Goal: Information Seeking & Learning: Find specific fact

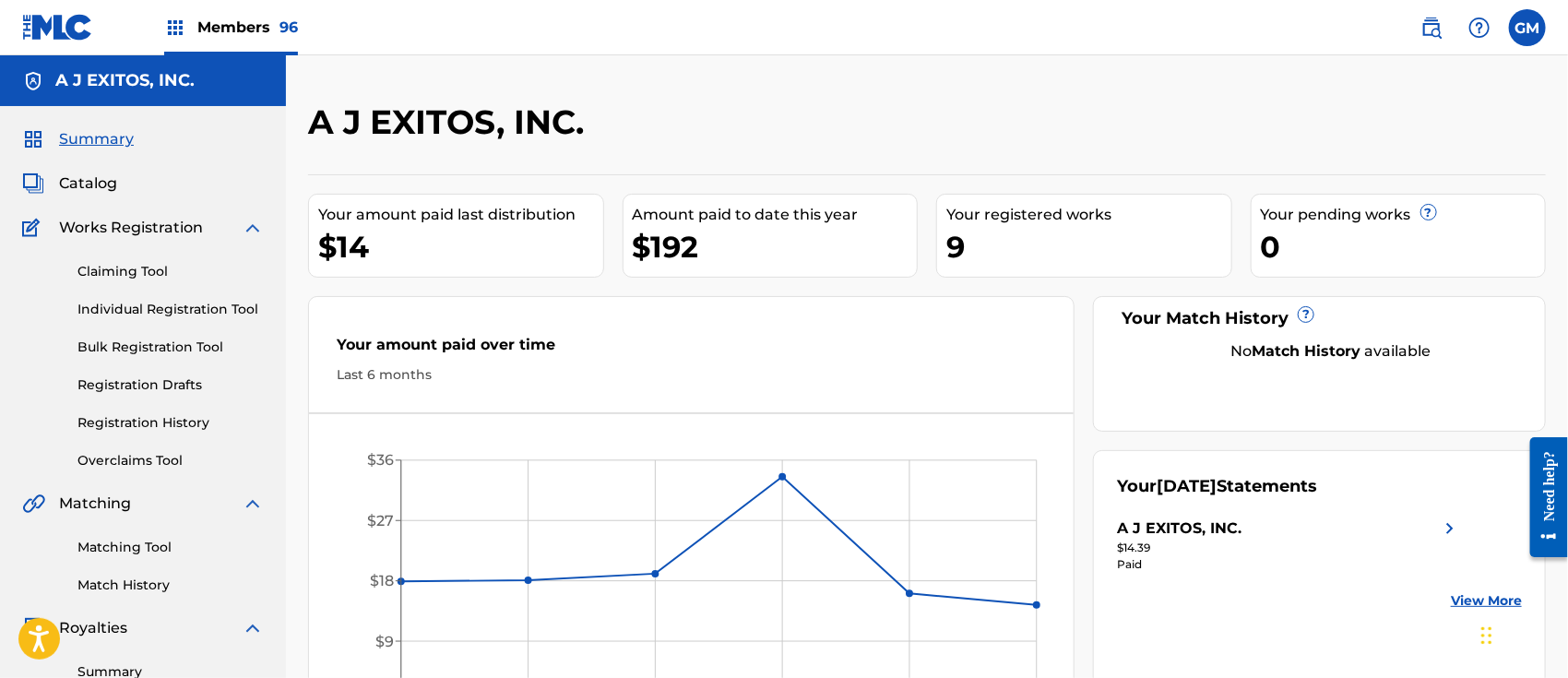
click at [222, 29] on span "Members 96" at bounding box center [248, 27] width 101 height 21
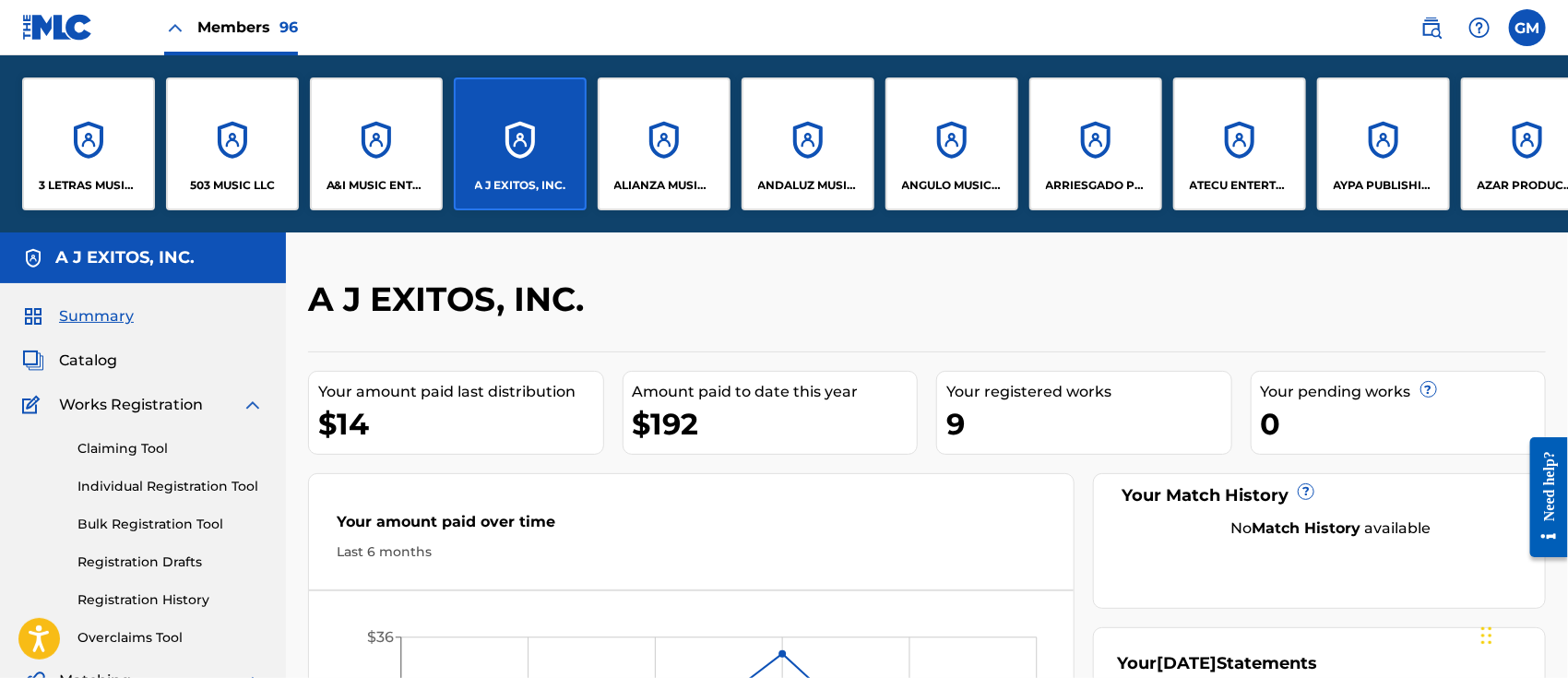
click at [378, 180] on p "A&I MUSIC ENTERTAINMENT, INC" at bounding box center [377, 185] width 101 height 16
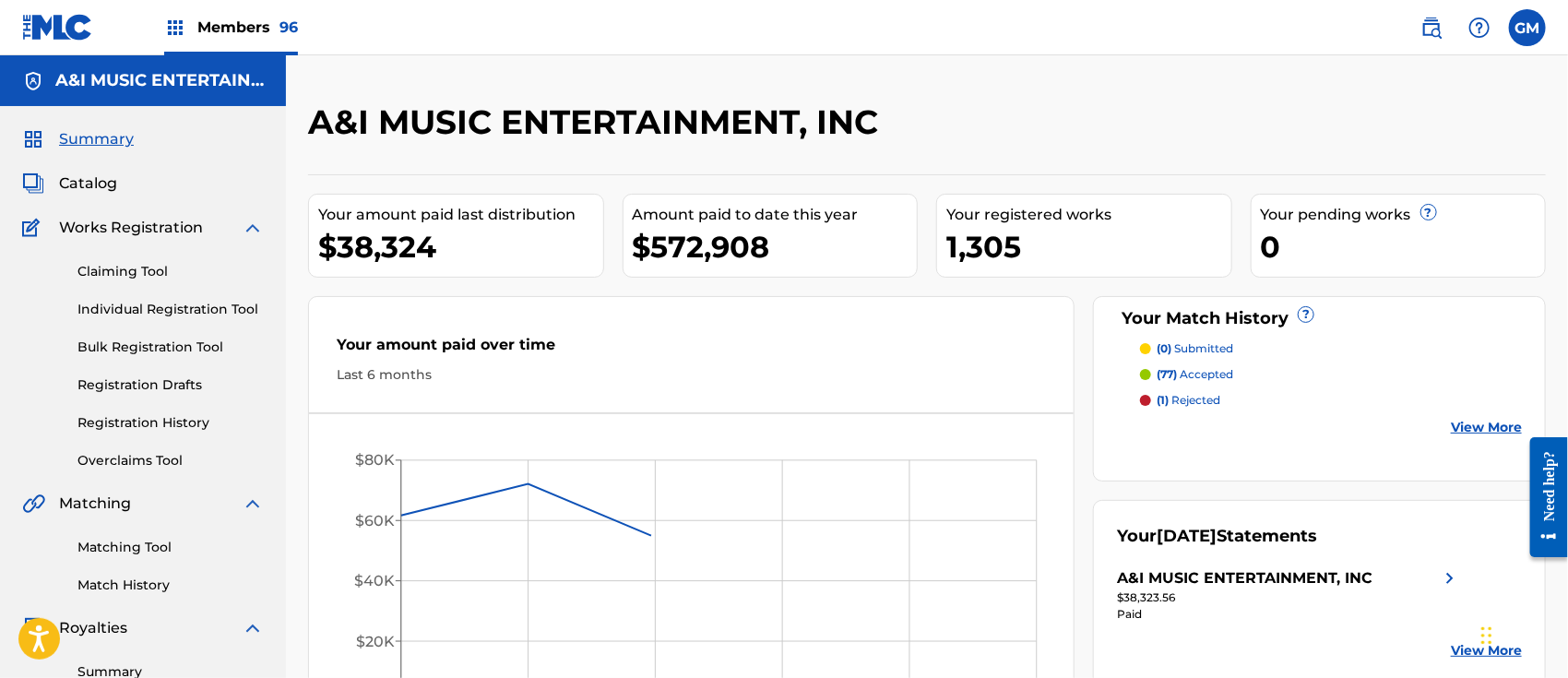
click at [95, 176] on span "Catalog" at bounding box center [88, 183] width 58 height 22
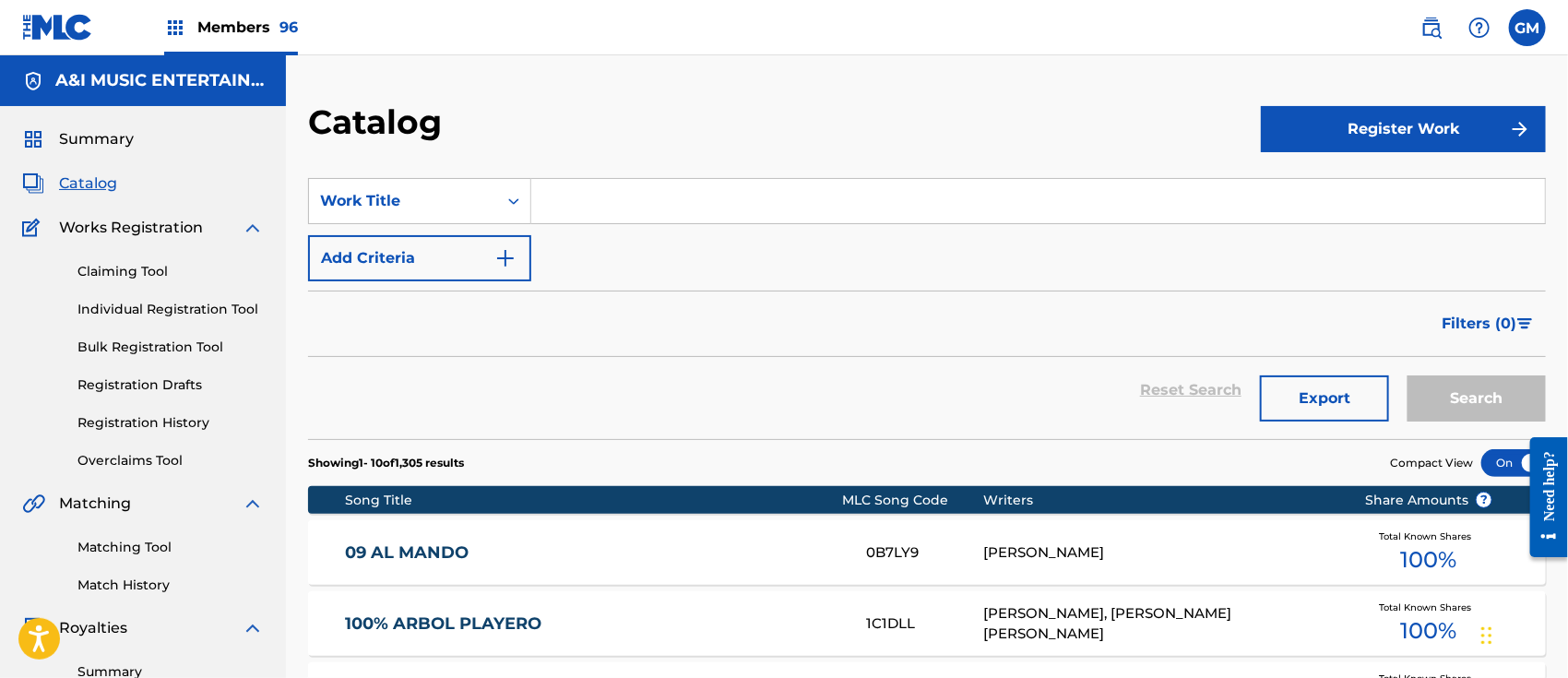
click at [568, 199] on input "Search Form" at bounding box center [1038, 201] width 1014 height 45
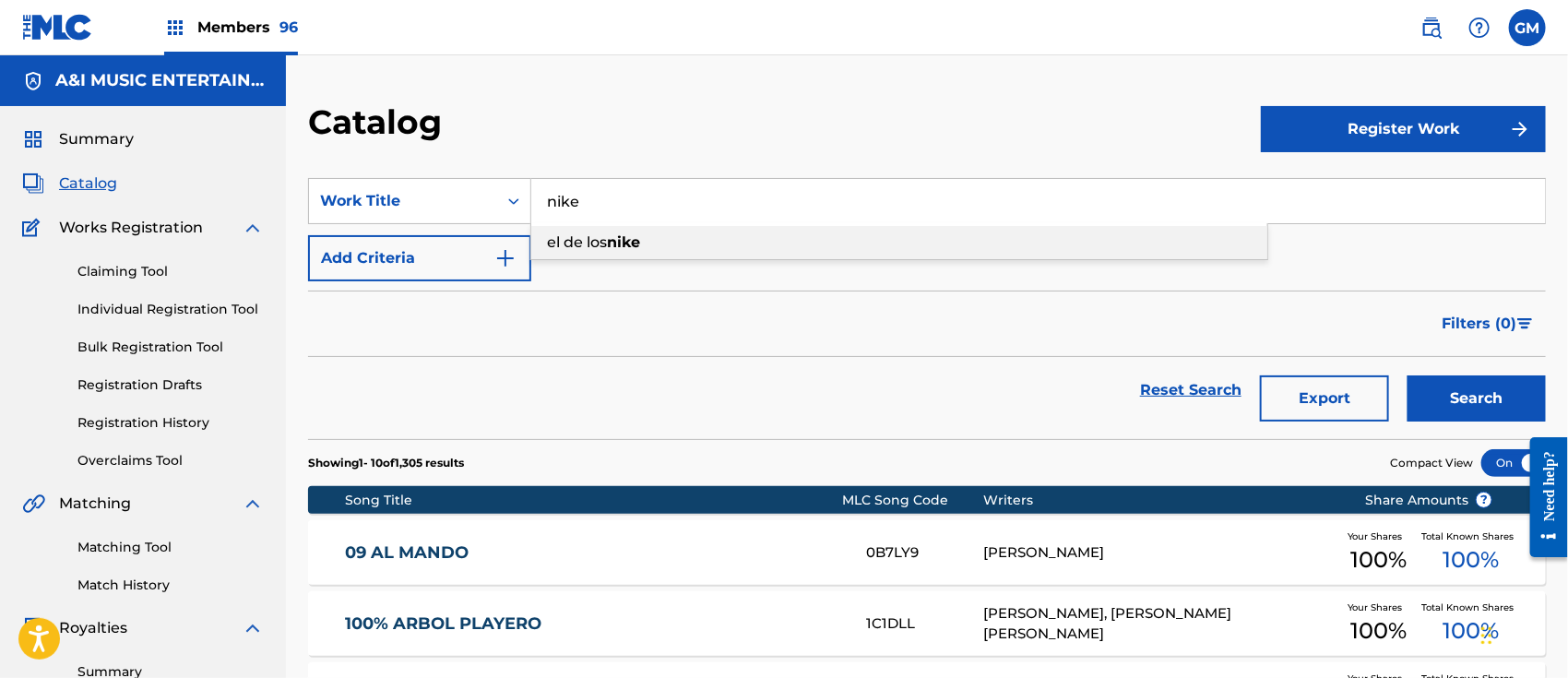
click at [605, 250] on span "el de los" at bounding box center [577, 242] width 60 height 17
type input "el de los nike"
click at [1443, 402] on button "Search" at bounding box center [1476, 399] width 138 height 46
click at [245, 23] on span "Members 96" at bounding box center [248, 27] width 101 height 21
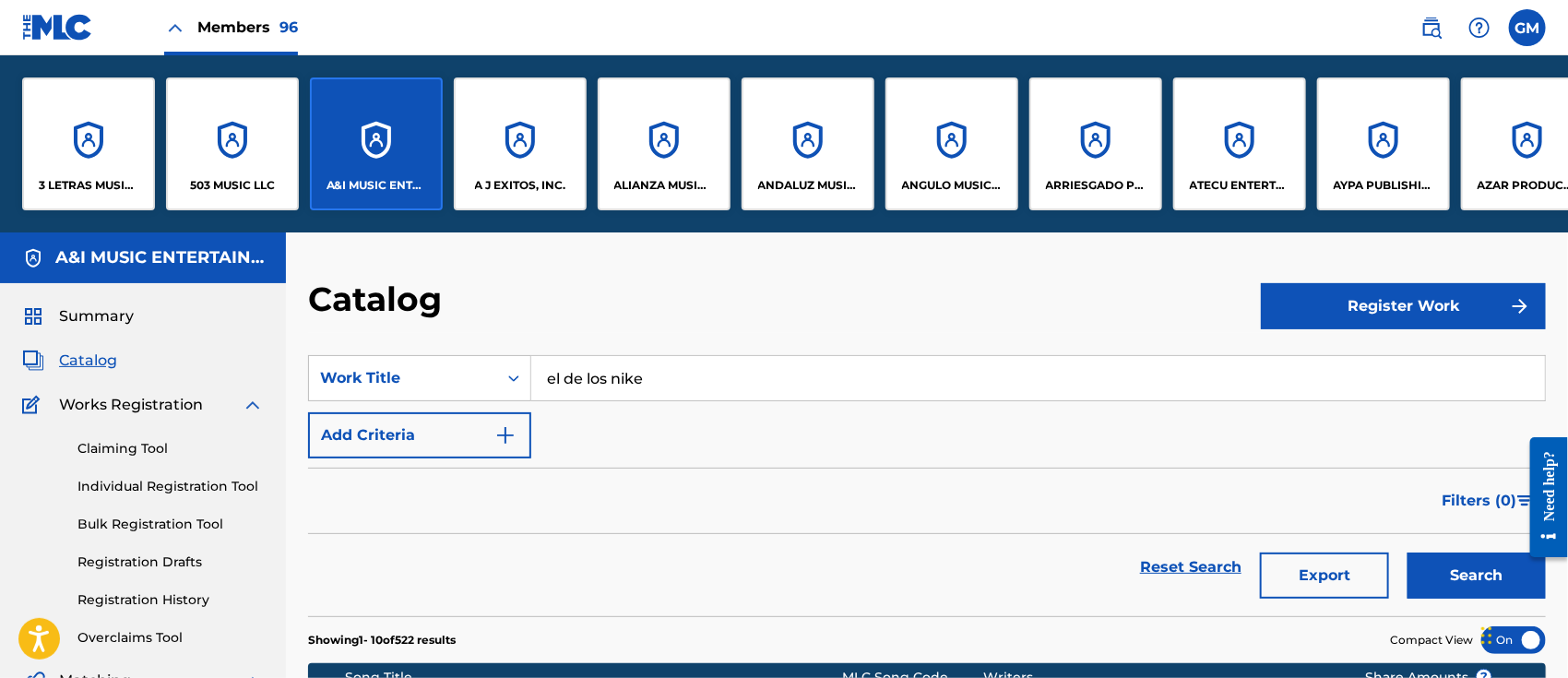
click at [809, 172] on div "ANDALUZ MUSIC PUBLISHING LLC" at bounding box center [808, 143] width 133 height 133
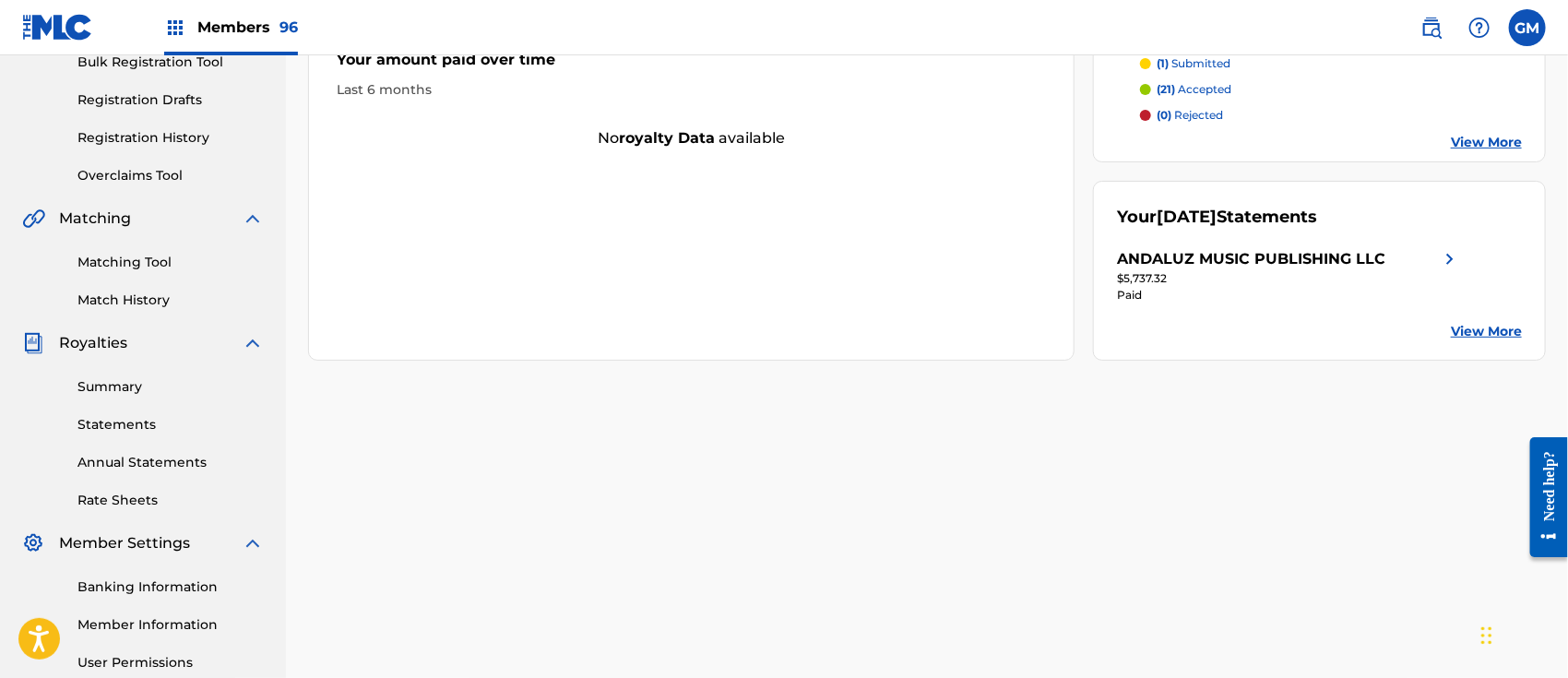
scroll to position [287, 0]
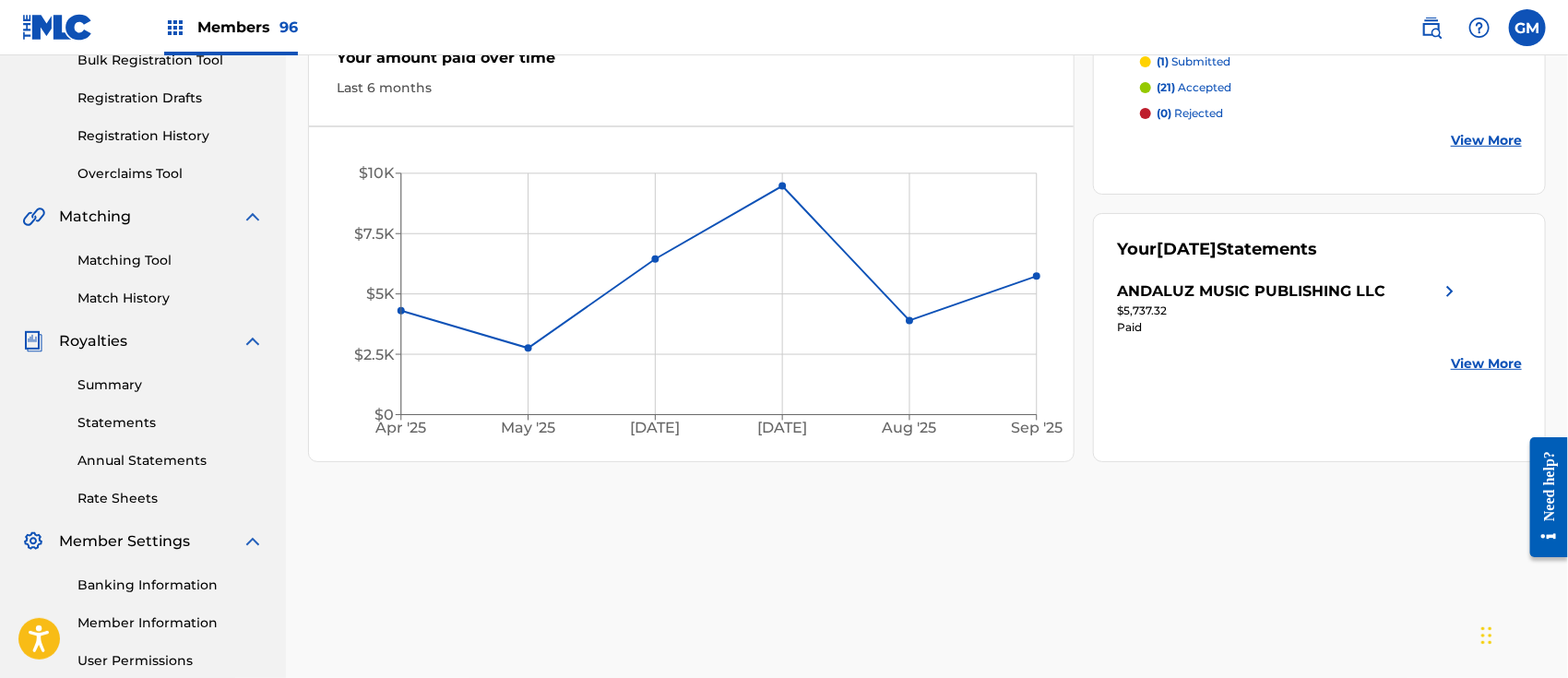
click at [155, 622] on link "Member Information" at bounding box center [170, 623] width 186 height 19
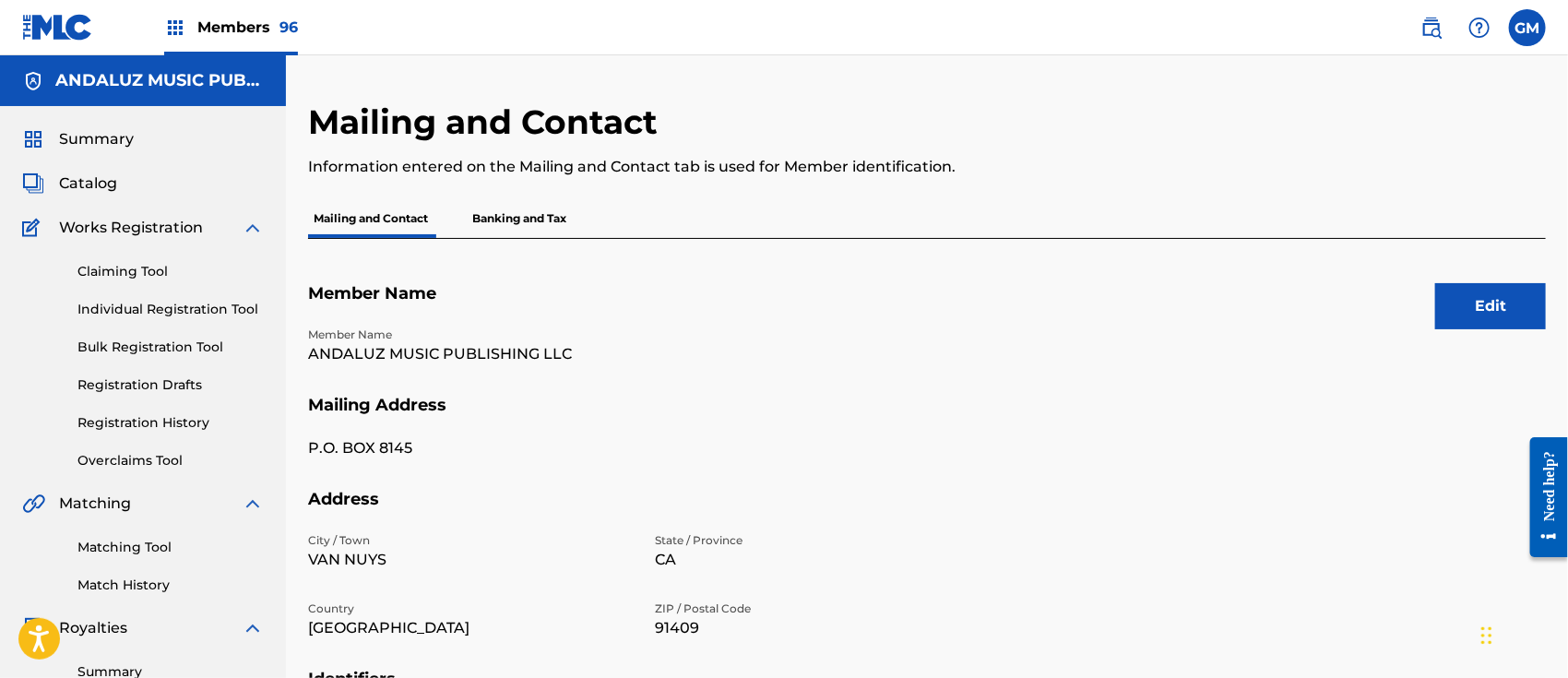
click at [492, 214] on p "Banking and Tax" at bounding box center [519, 219] width 106 height 39
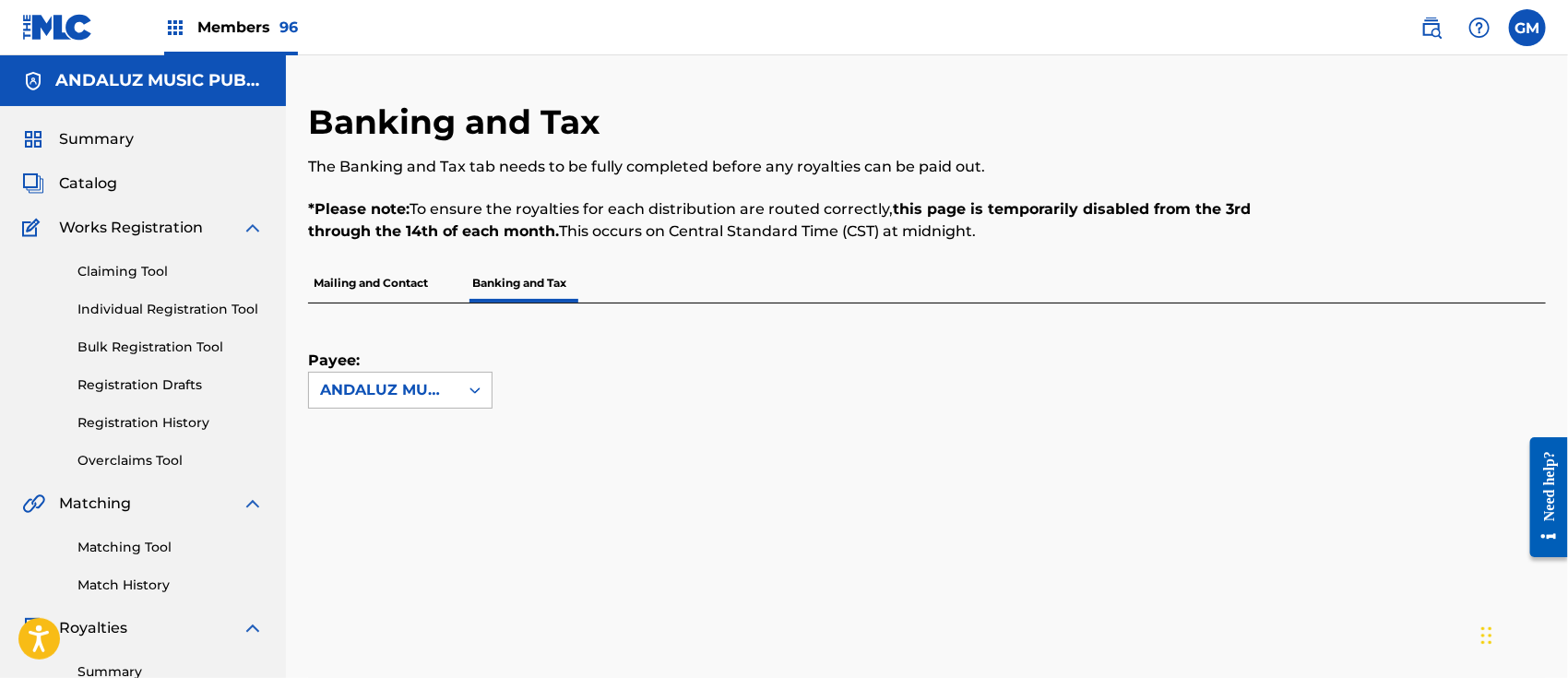
click at [475, 381] on icon at bounding box center [475, 389] width 18 height 18
click at [415, 436] on div "ANDALUZ MUSIC PUBLISHING LLC" at bounding box center [400, 443] width 183 height 68
click at [388, 284] on p "Mailing and Contact" at bounding box center [371, 283] width 126 height 39
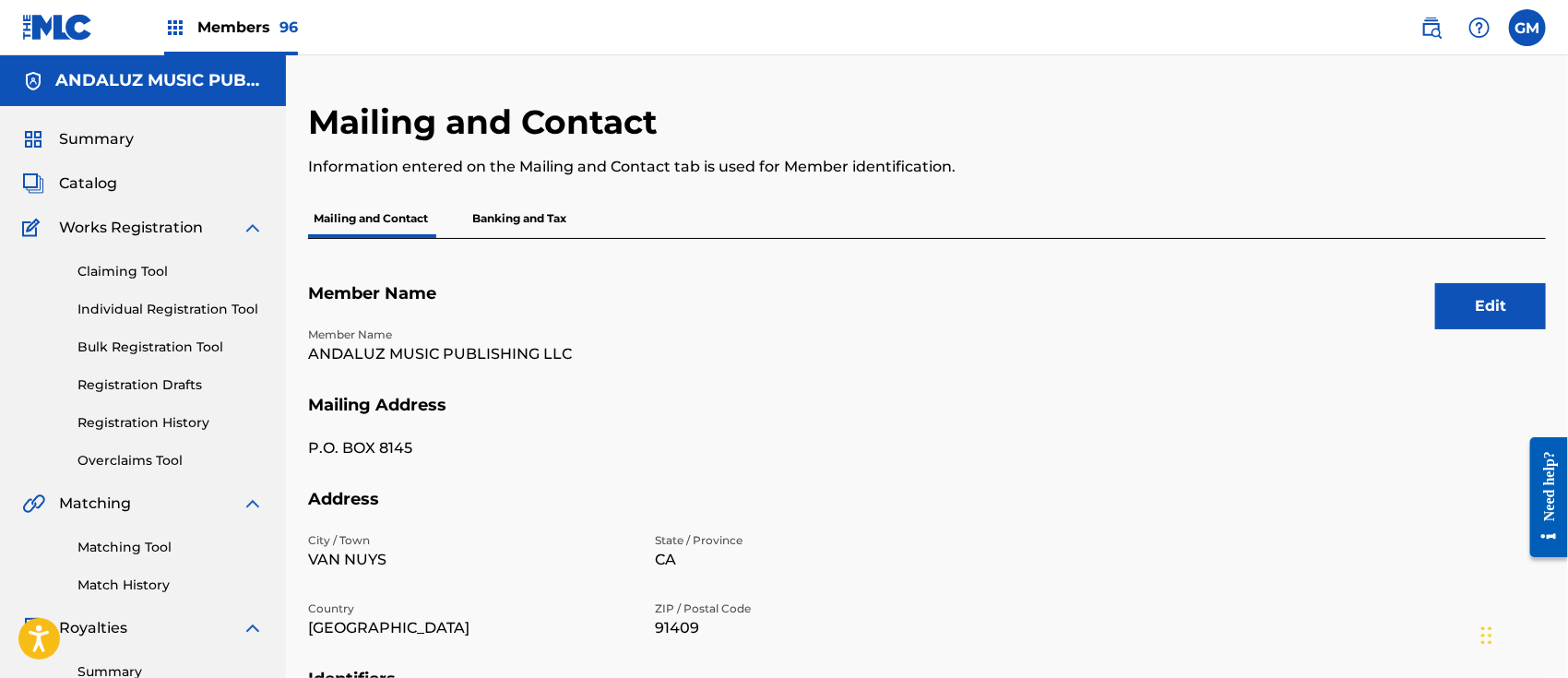
click at [242, 15] on div "Members 96" at bounding box center [231, 27] width 134 height 54
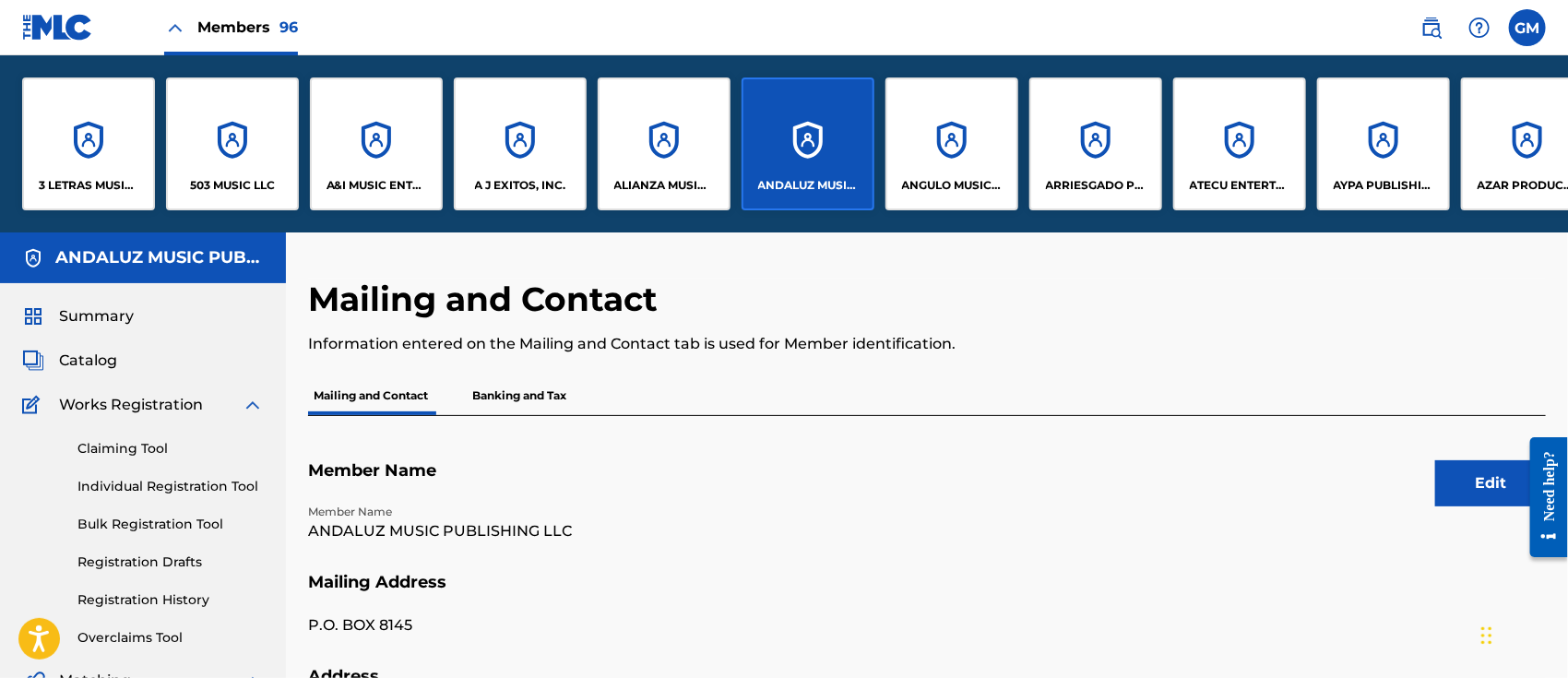
click at [1387, 180] on p "AYPA PUBLISHING LLC" at bounding box center [1384, 185] width 101 height 16
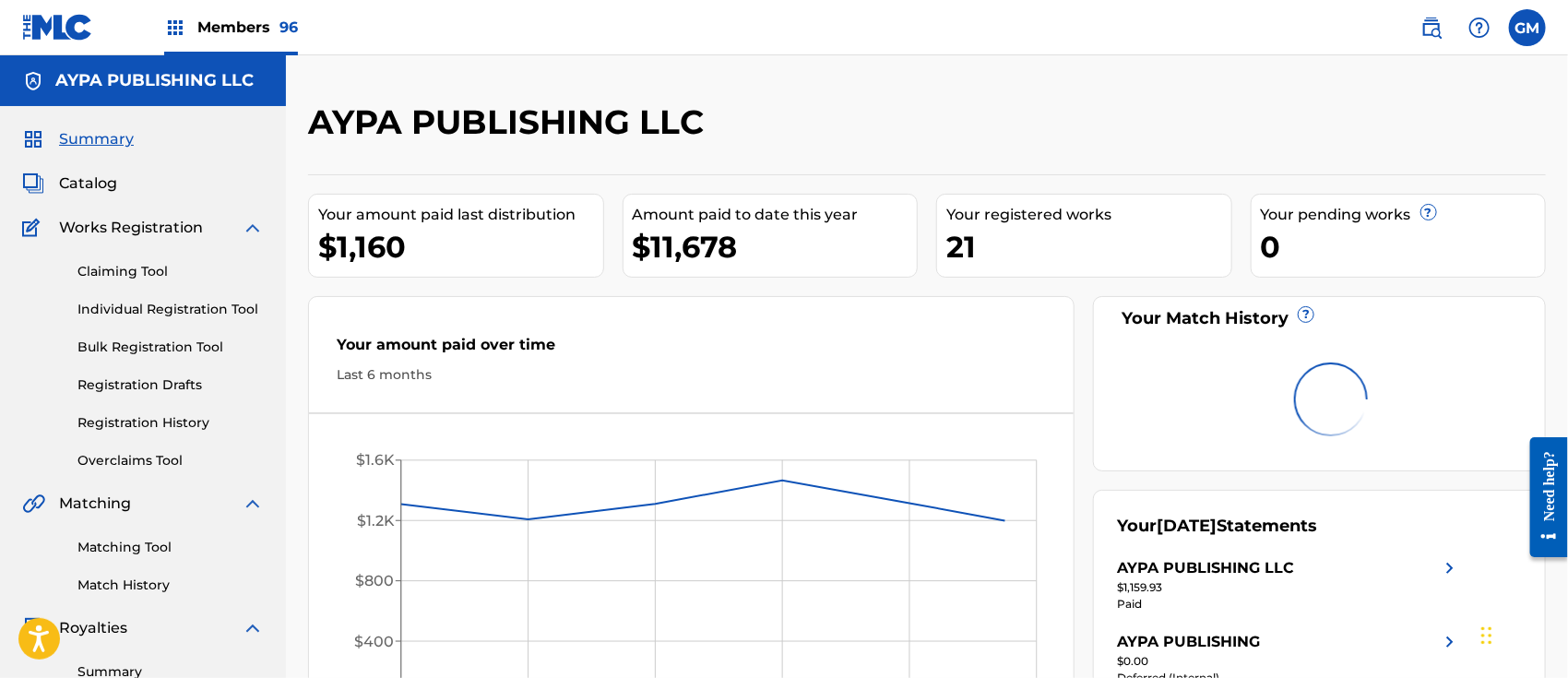
scroll to position [287, 0]
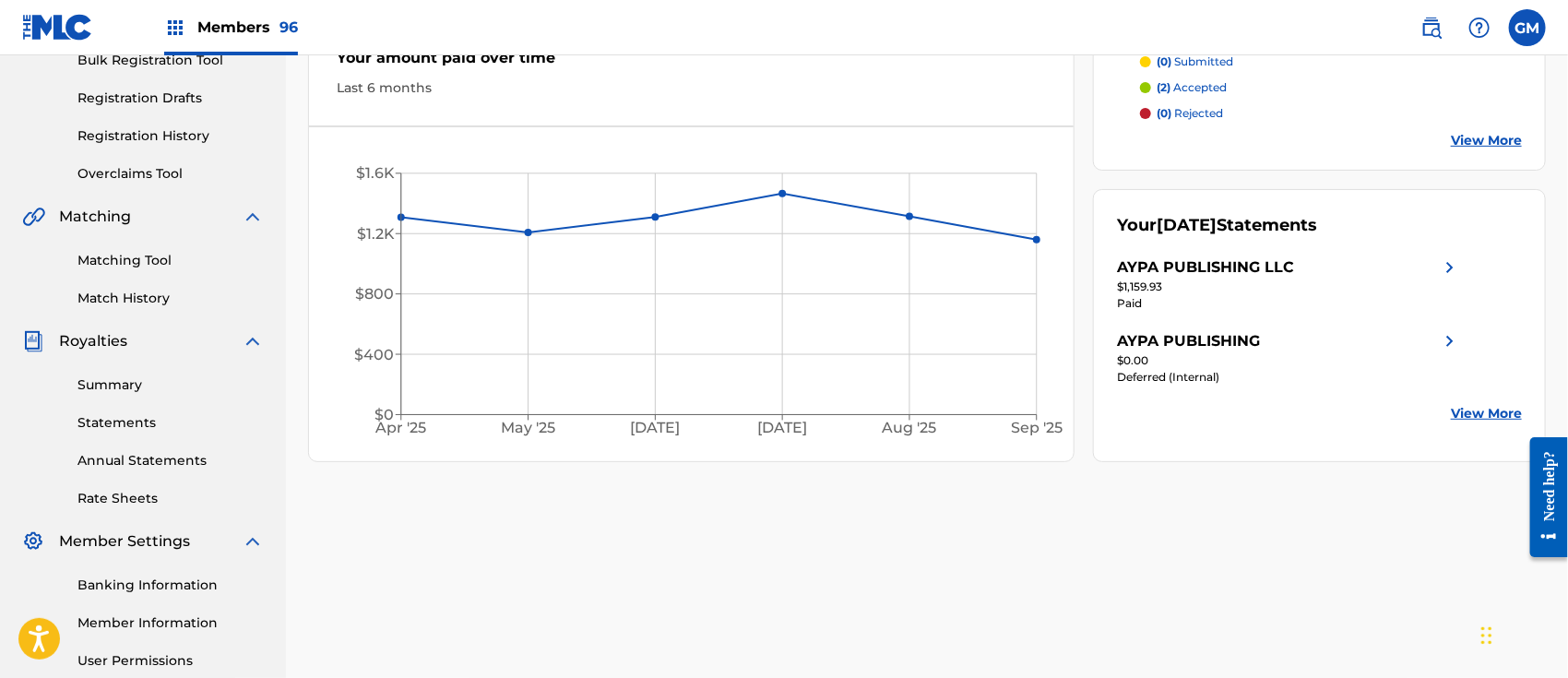
click at [157, 624] on link "Member Information" at bounding box center [170, 623] width 186 height 19
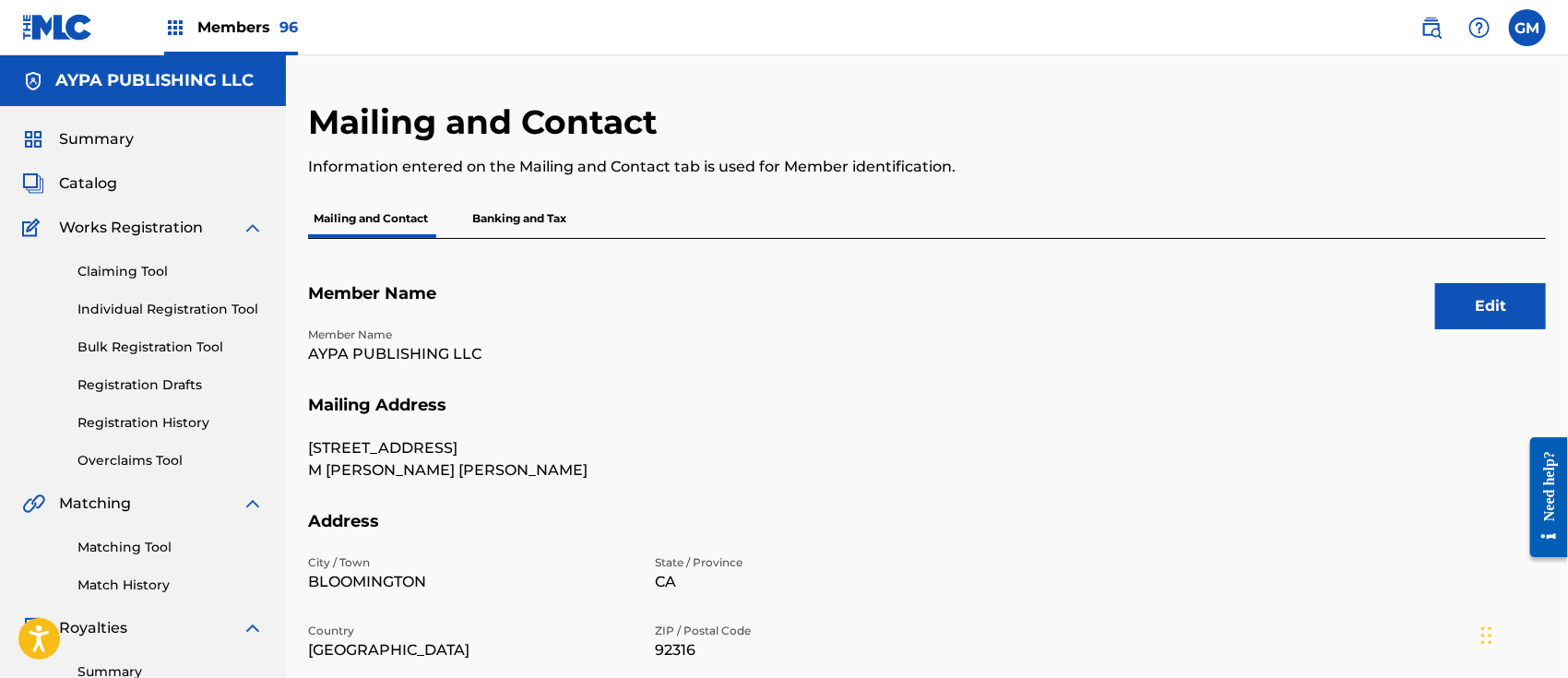
click at [510, 218] on p "Banking and Tax" at bounding box center [519, 219] width 106 height 39
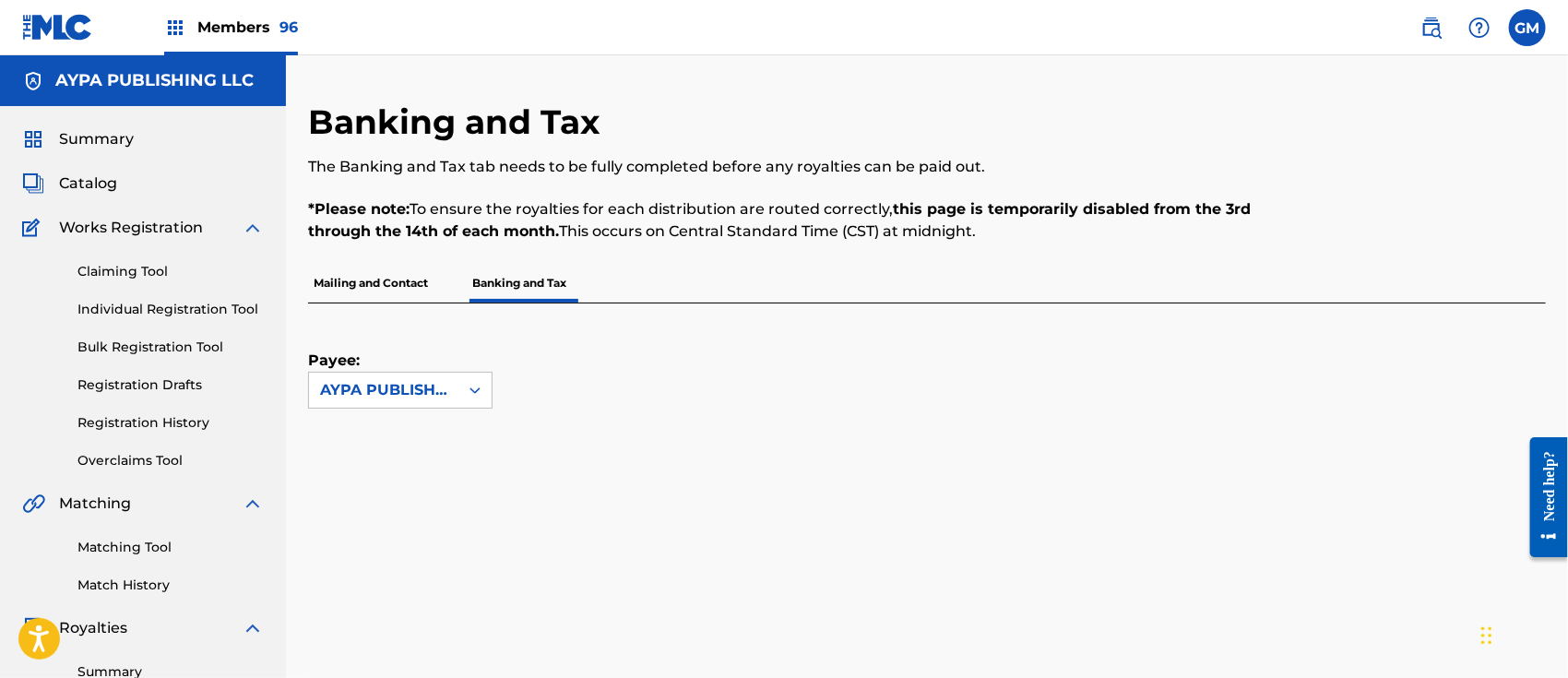
click at [373, 281] on p "Mailing and Contact" at bounding box center [371, 283] width 126 height 39
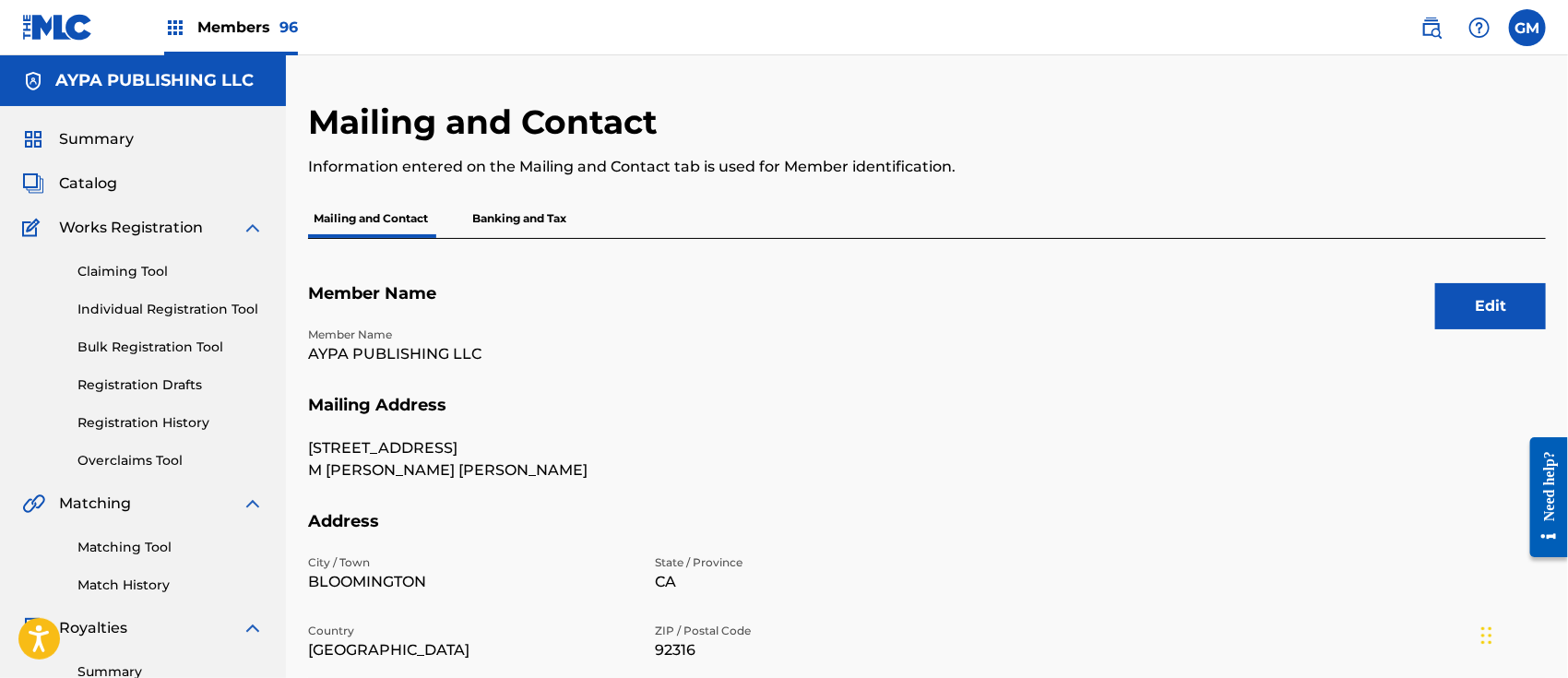
click at [533, 219] on p "Banking and Tax" at bounding box center [519, 219] width 106 height 39
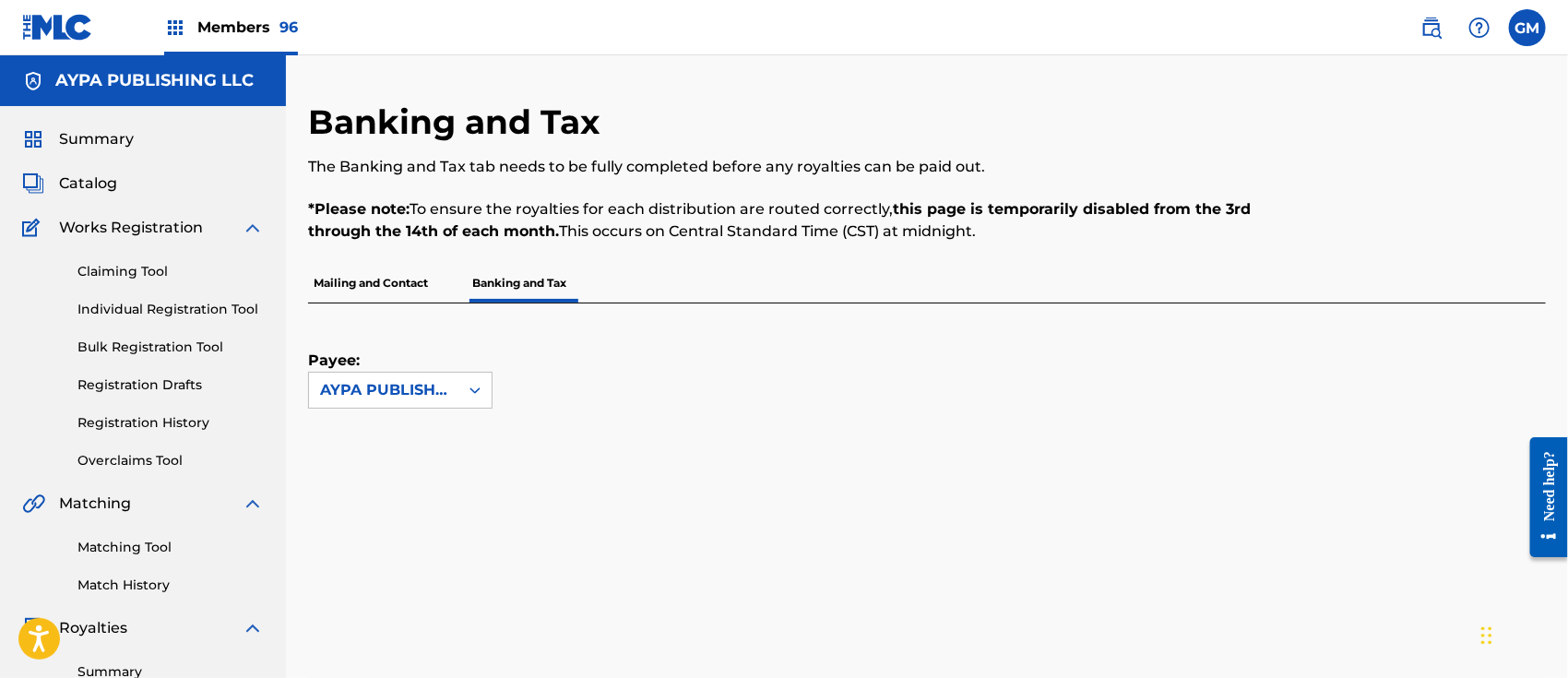
click at [228, 21] on span "Members 96" at bounding box center [248, 27] width 101 height 21
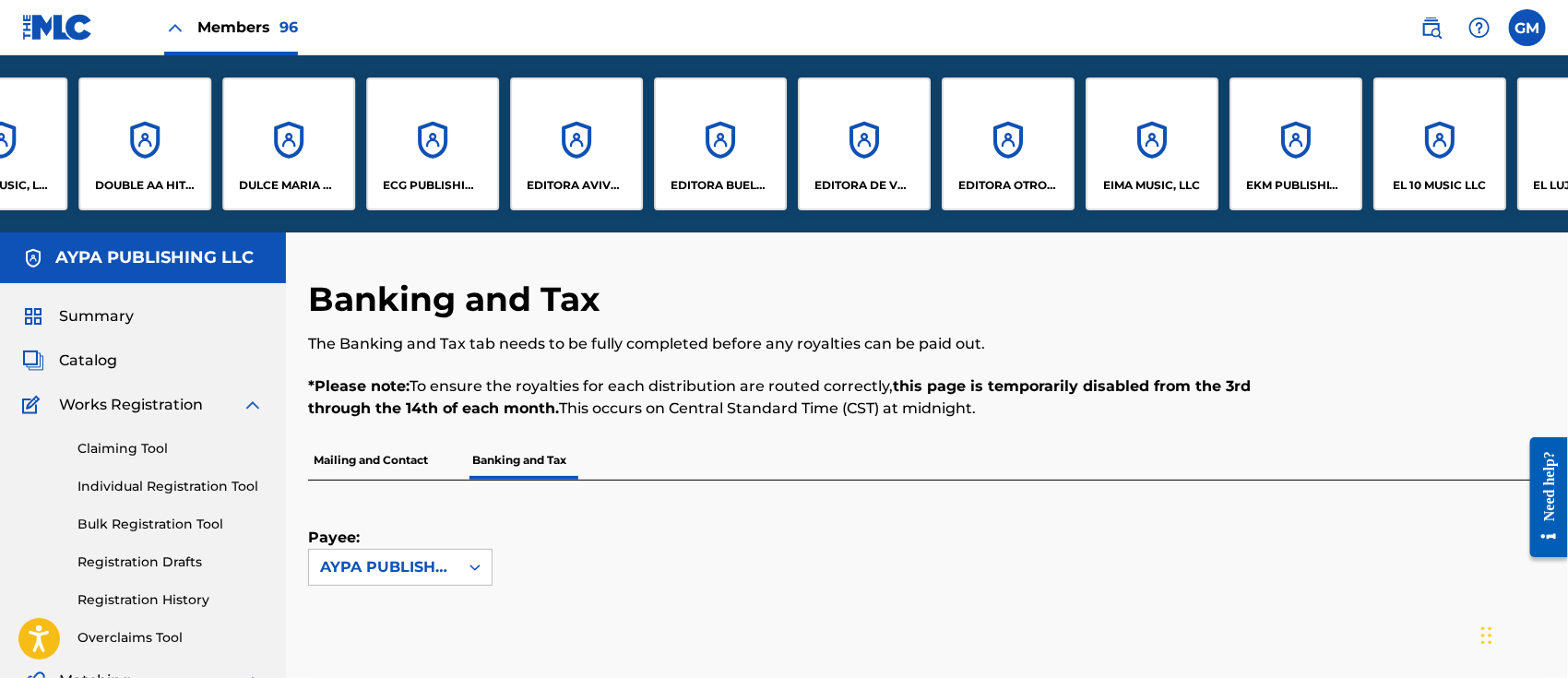
scroll to position [0, 2497]
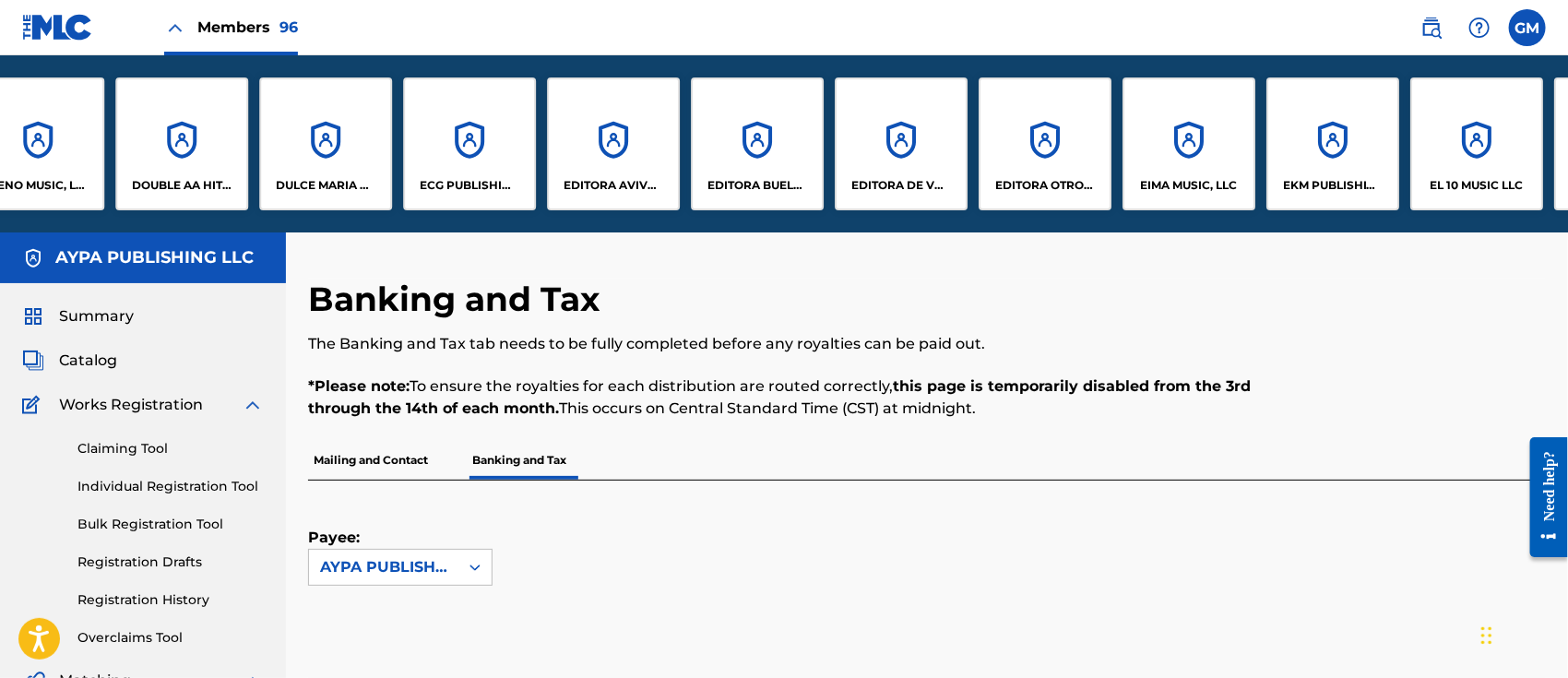
click at [317, 171] on div "DULCE MARIA MUSIC PUBLISHING LLC" at bounding box center [325, 143] width 133 height 133
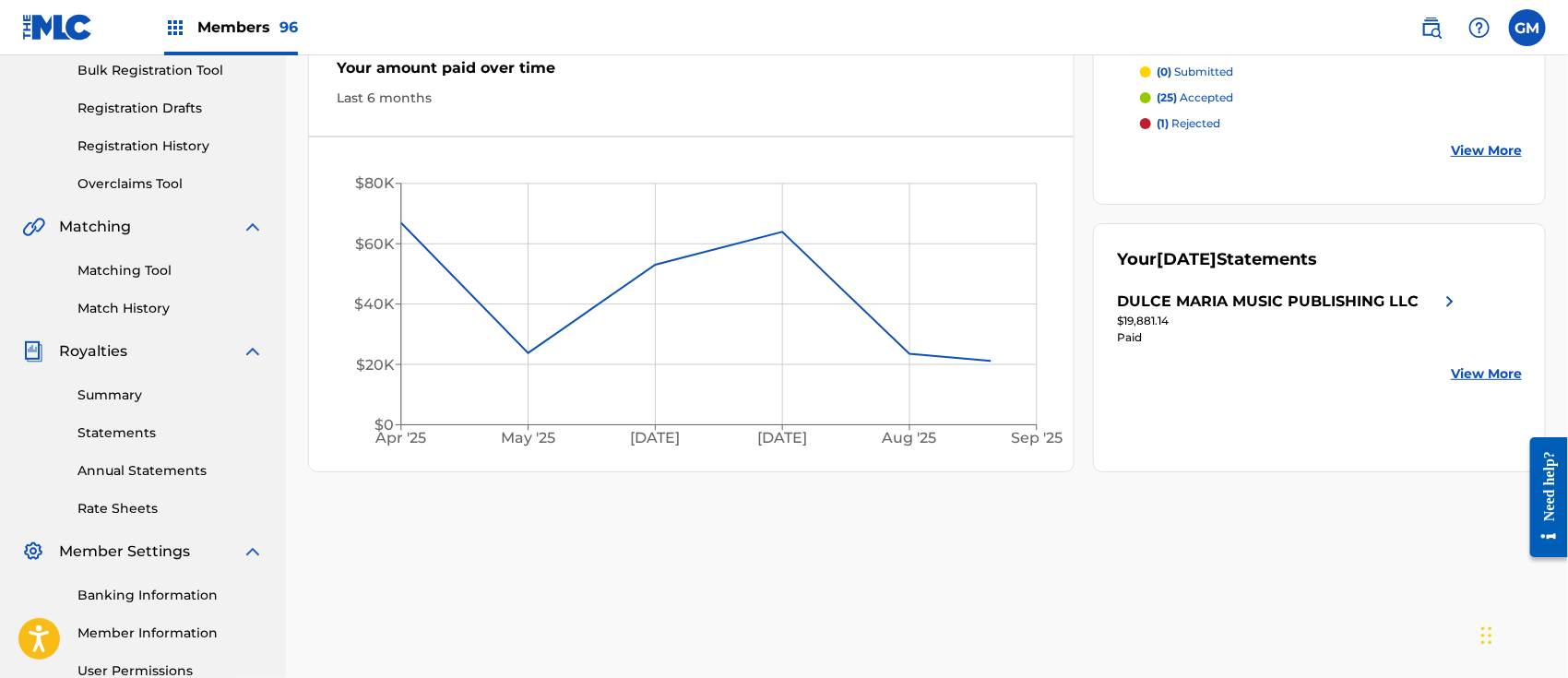
scroll to position [287, 0]
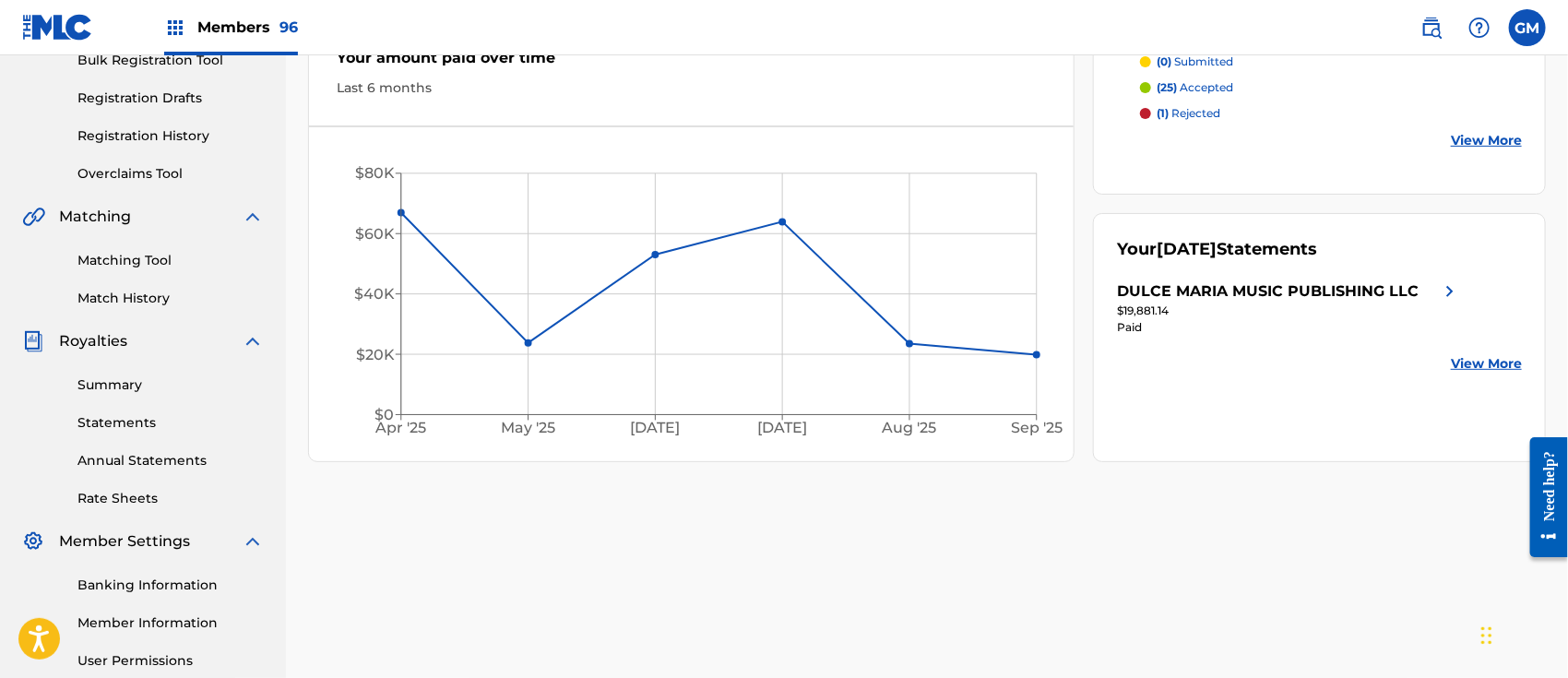
click at [143, 624] on link "Member Information" at bounding box center [170, 623] width 186 height 19
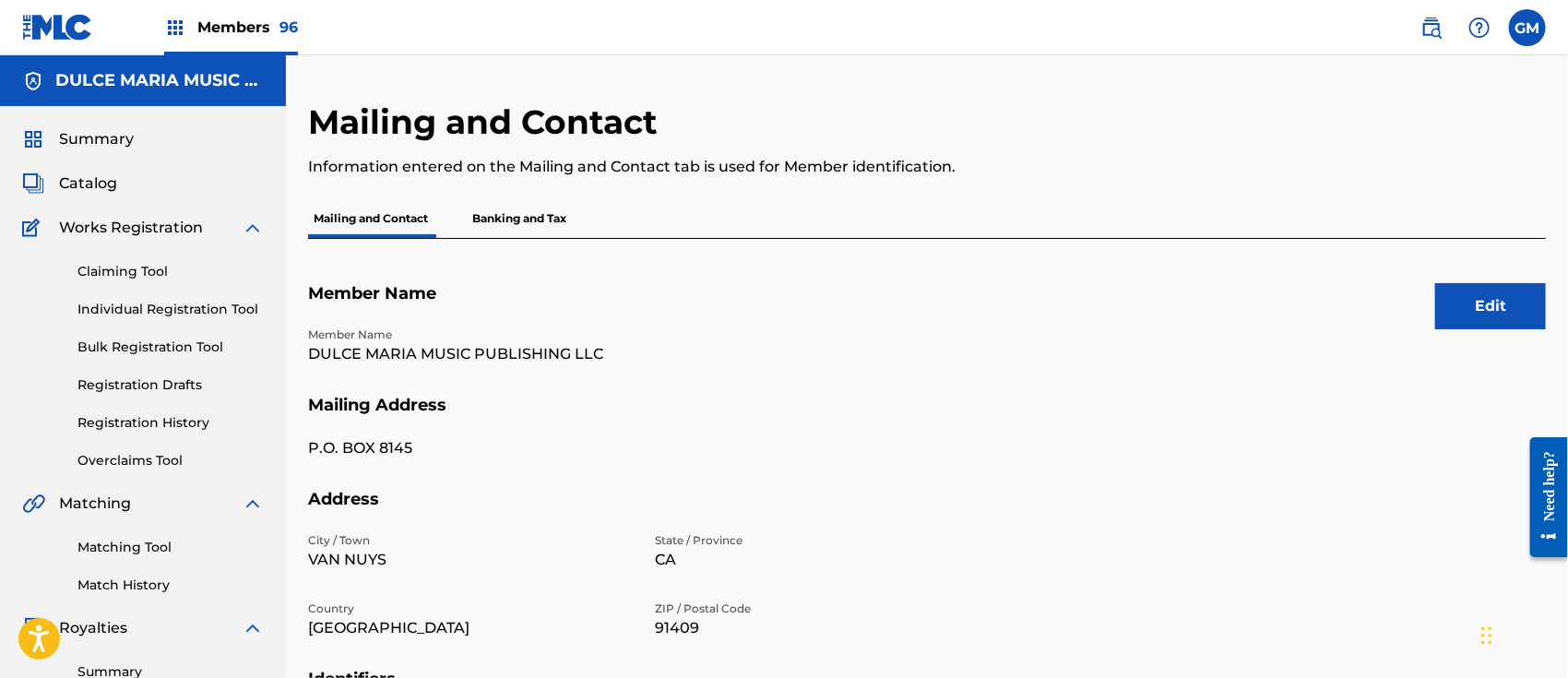
click at [536, 215] on p "Banking and Tax" at bounding box center [519, 219] width 106 height 39
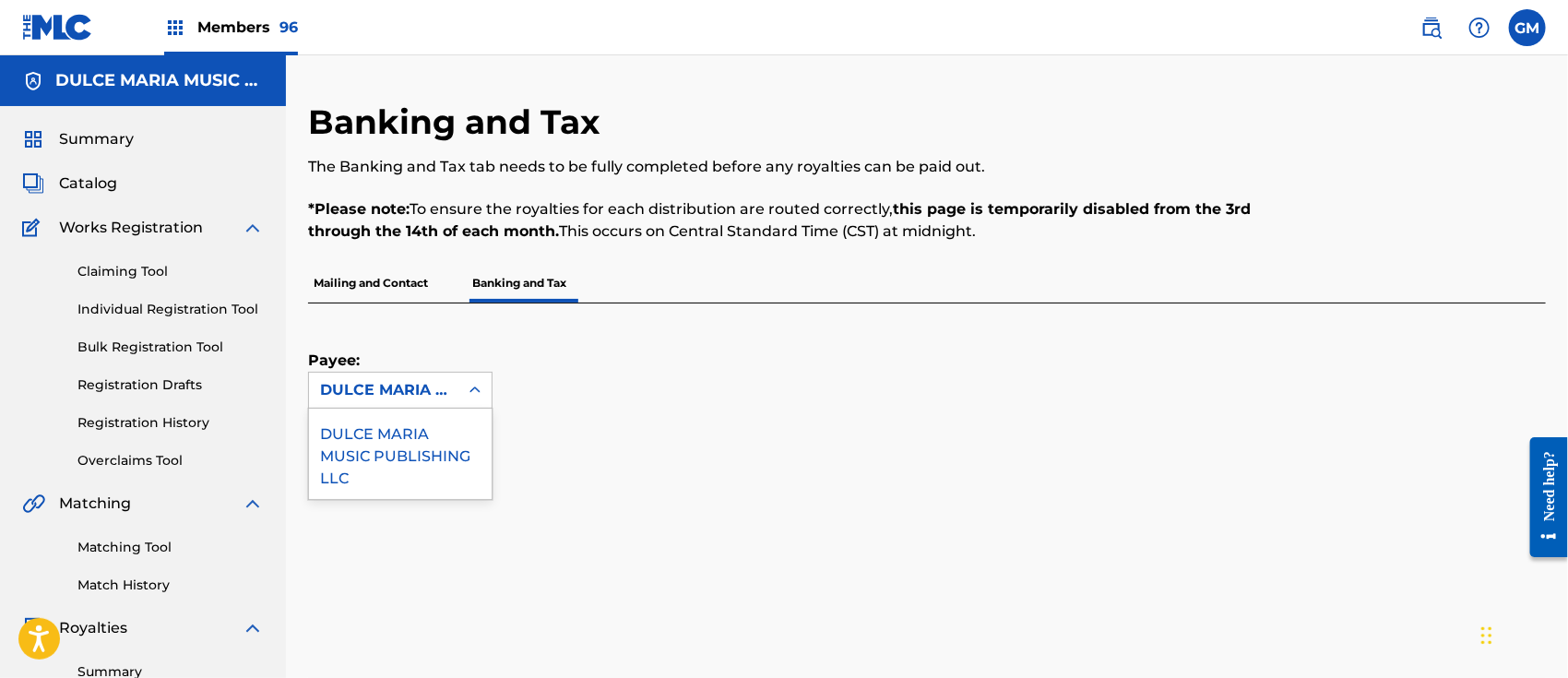
click at [466, 385] on icon at bounding box center [475, 389] width 18 height 18
click at [681, 365] on div "Payee: 1 result available. Use Up and Down to choose options, press Enter to se…" at bounding box center [905, 355] width 1193 height 106
click at [254, 20] on span "Members 96" at bounding box center [248, 27] width 101 height 21
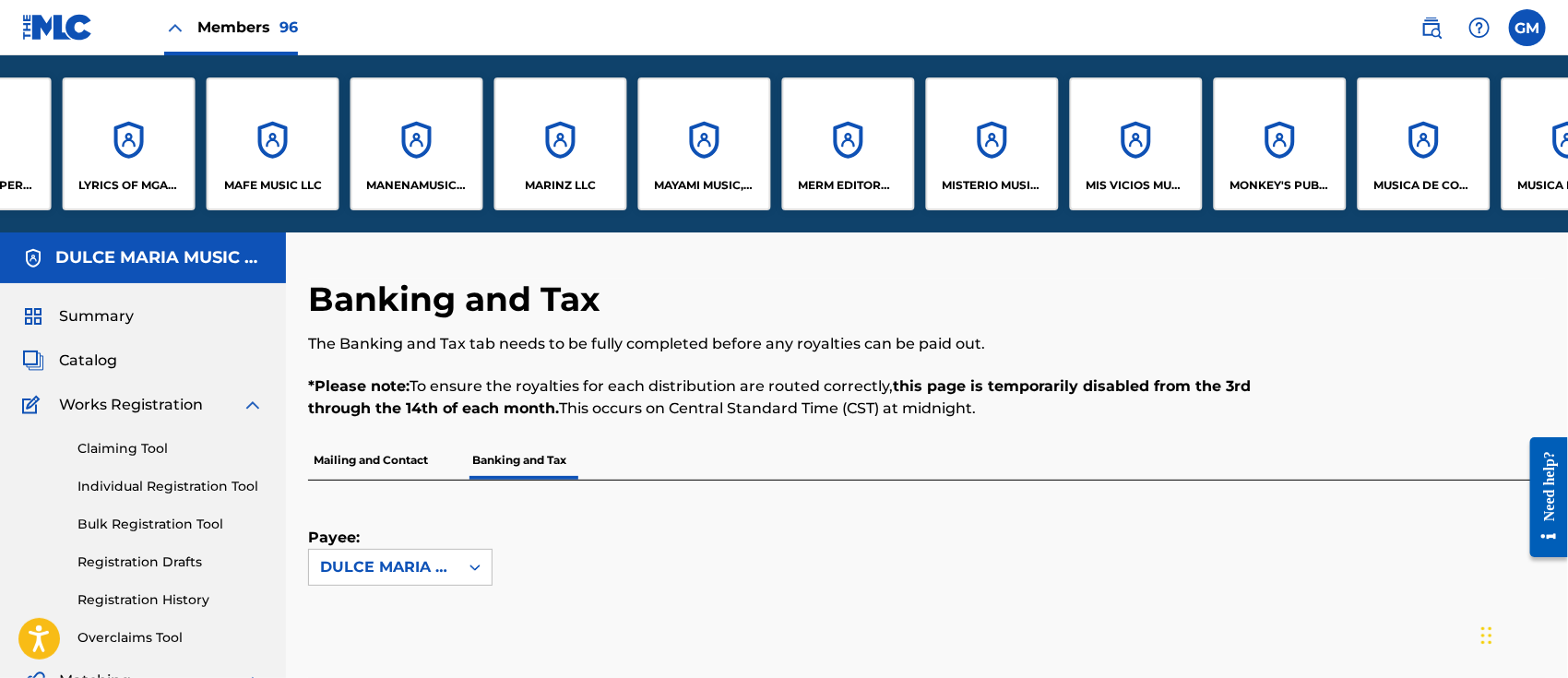
scroll to position [0, 8397]
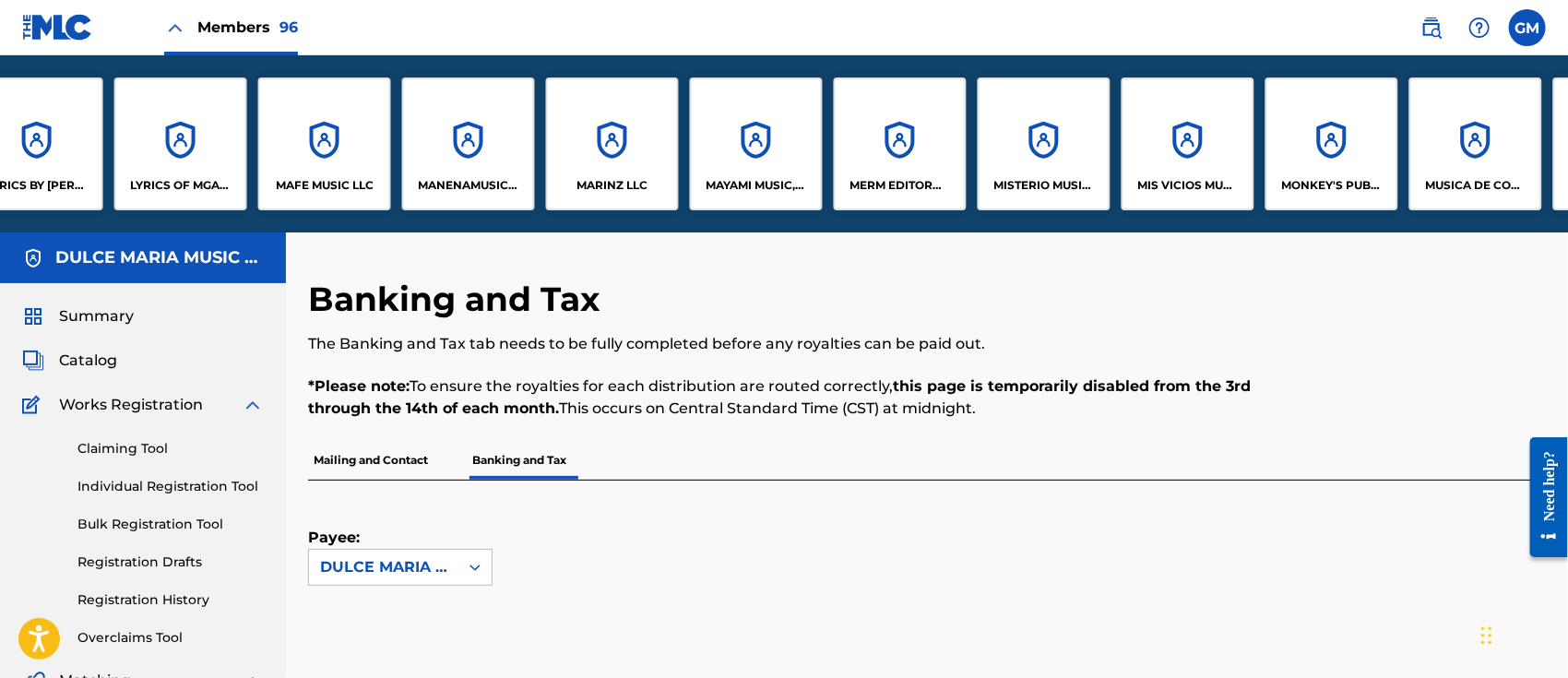
click at [630, 177] on p "MARINZ LLC" at bounding box center [612, 185] width 71 height 16
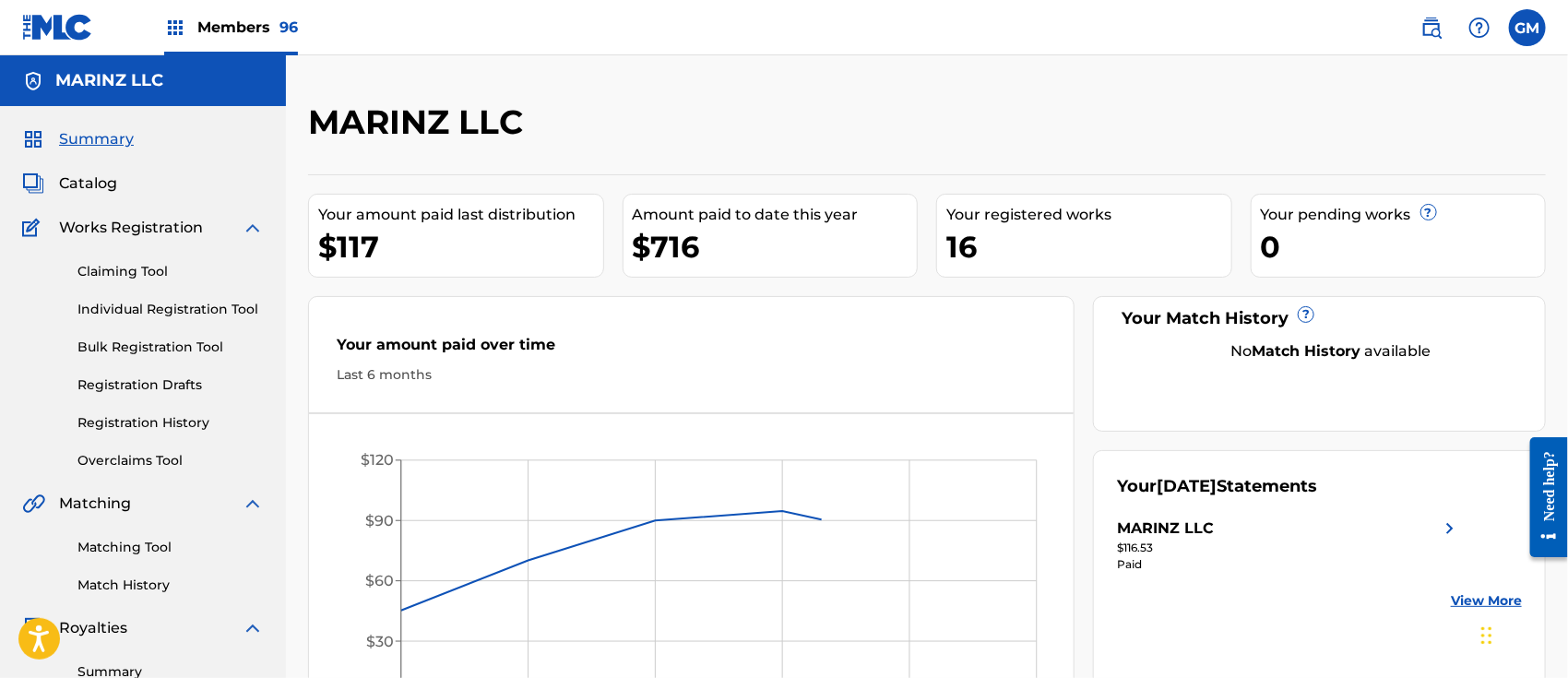
scroll to position [287, 0]
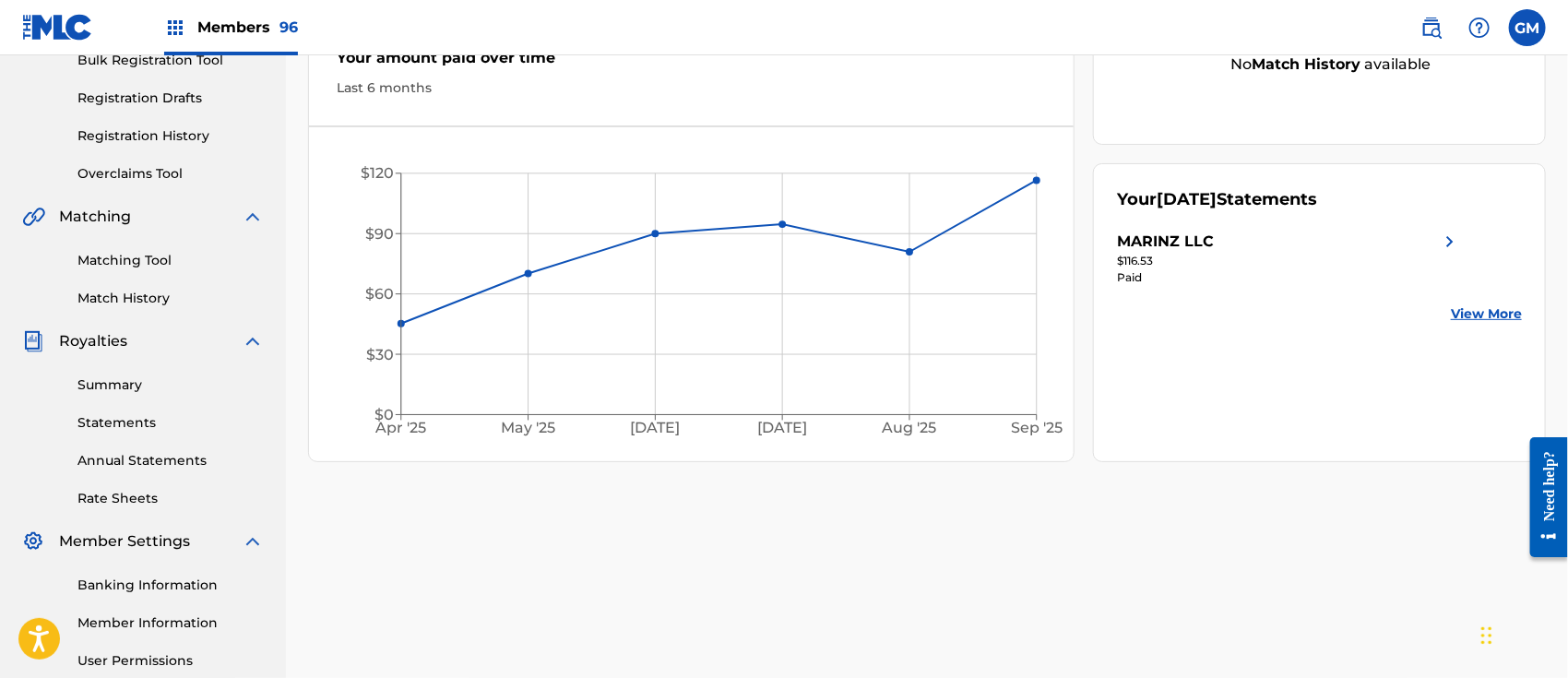
click at [160, 624] on link "Member Information" at bounding box center [170, 623] width 186 height 19
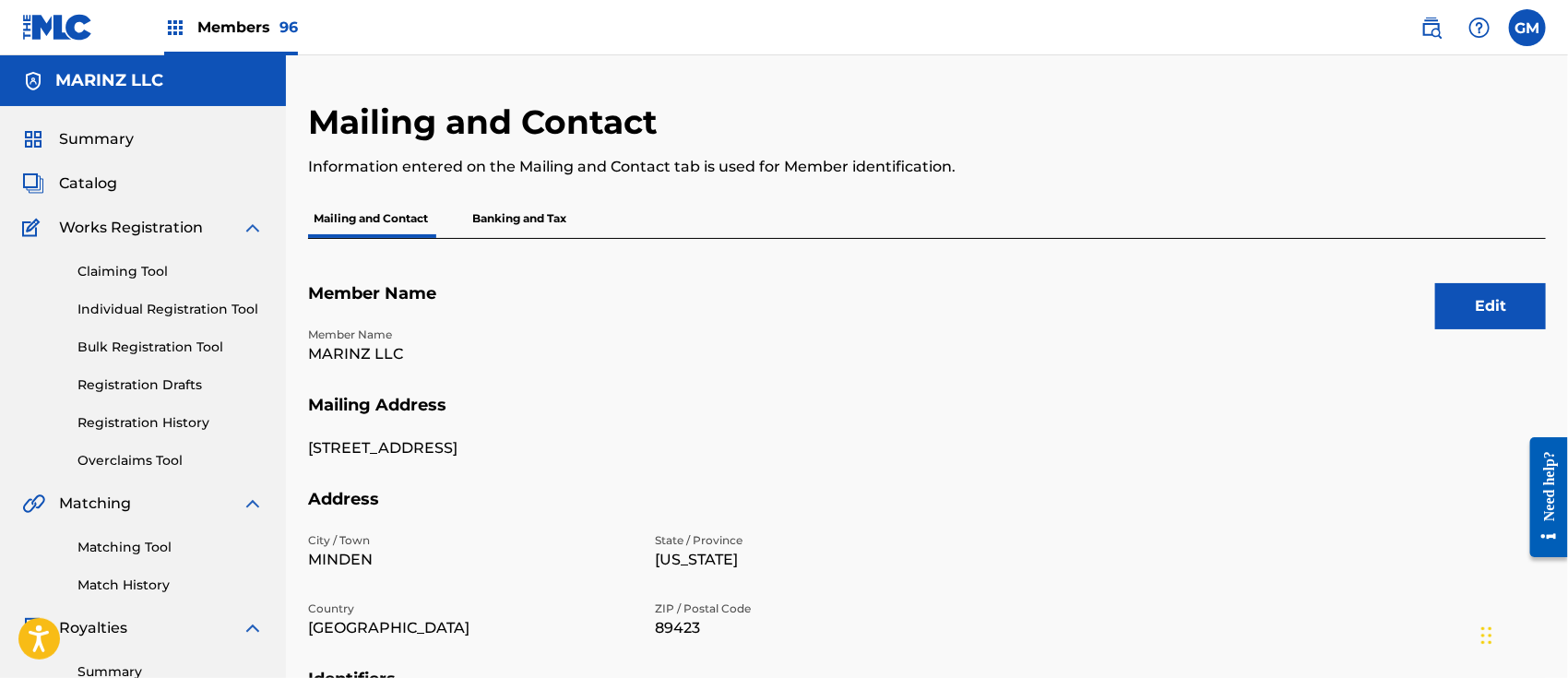
click at [552, 217] on p "Banking and Tax" at bounding box center [519, 219] width 106 height 39
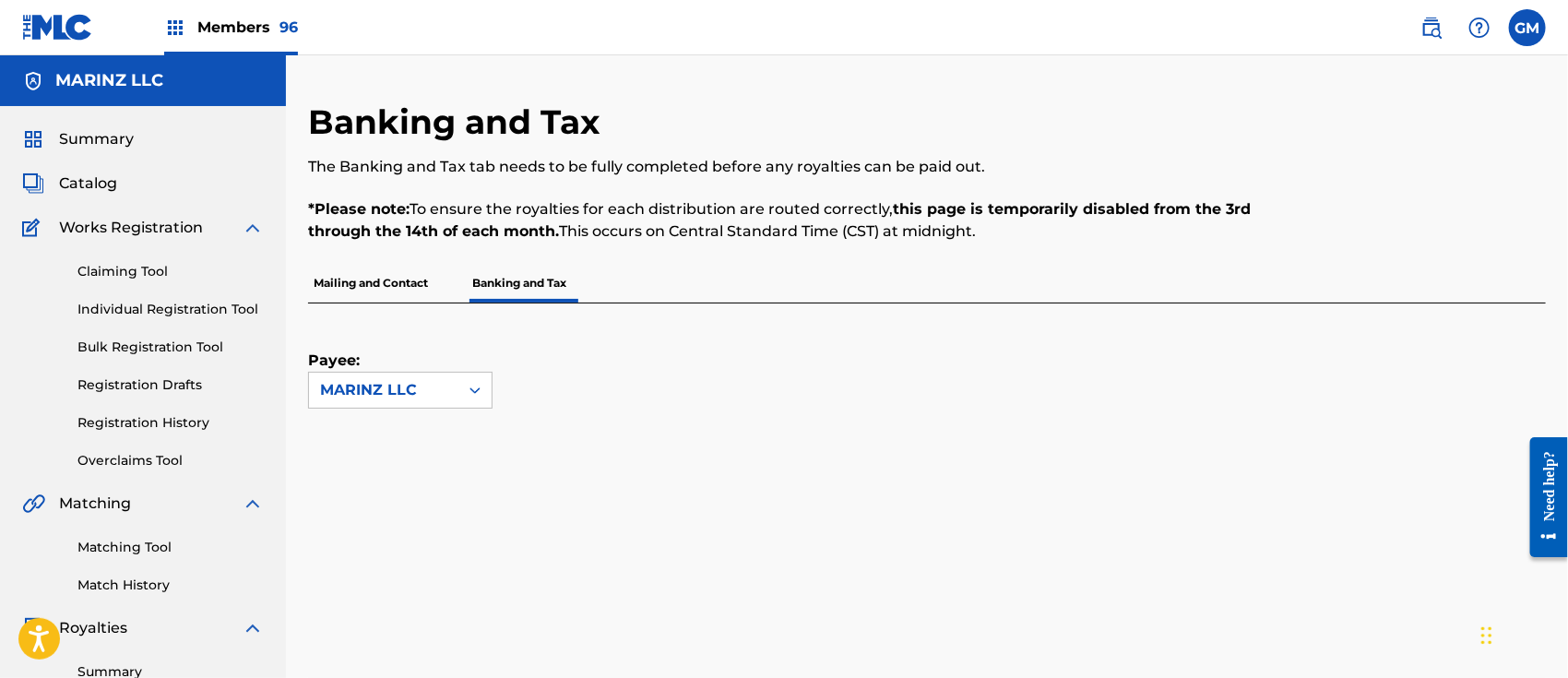
click at [259, 18] on span "Members 96" at bounding box center [248, 27] width 101 height 21
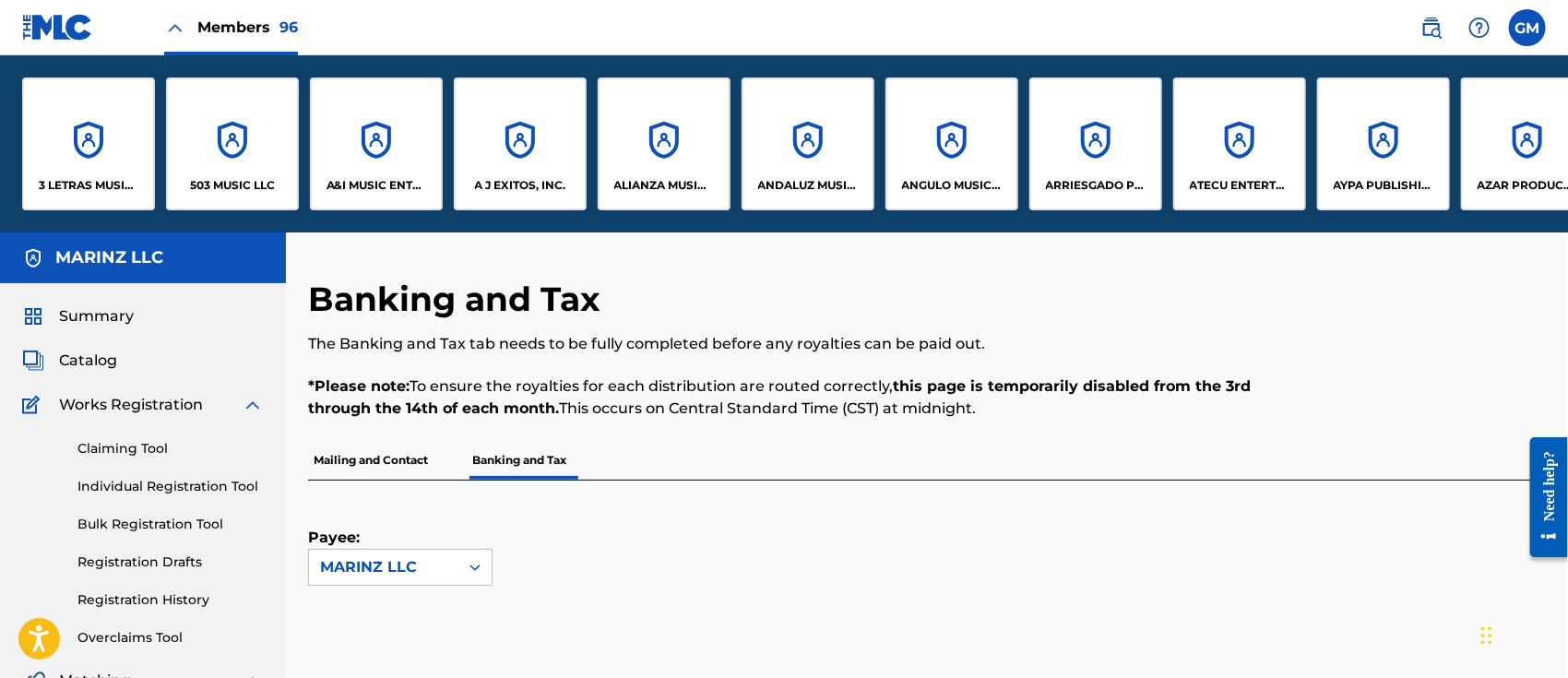
click at [350, 453] on p "Mailing and Contact" at bounding box center [371, 460] width 126 height 39
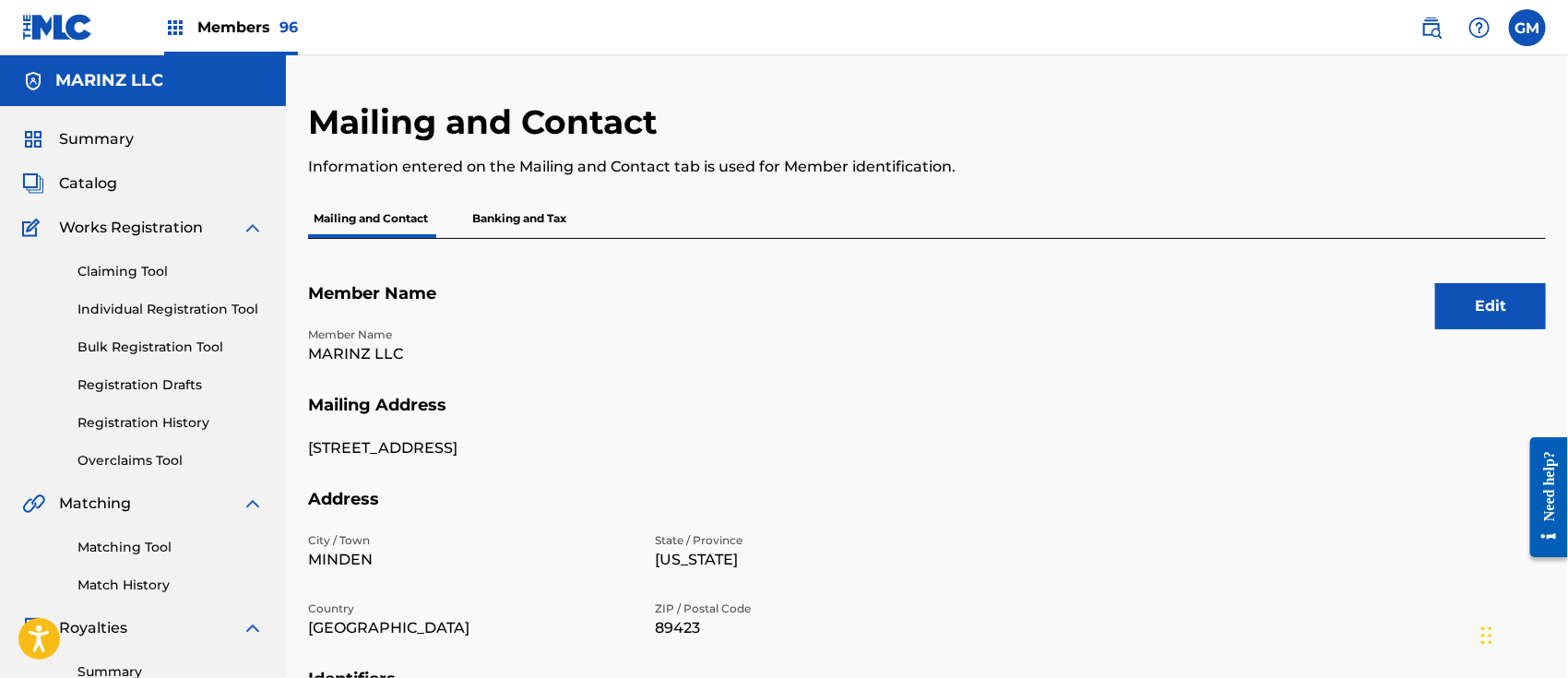
click at [536, 211] on p "Banking and Tax" at bounding box center [519, 219] width 106 height 39
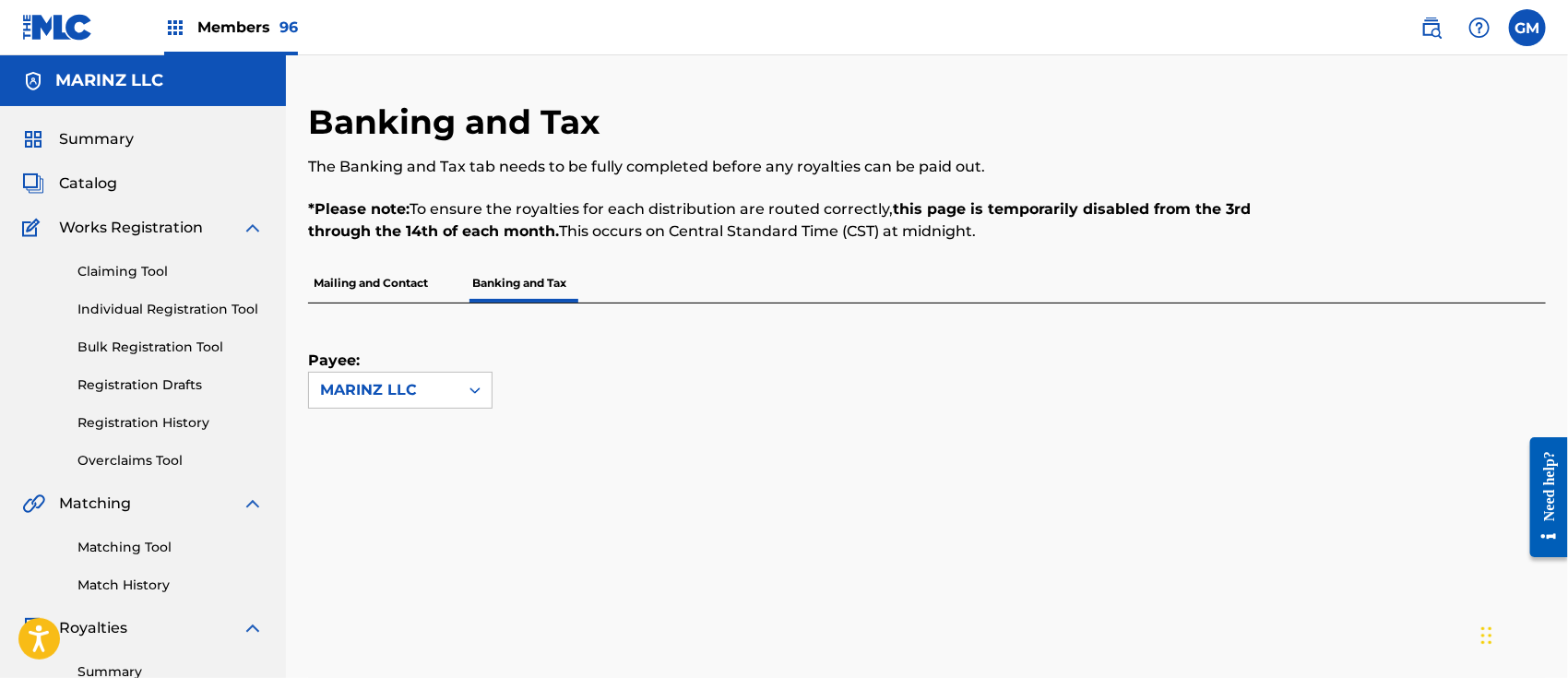
click at [371, 276] on p "Mailing and Contact" at bounding box center [371, 283] width 126 height 39
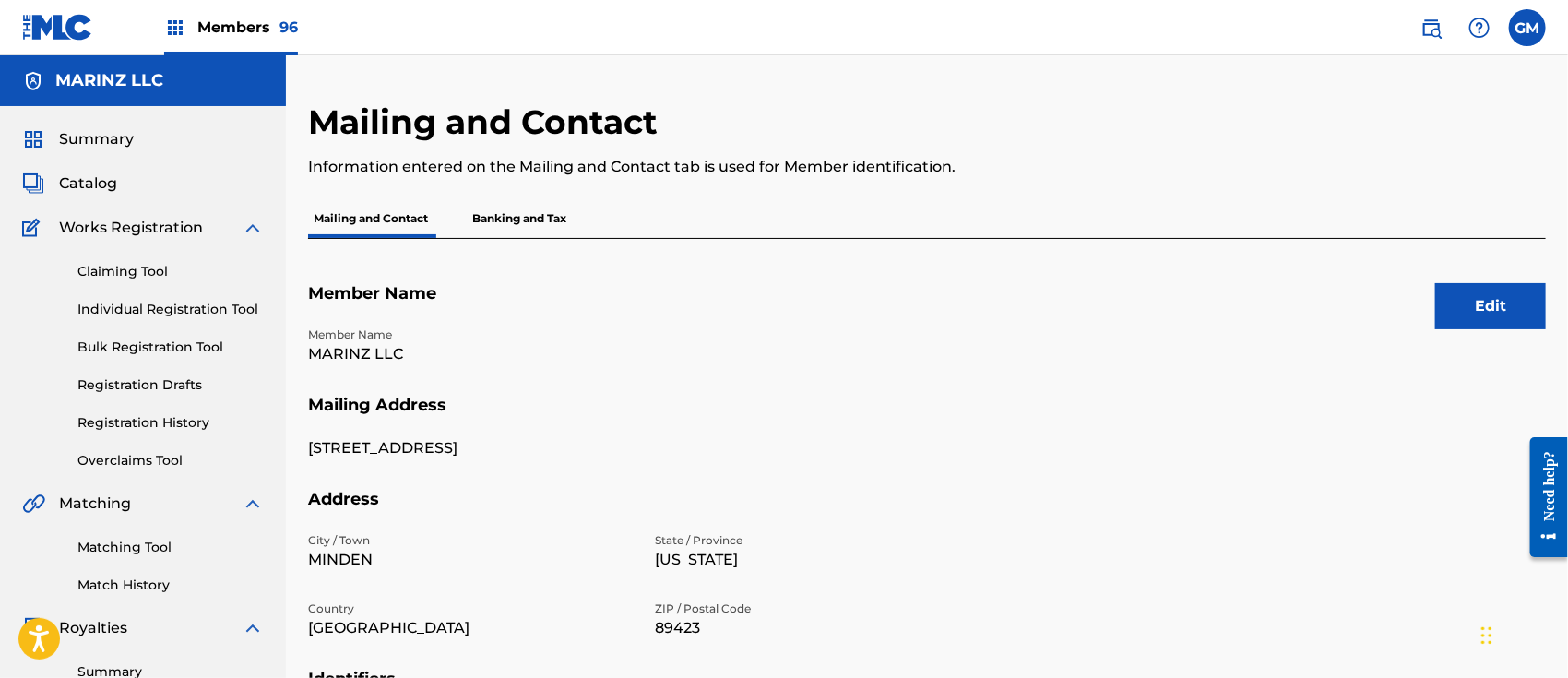
click at [224, 16] on span "Members 96" at bounding box center [248, 27] width 101 height 21
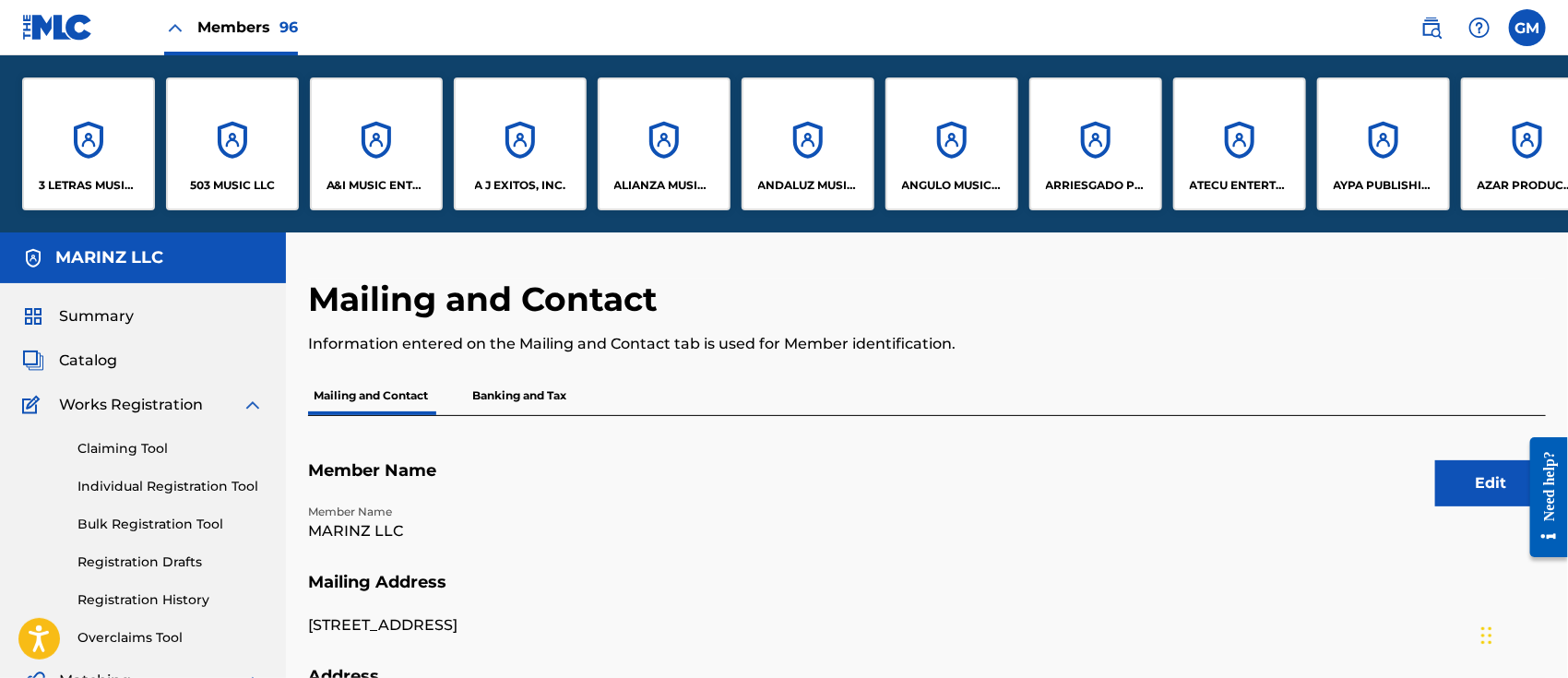
click at [243, 170] on div "503 MUSIC LLC" at bounding box center [231, 143] width 133 height 133
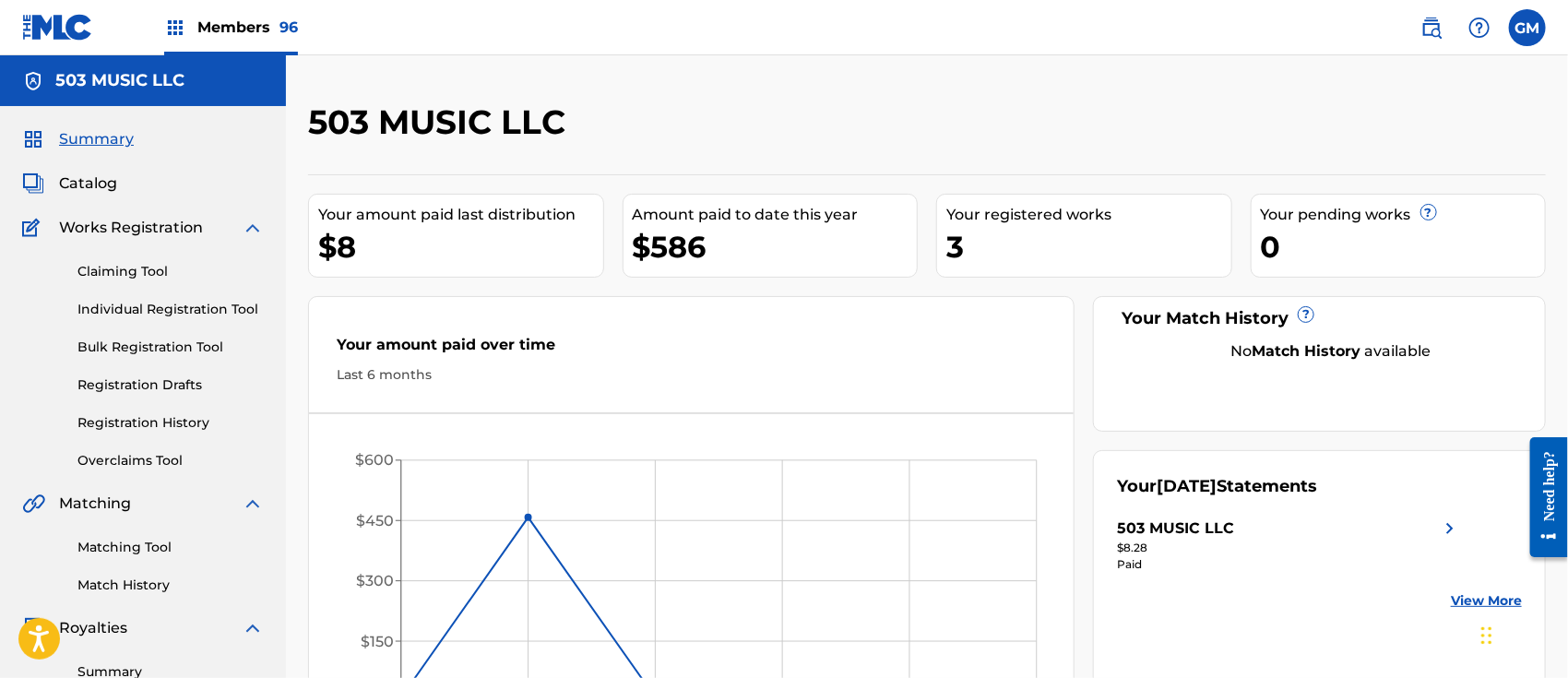
click at [251, 31] on span "Members 96" at bounding box center [248, 27] width 101 height 21
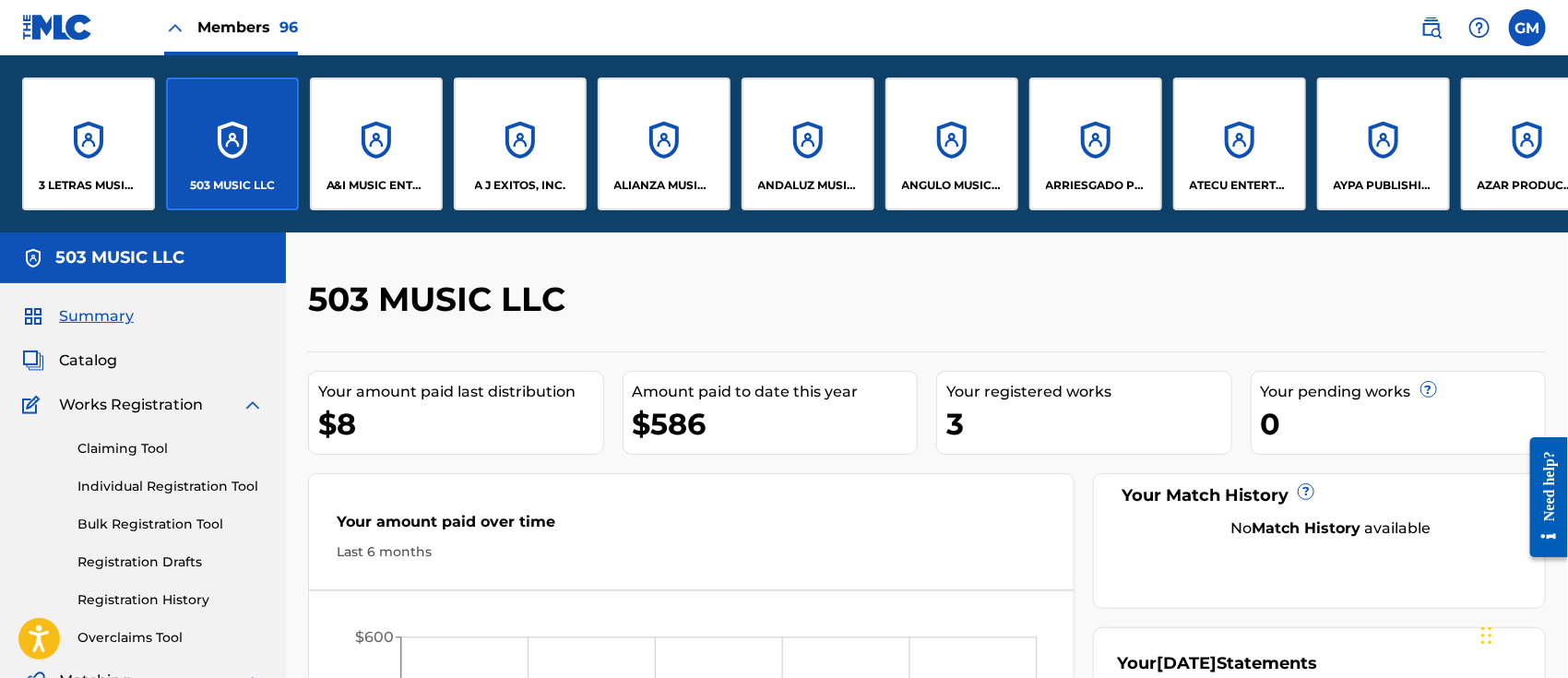
click at [376, 173] on div "A&I MUSIC ENTERTAINMENT, INC" at bounding box center [376, 143] width 133 height 133
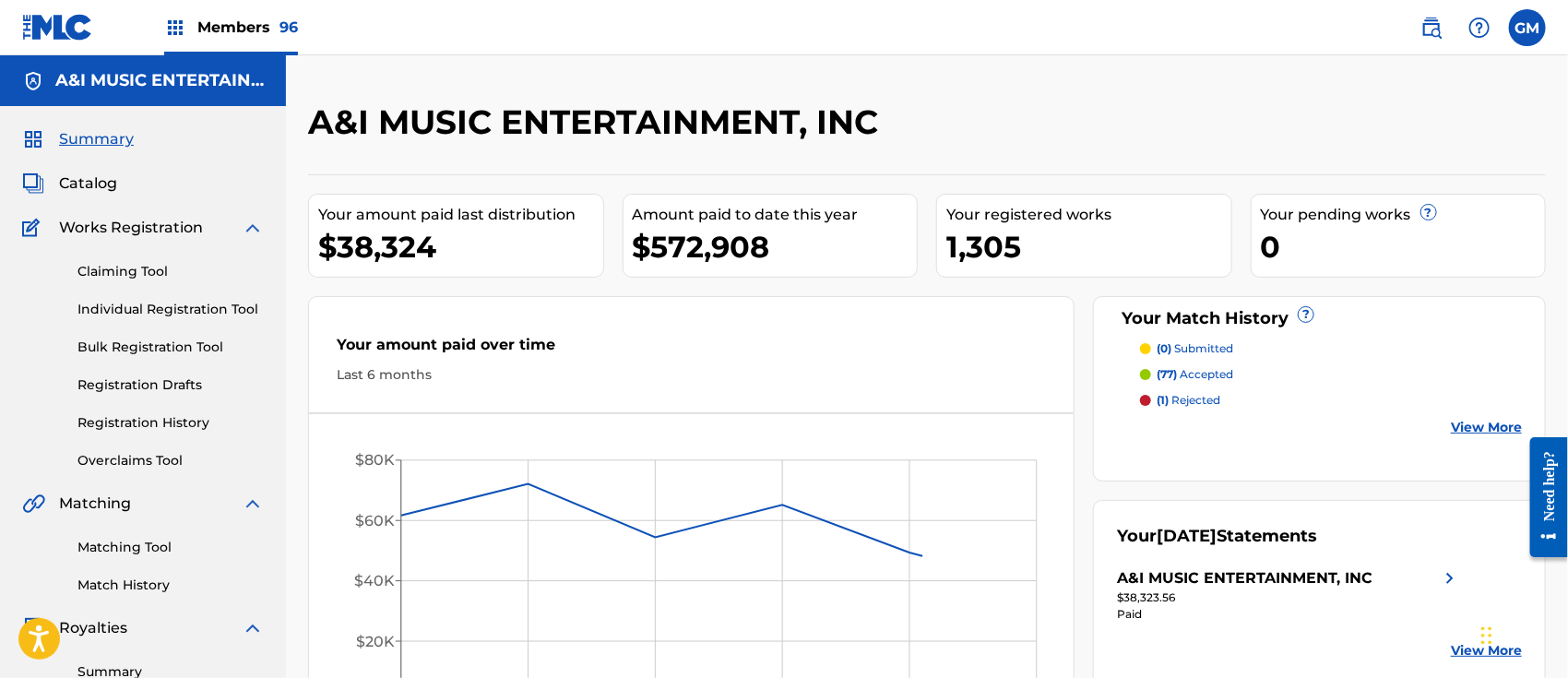
click at [165, 417] on link "Registration History" at bounding box center [170, 423] width 186 height 19
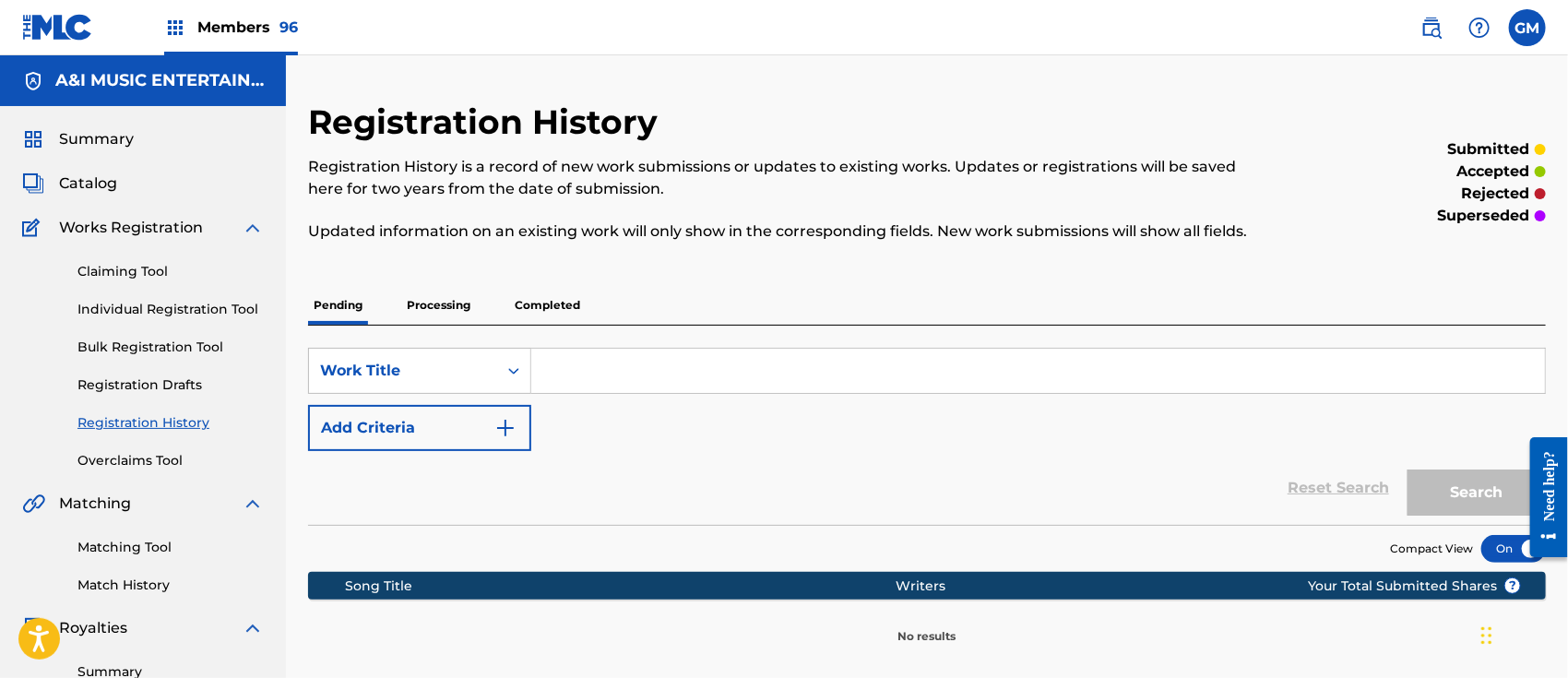
click at [438, 293] on p "Processing" at bounding box center [438, 305] width 75 height 39
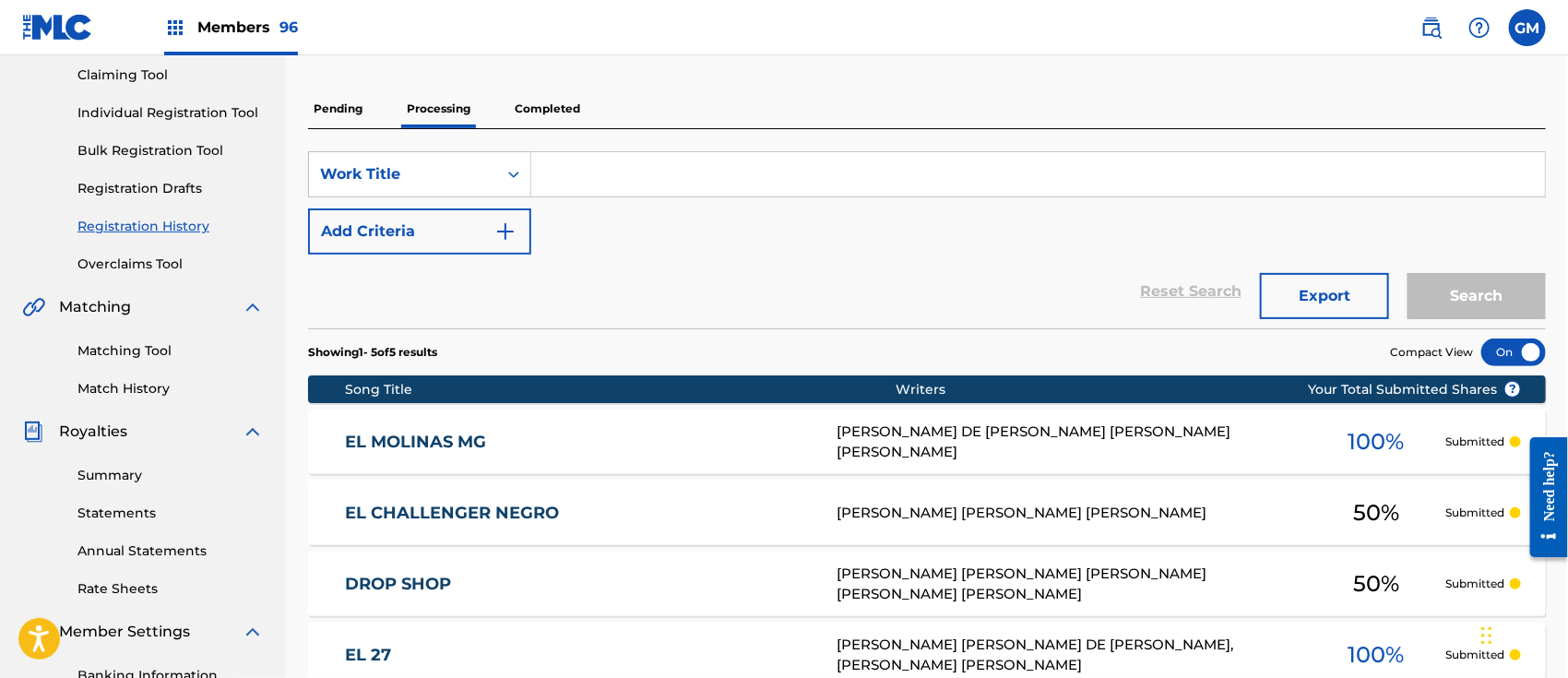
scroll to position [194, 0]
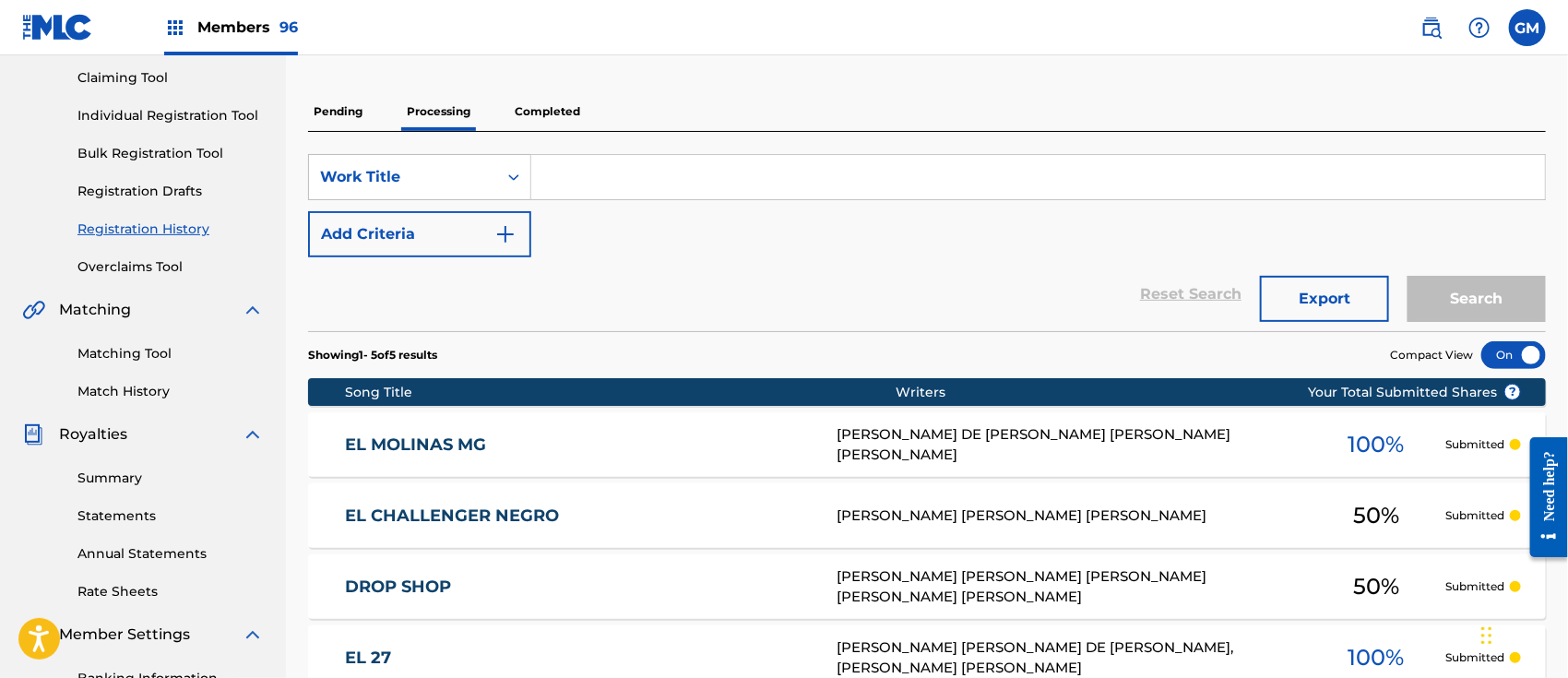
click at [600, 510] on link "EL CHALLENGER NEGRO" at bounding box center [578, 516] width 467 height 21
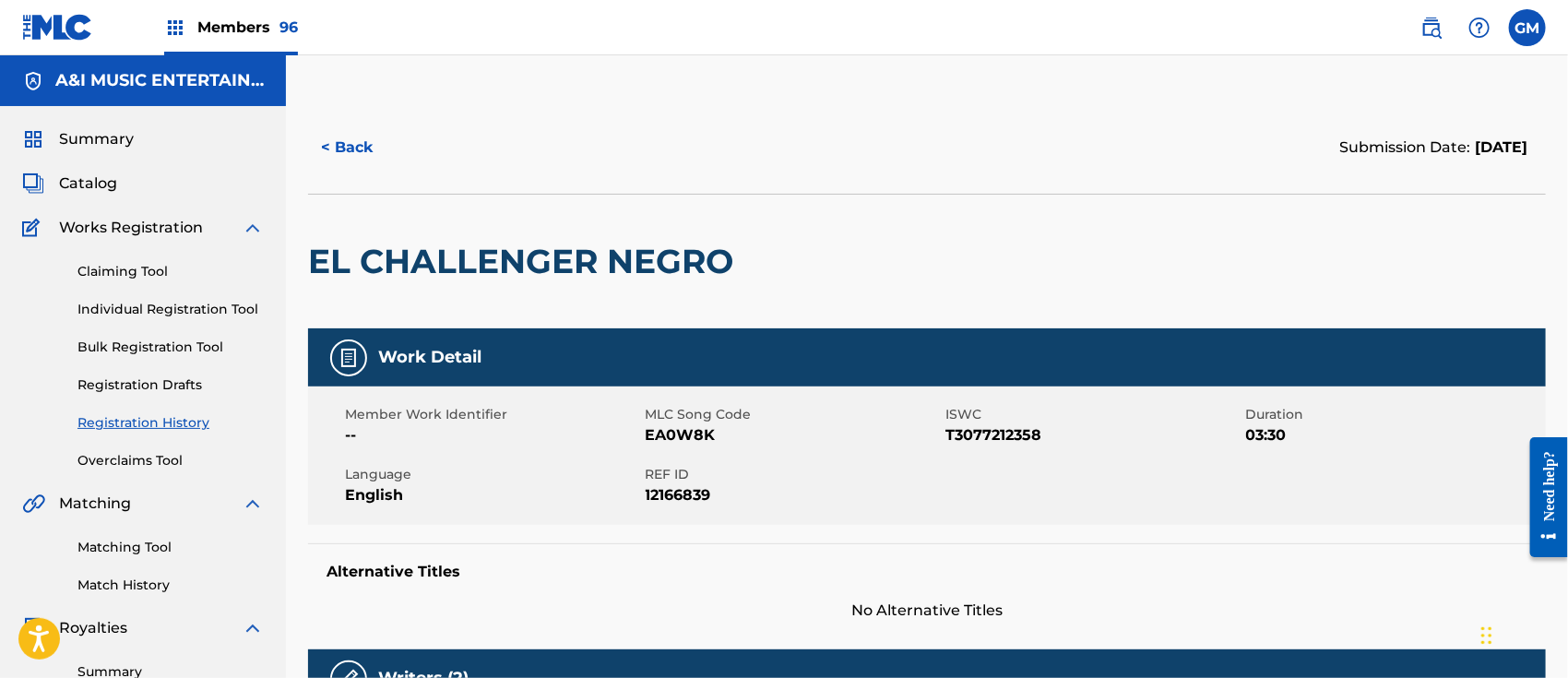
click at [342, 139] on button "< Back" at bounding box center [363, 148] width 110 height 46
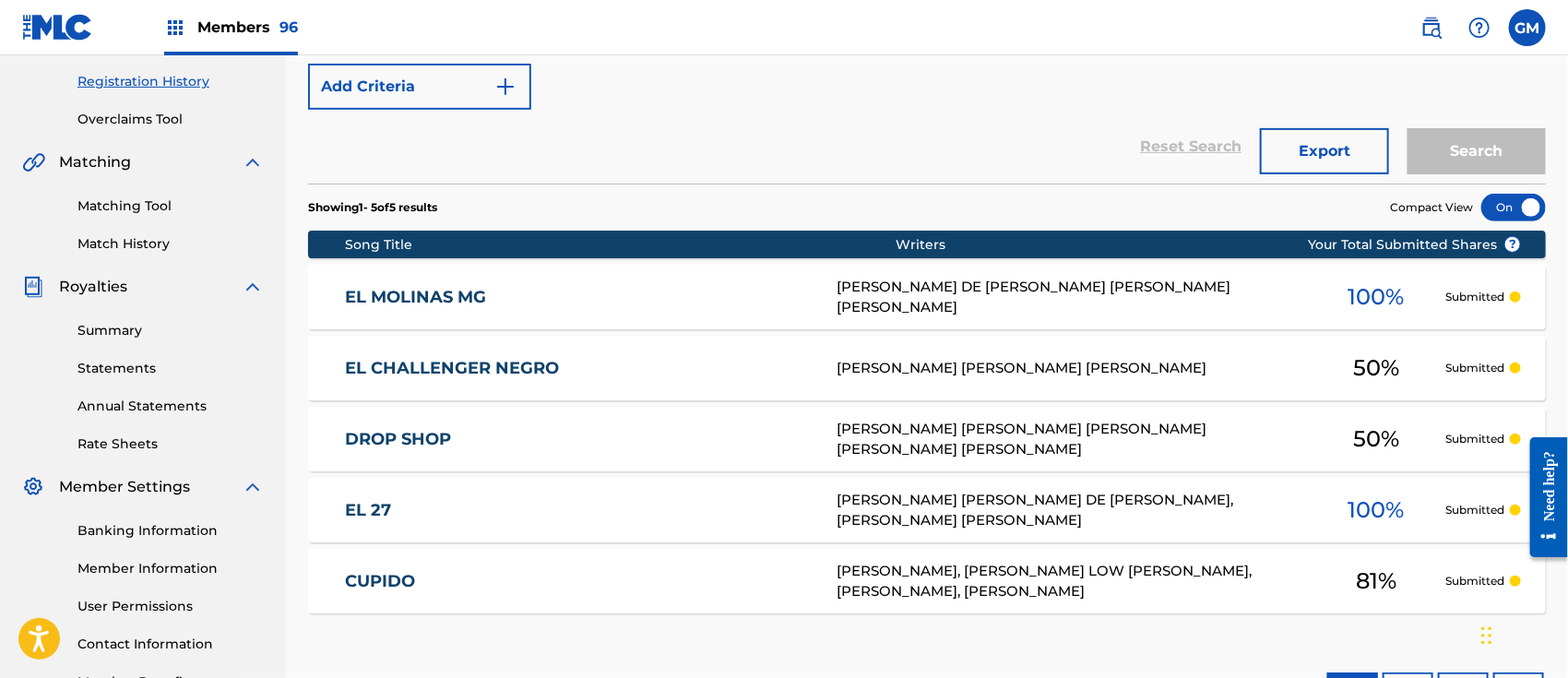
scroll to position [480, 0]
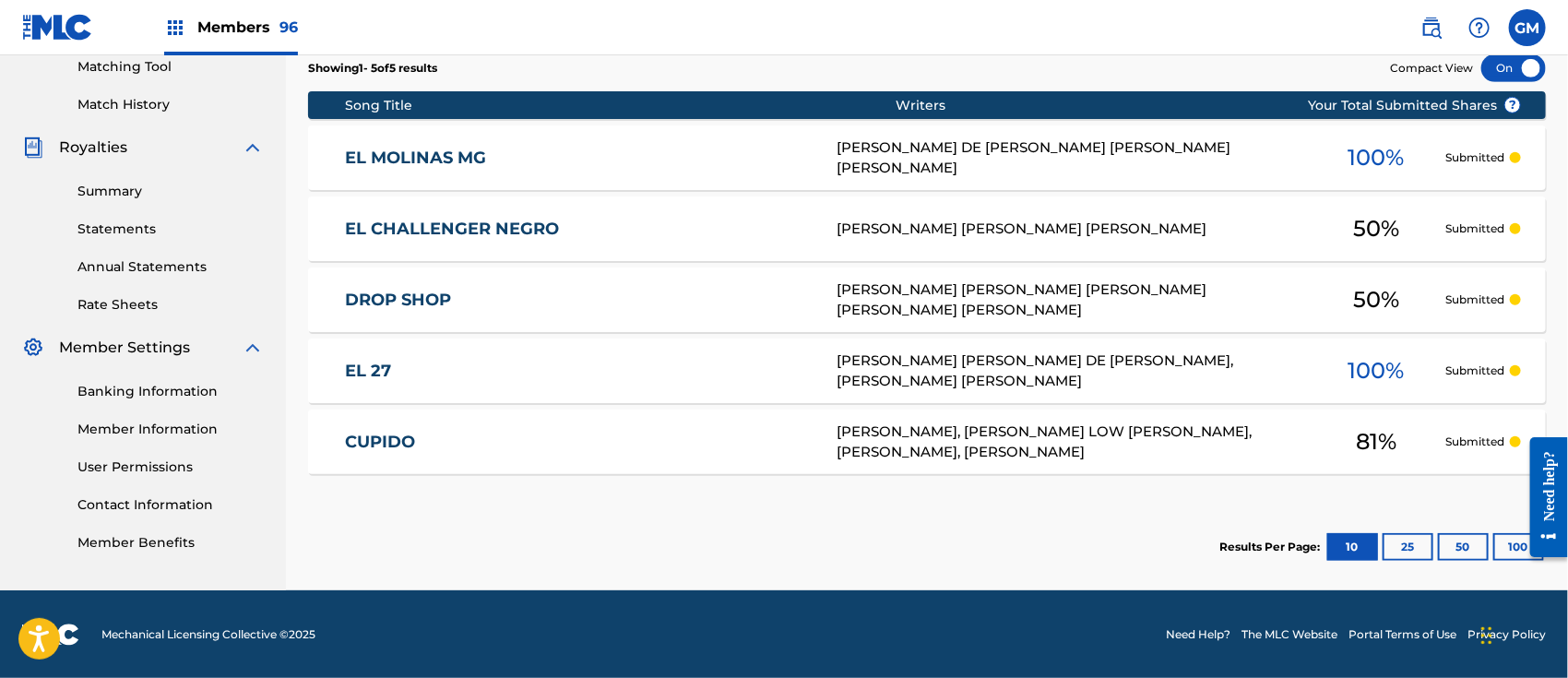
click at [493, 438] on link "CUPIDO" at bounding box center [578, 443] width 467 height 21
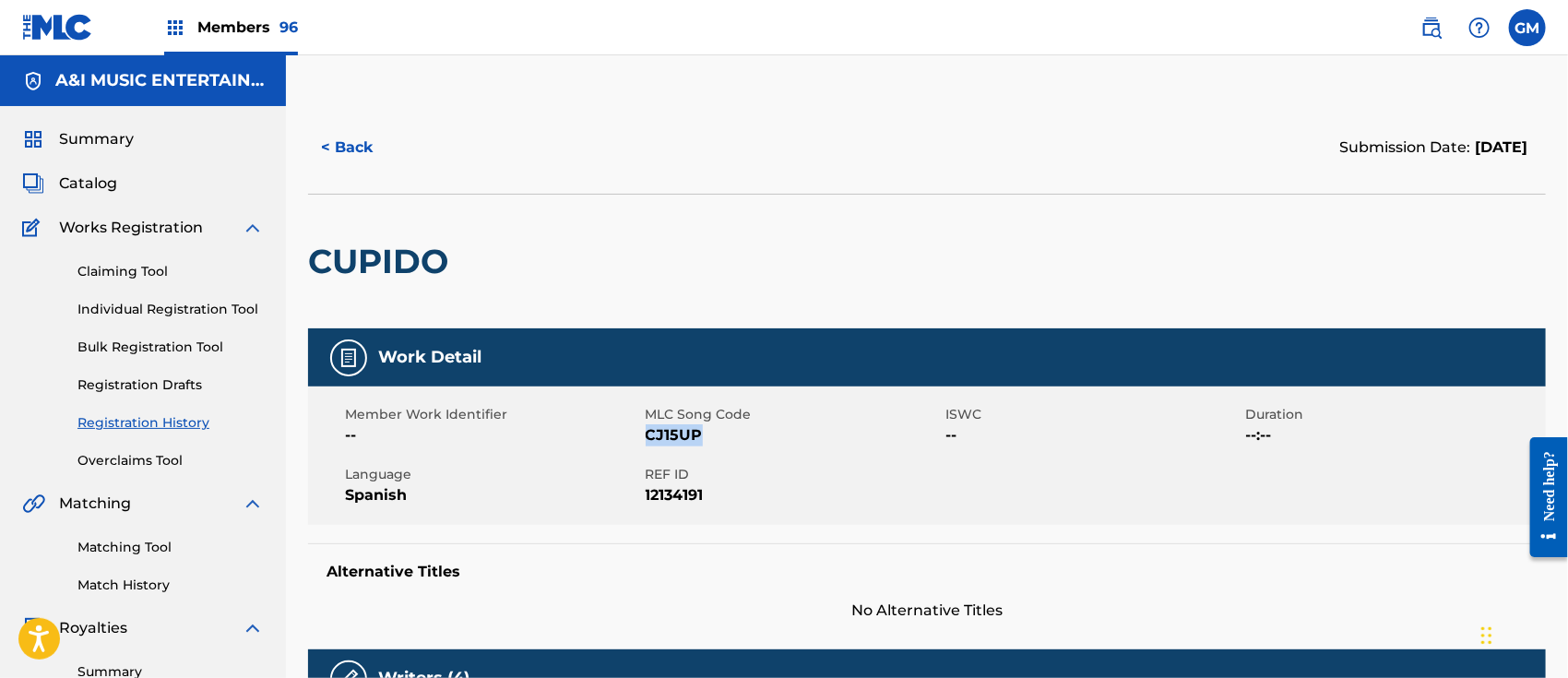
drag, startPoint x: 701, startPoint y: 435, endPoint x: 649, endPoint y: 435, distance: 52.0
click at [649, 435] on span "CJ15UP" at bounding box center [794, 435] width 296 height 22
copy span "CJ15UP"
click at [1432, 27] on img at bounding box center [1431, 27] width 22 height 22
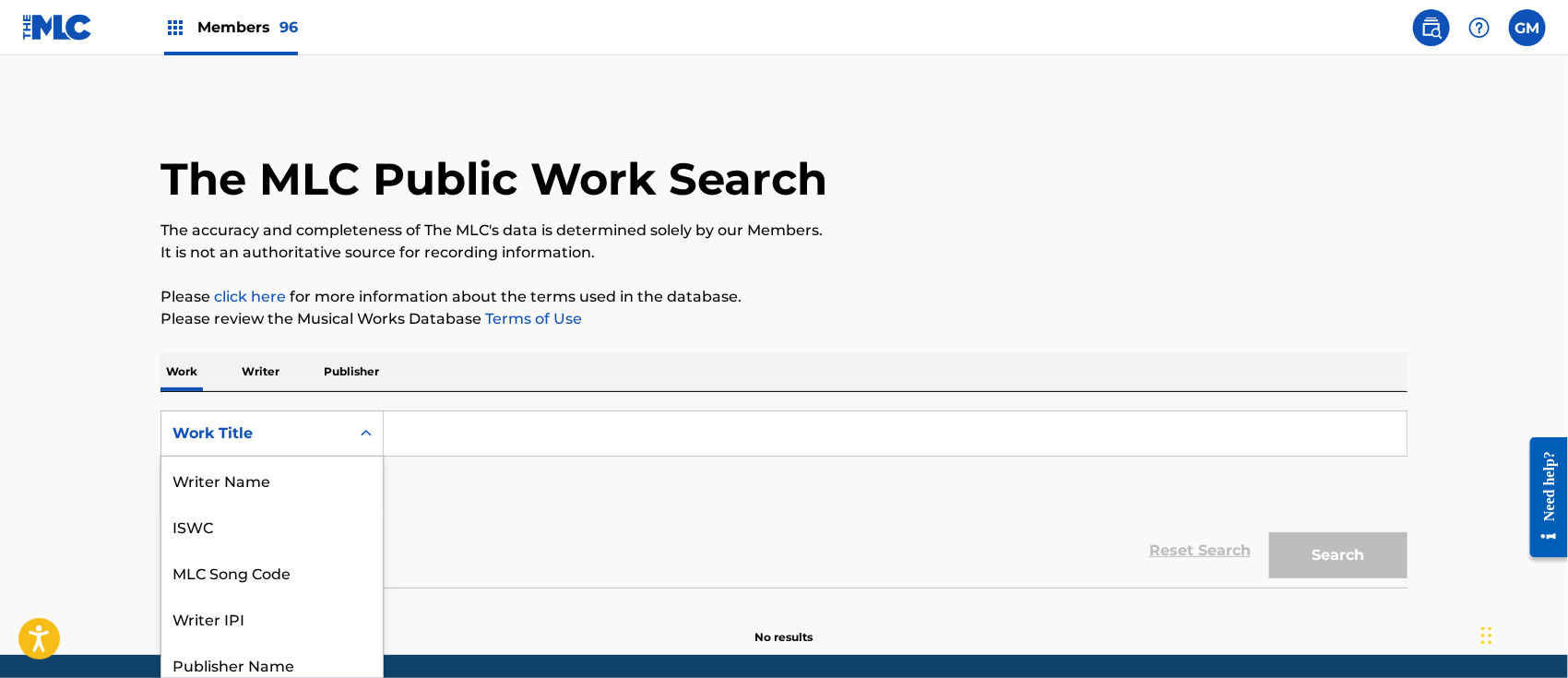
scroll to position [52, 0]
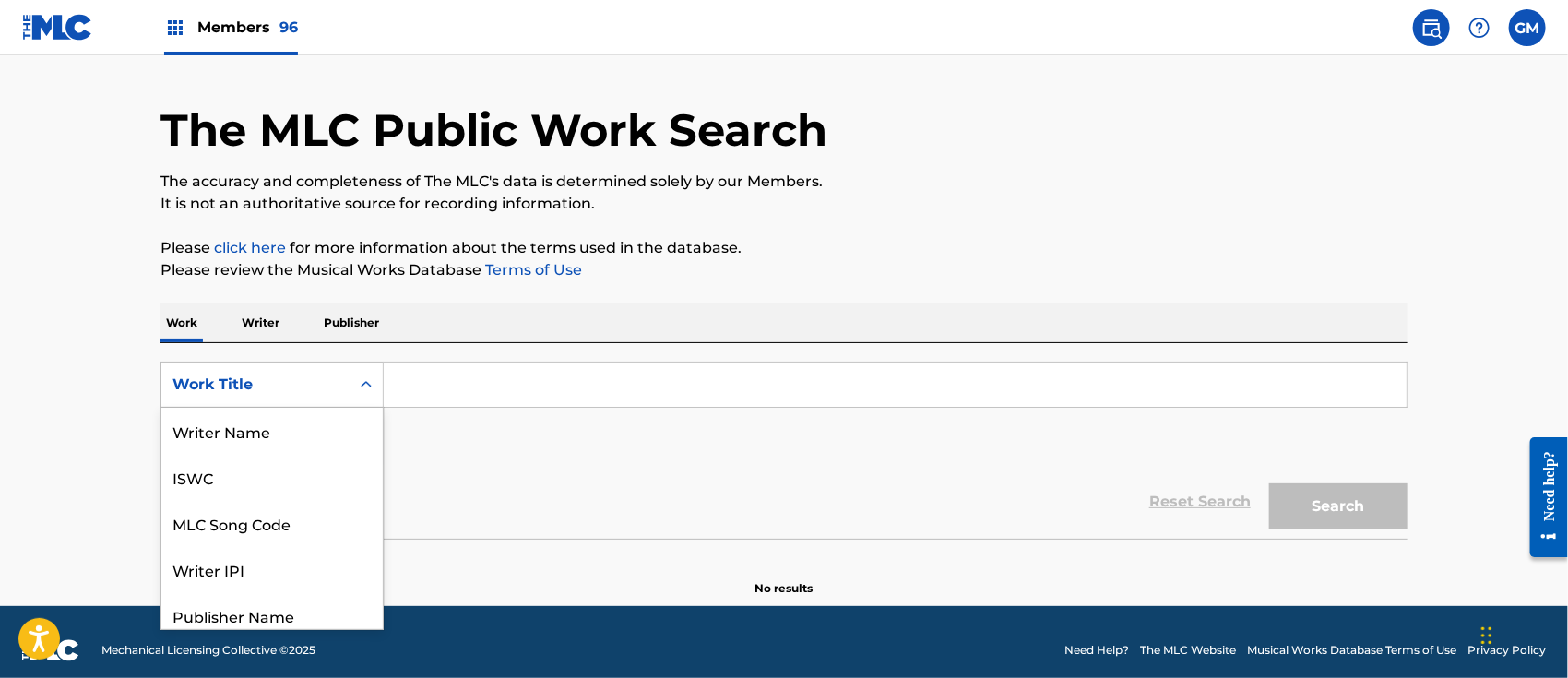
click at [376, 408] on div "8 results available. Use Up and Down to choose options, press Enter to select t…" at bounding box center [272, 385] width 223 height 46
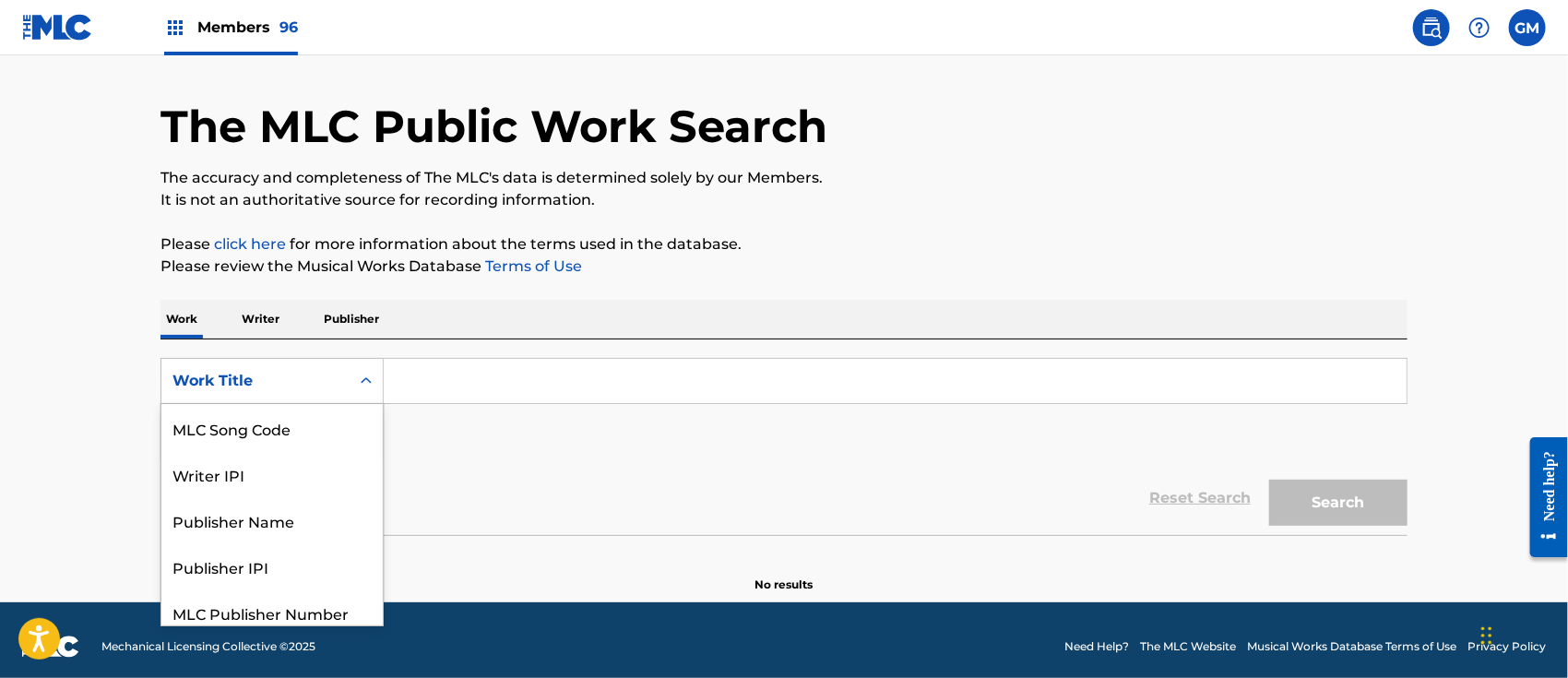
scroll to position [55, 0]
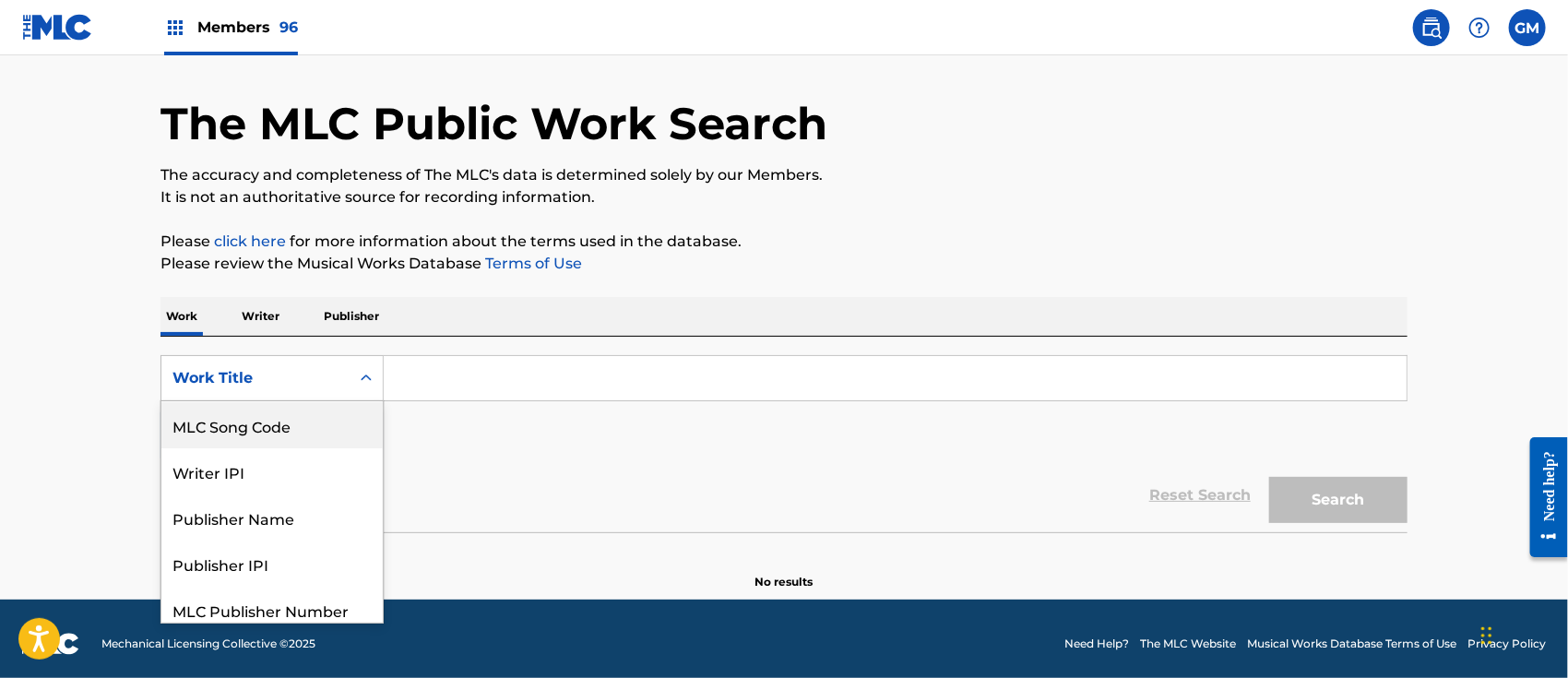
click at [282, 417] on div "MLC Song Code" at bounding box center [272, 425] width 222 height 46
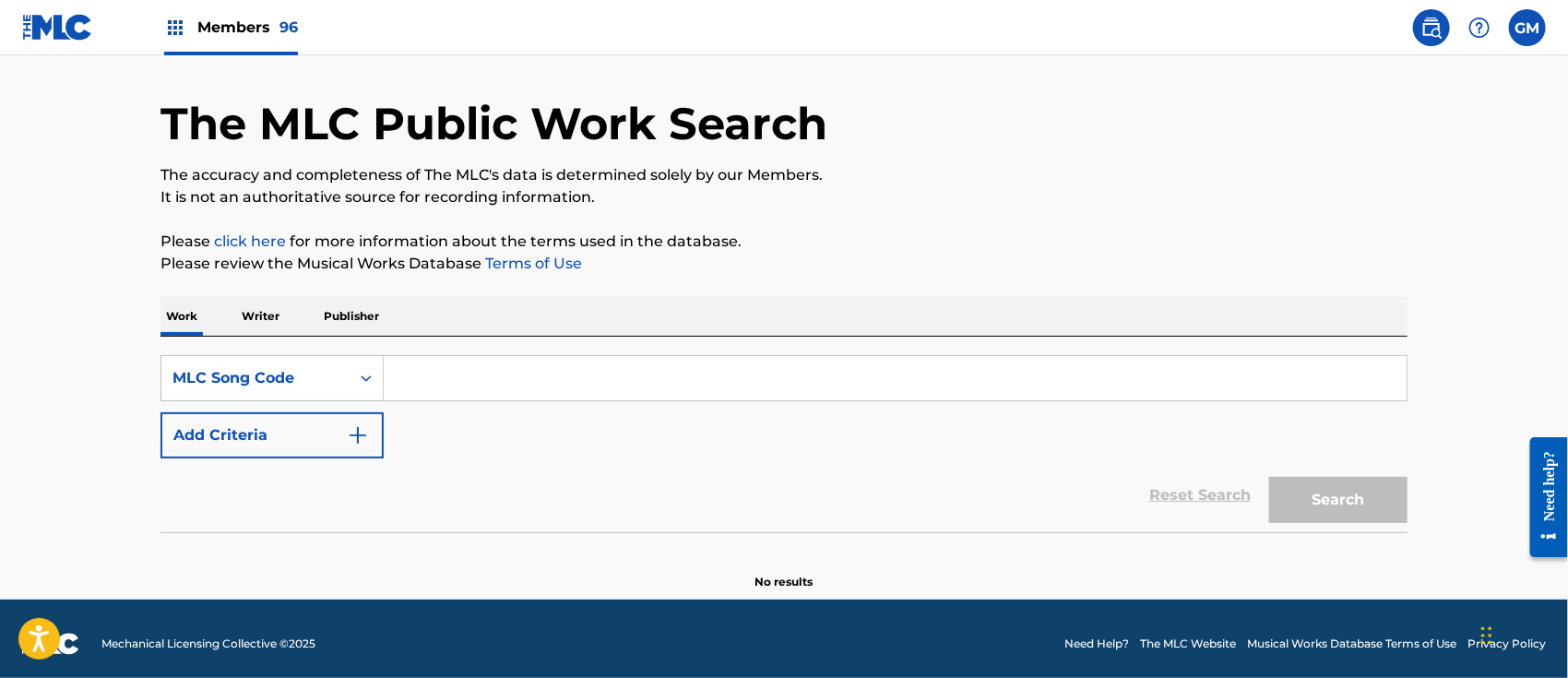
click at [478, 365] on input "Search Form" at bounding box center [895, 379] width 1023 height 45
paste input "CJ15UP"
type input "CJ15UP"
click at [1313, 477] on button "Search" at bounding box center [1337, 500] width 138 height 46
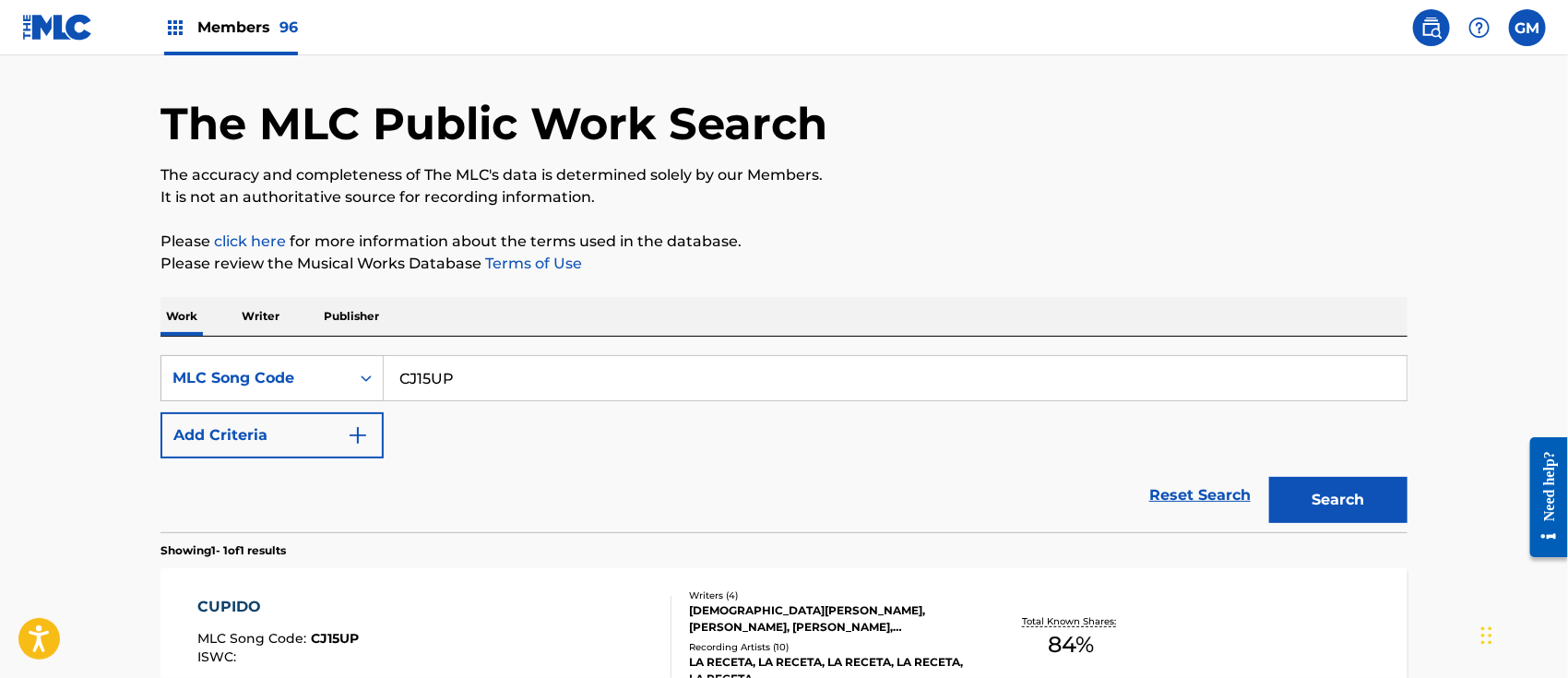
scroll to position [267, 0]
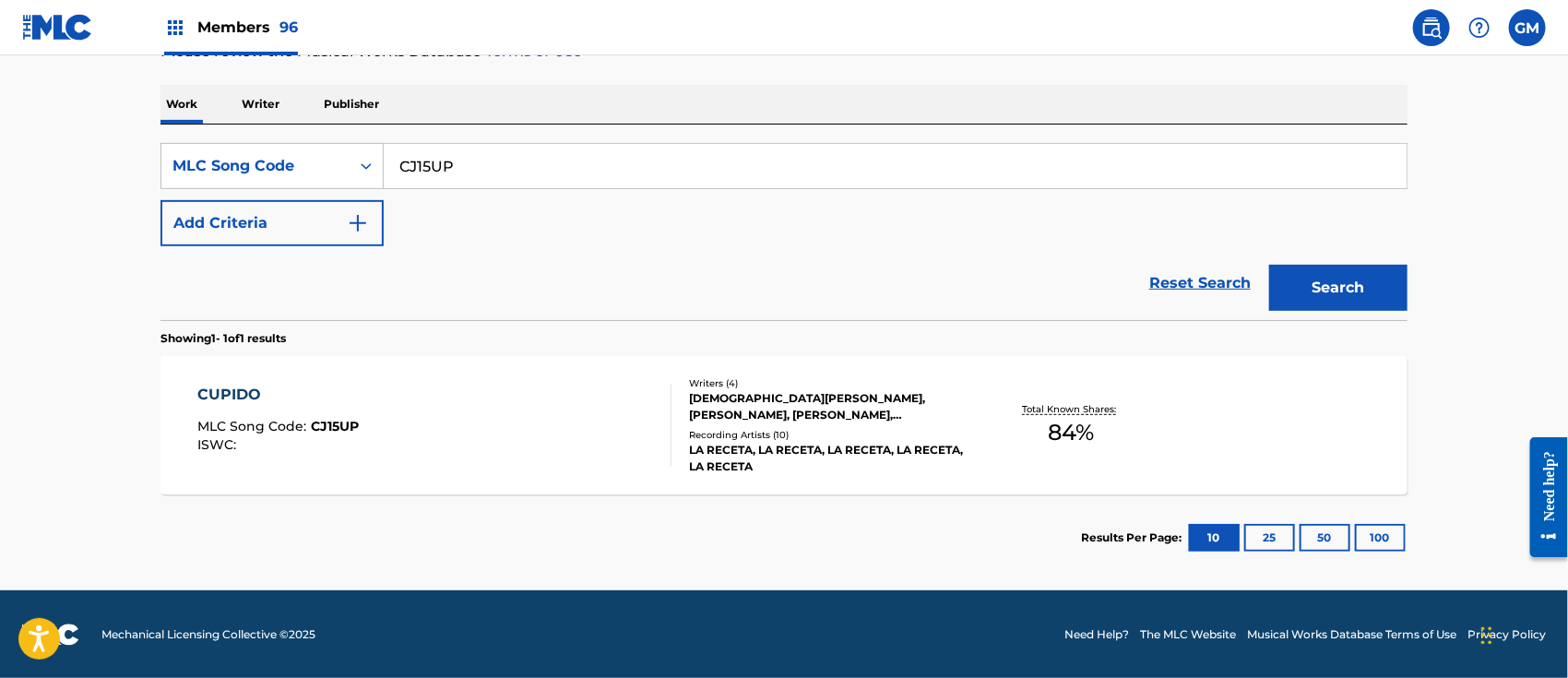
click at [518, 395] on div "CUPIDO MLC Song Code : CJ15UP ISWC :" at bounding box center [436, 425] width 475 height 83
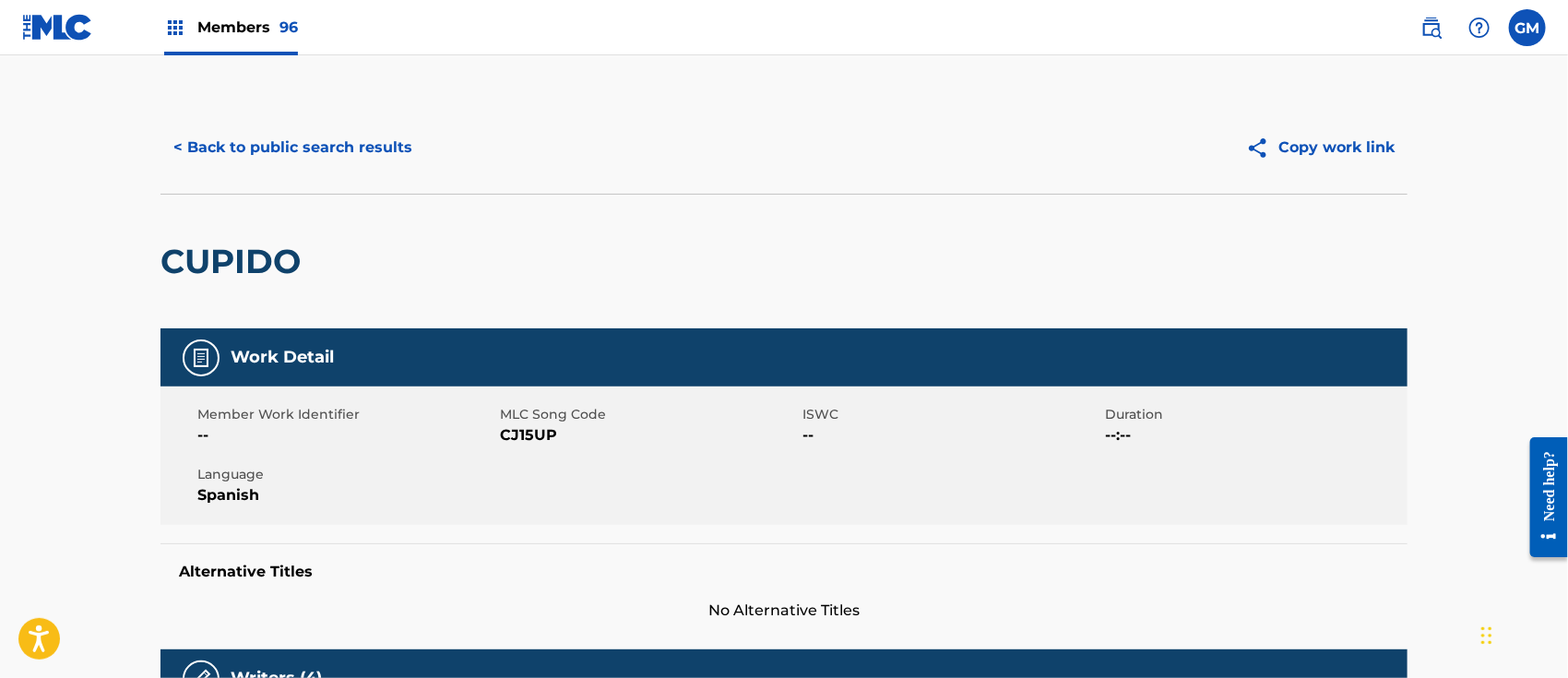
click at [258, 28] on span "Members 96" at bounding box center [248, 27] width 101 height 21
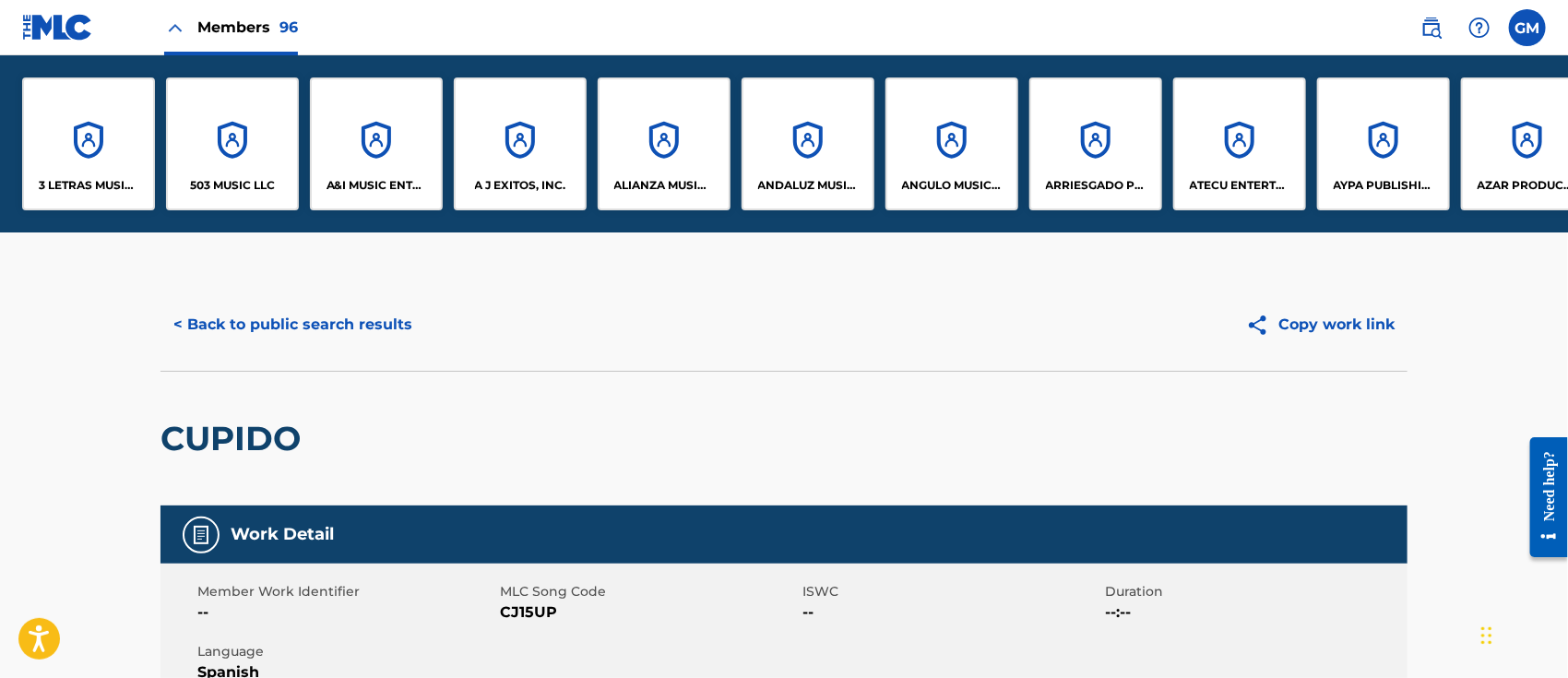
click at [395, 170] on div "A&I MUSIC ENTERTAINMENT, INC" at bounding box center [376, 143] width 133 height 133
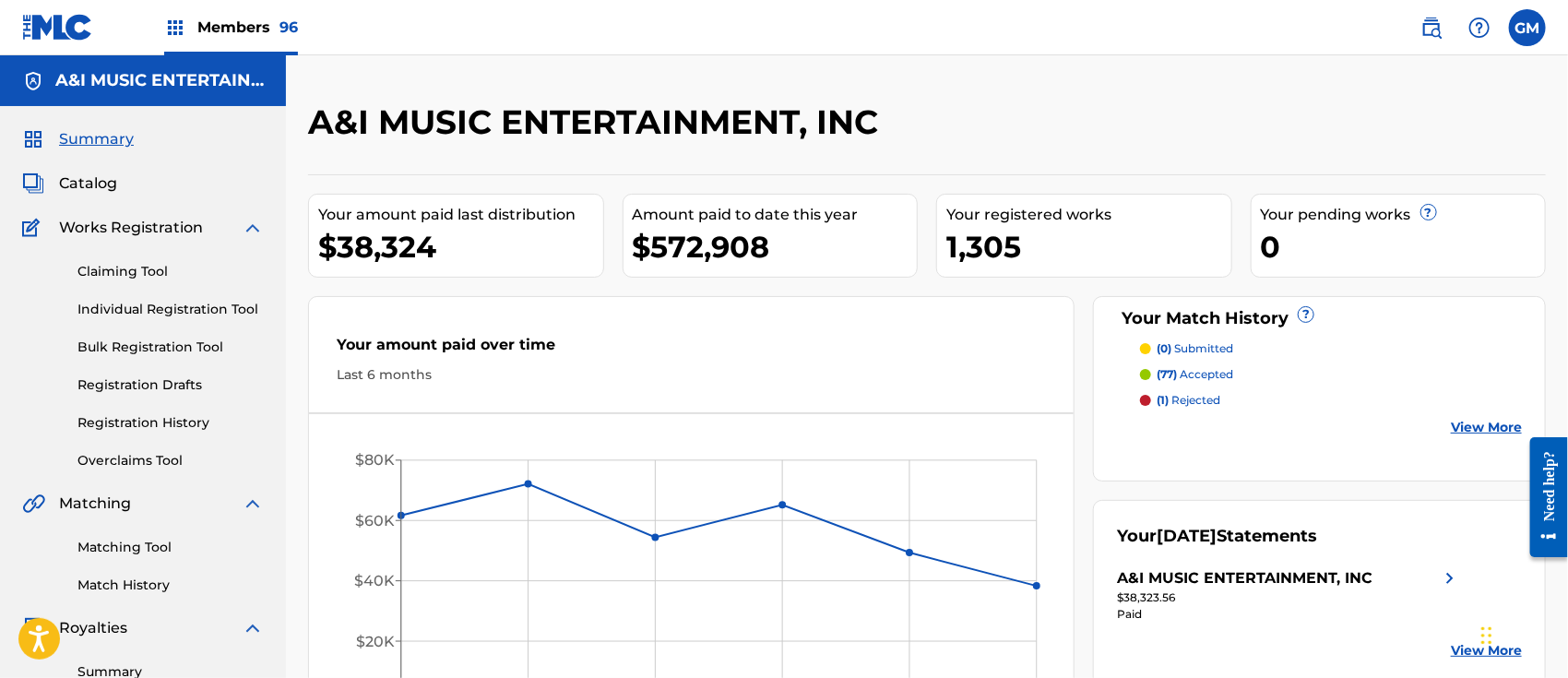
click at [180, 424] on link "Registration History" at bounding box center [170, 423] width 186 height 19
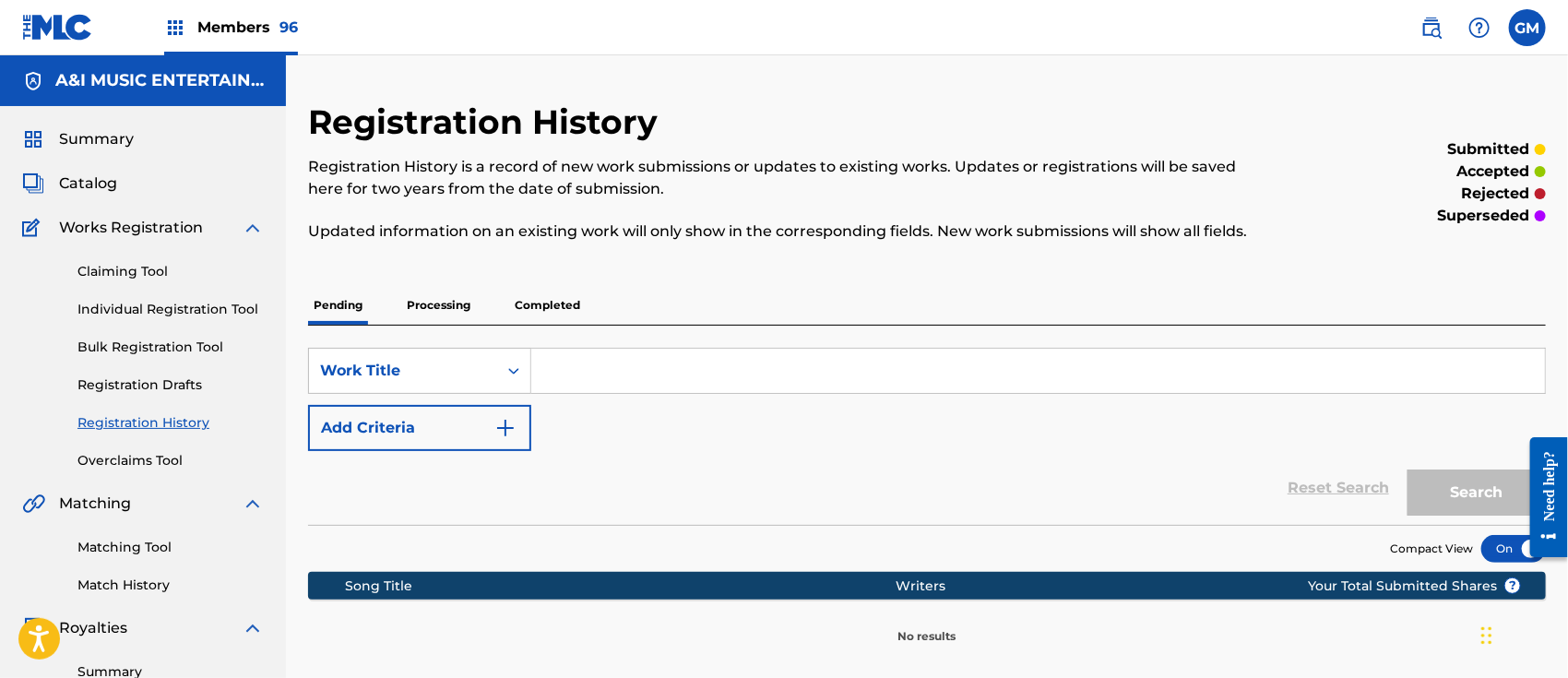
click at [436, 301] on p "Processing" at bounding box center [438, 305] width 75 height 39
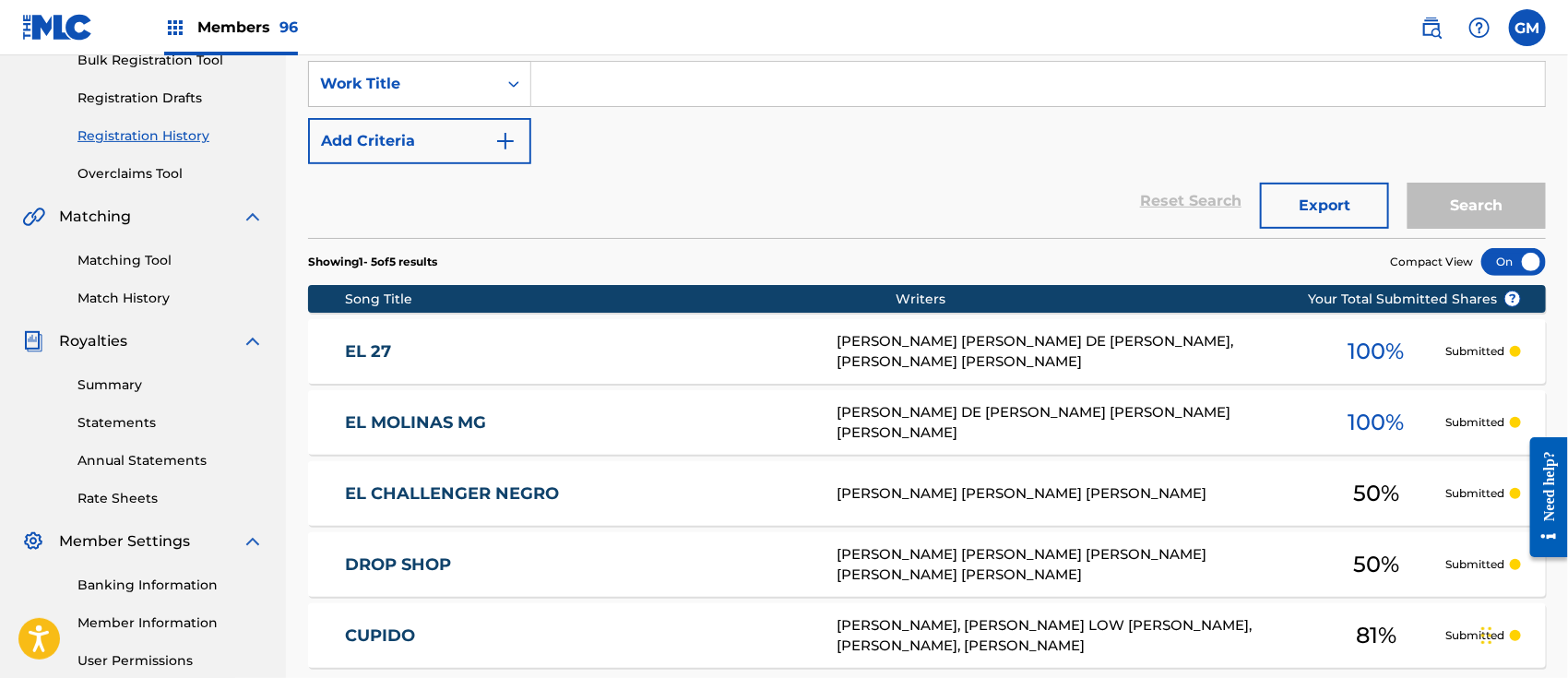
scroll to position [480, 0]
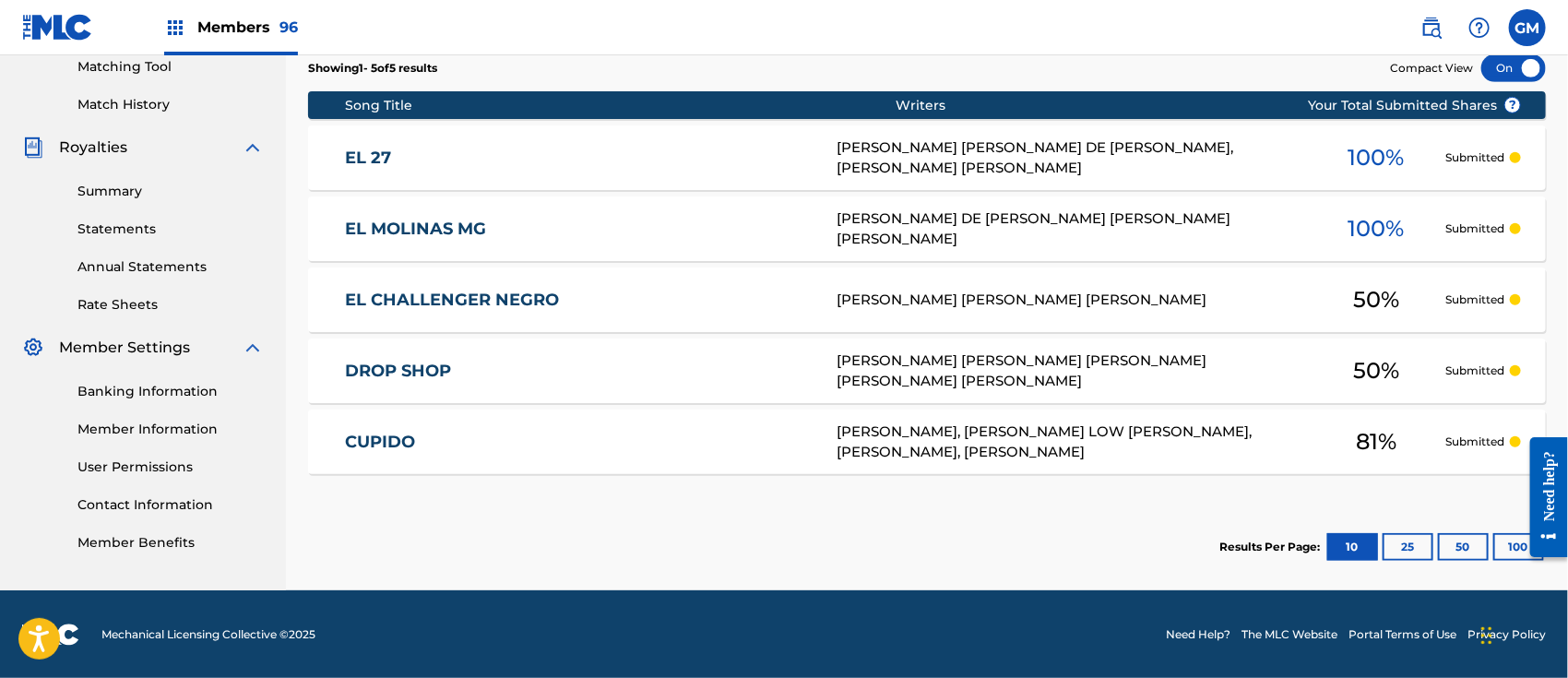
click at [569, 436] on link "CUPIDO" at bounding box center [578, 443] width 467 height 21
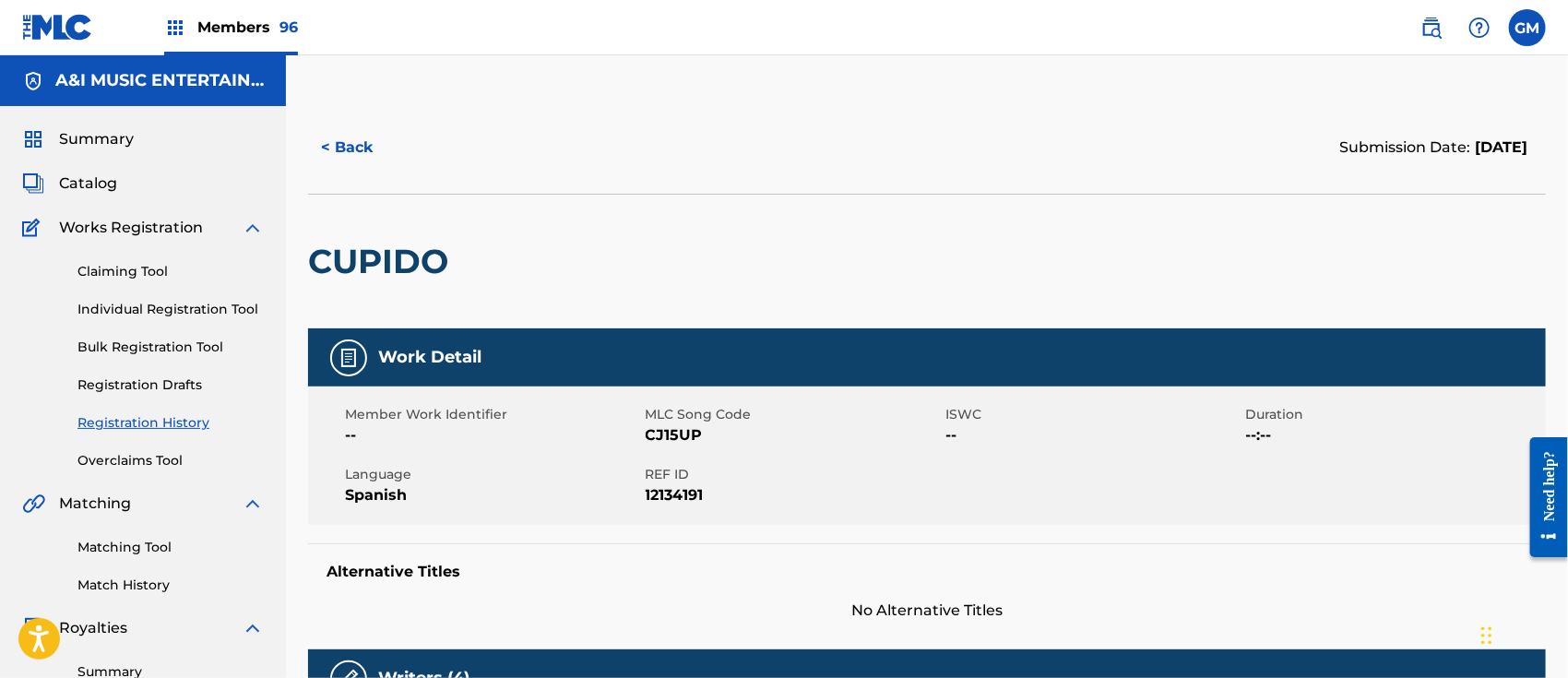
click at [238, 20] on span "Members 96" at bounding box center [248, 27] width 101 height 21
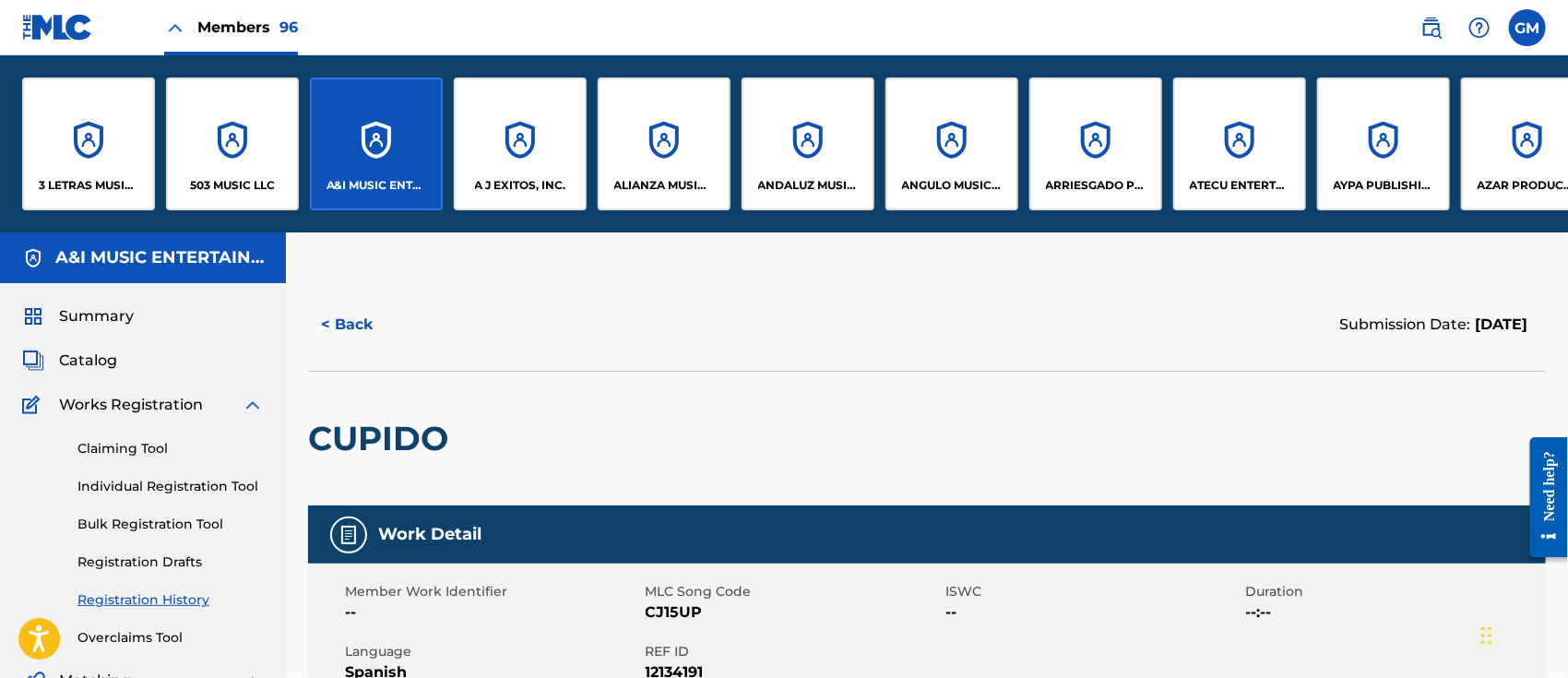
click at [67, 157] on div "3 LETRAS MUSIC LLC" at bounding box center [88, 143] width 133 height 133
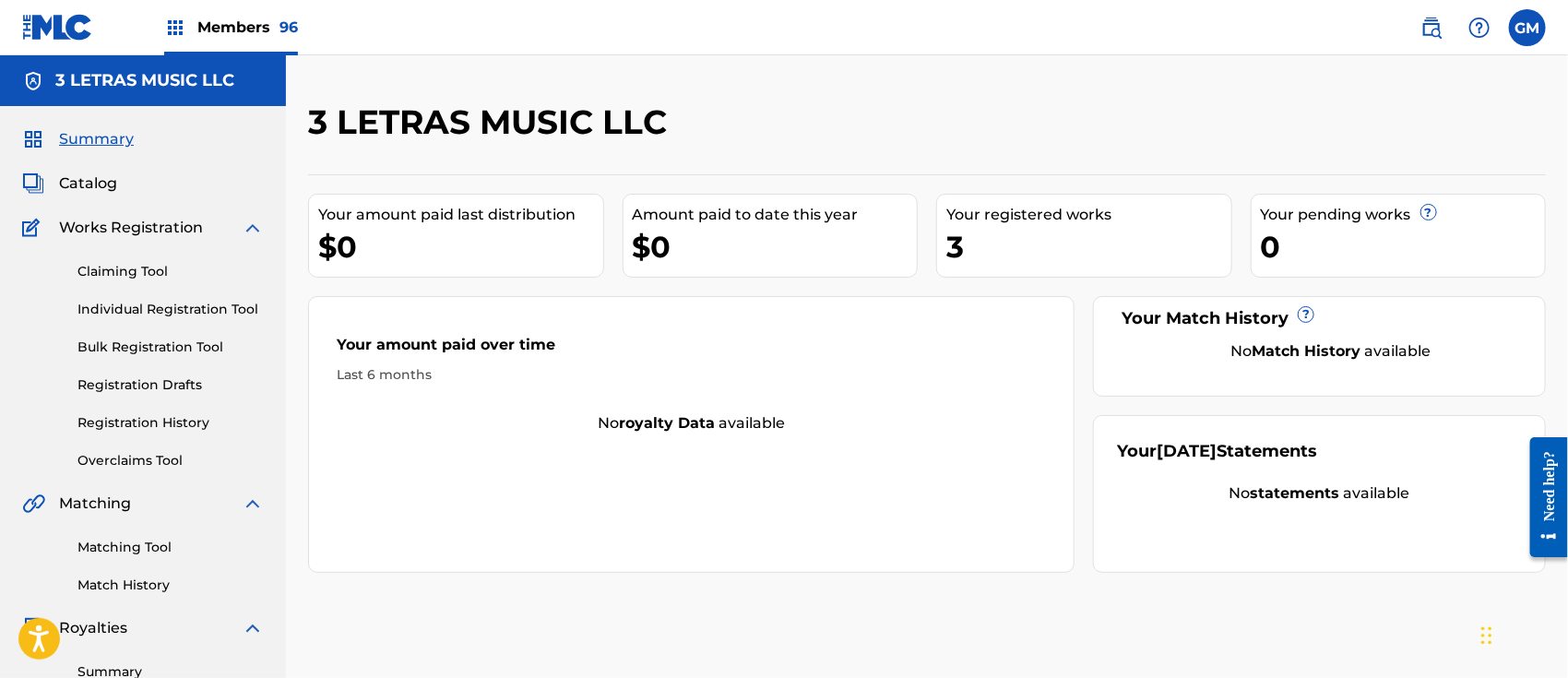
click at [184, 419] on link "Registration History" at bounding box center [170, 423] width 186 height 19
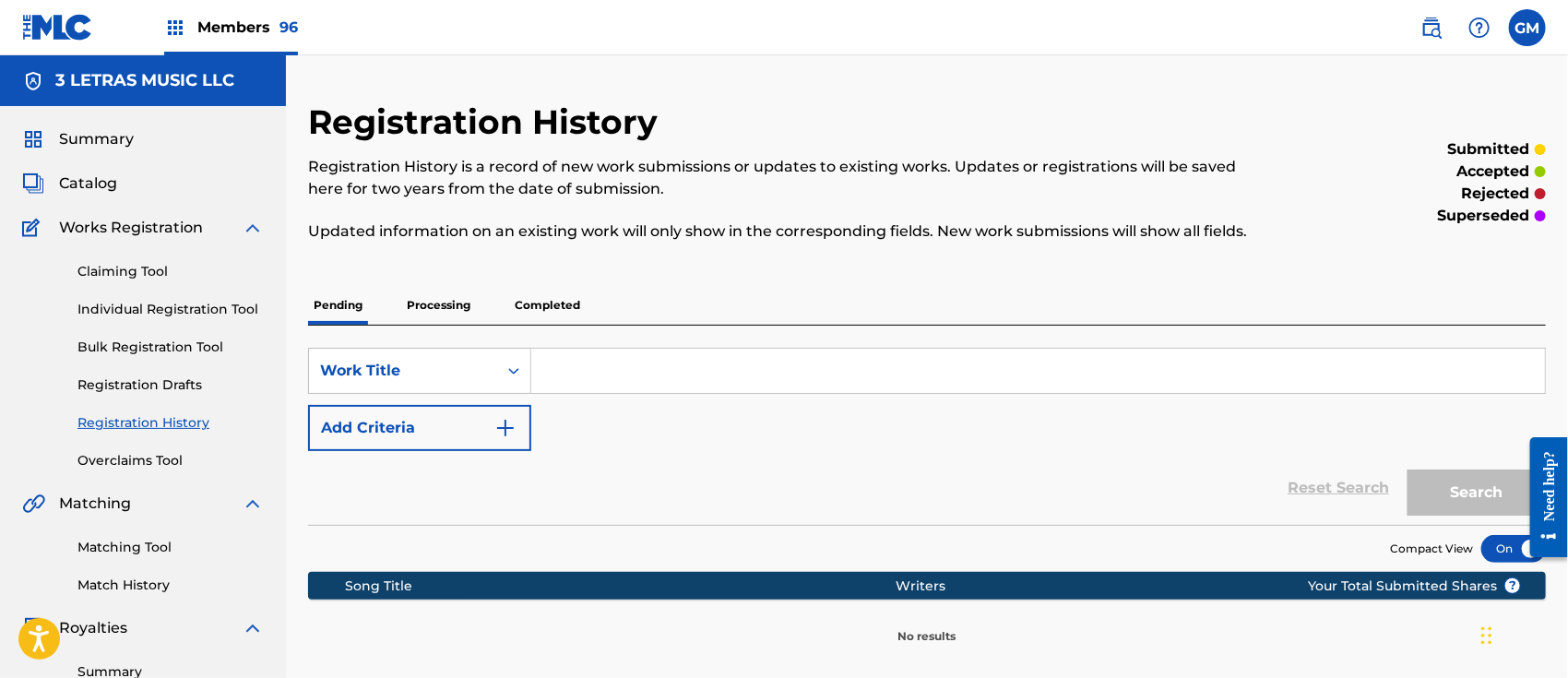
click at [440, 299] on p "Processing" at bounding box center [438, 305] width 75 height 39
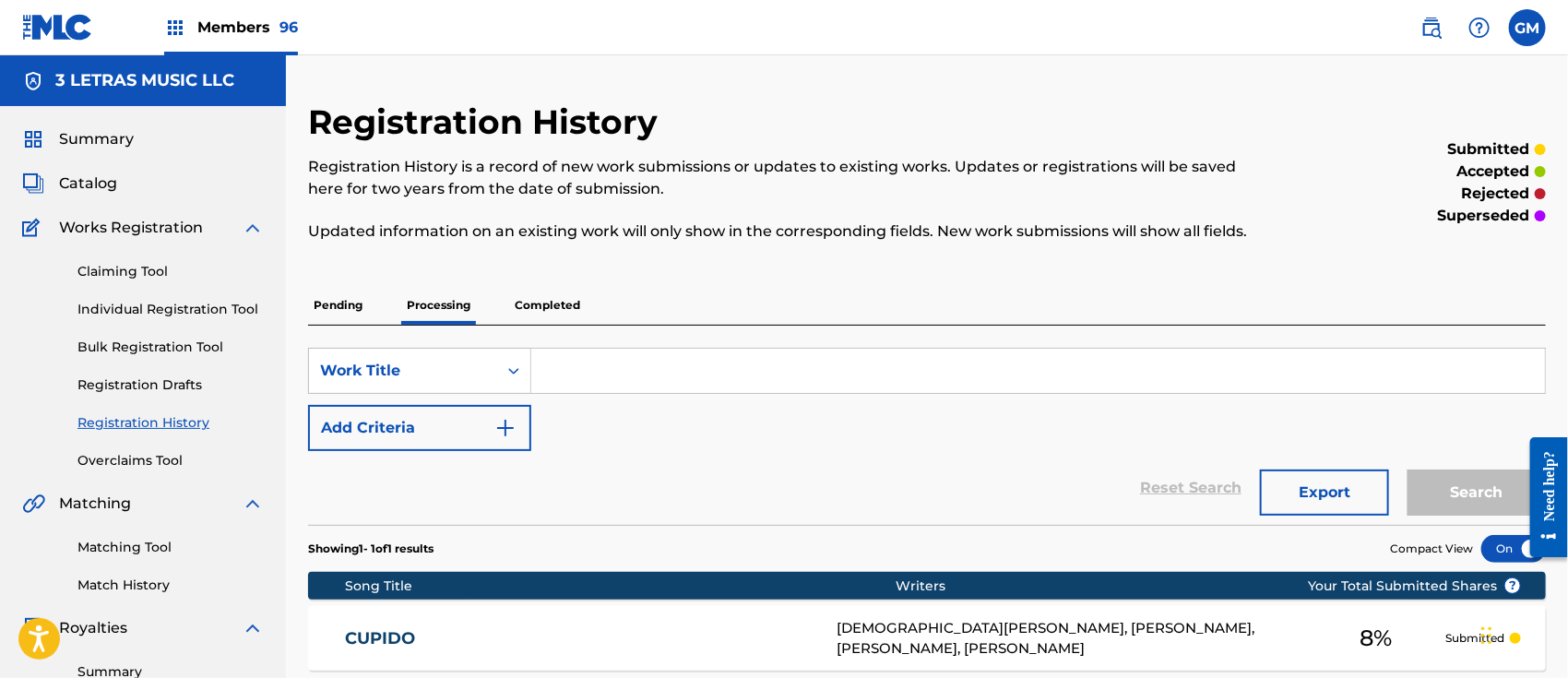
scroll to position [287, 0]
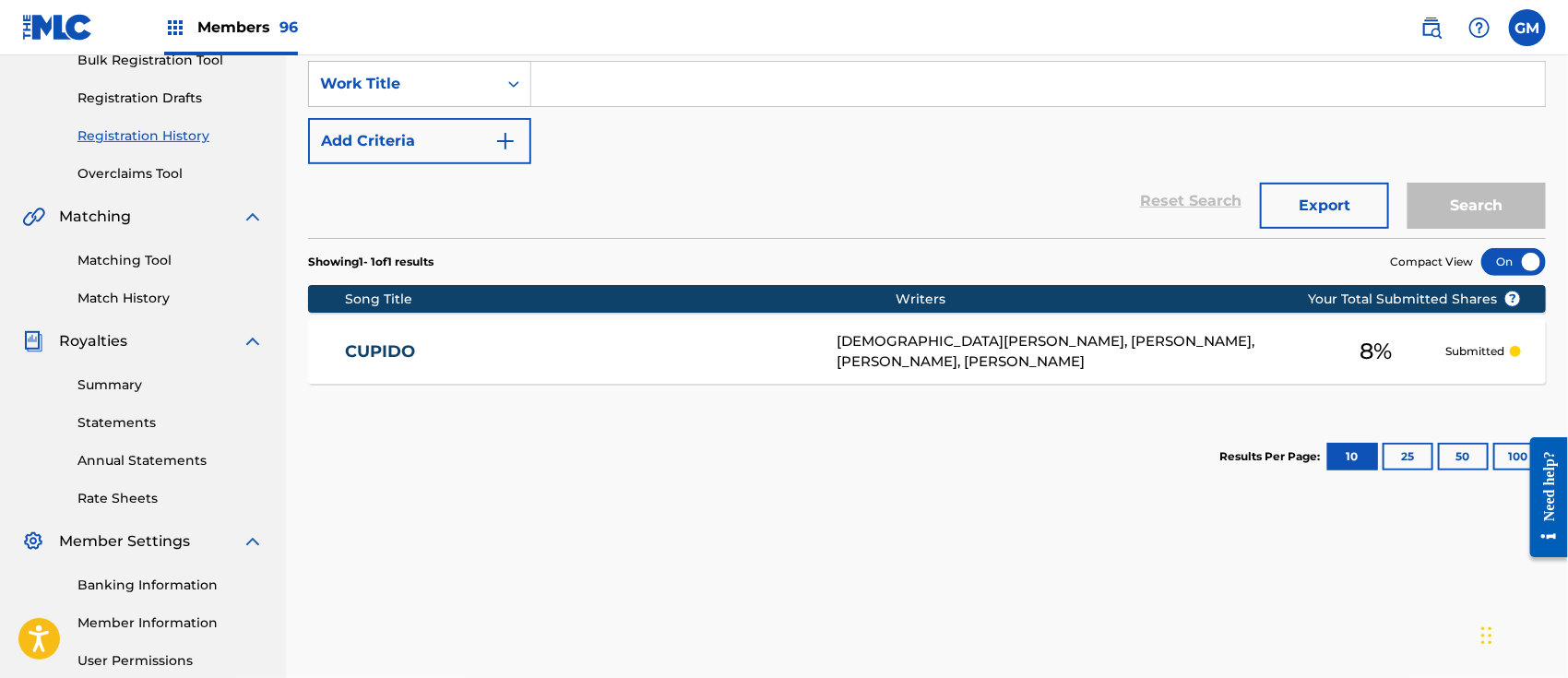
click at [598, 332] on div "CUPIDO CJ15UP [DEMOGRAPHIC_DATA][PERSON_NAME], [PERSON_NAME], [PERSON_NAME], [P…" at bounding box center [927, 352] width 1238 height 65
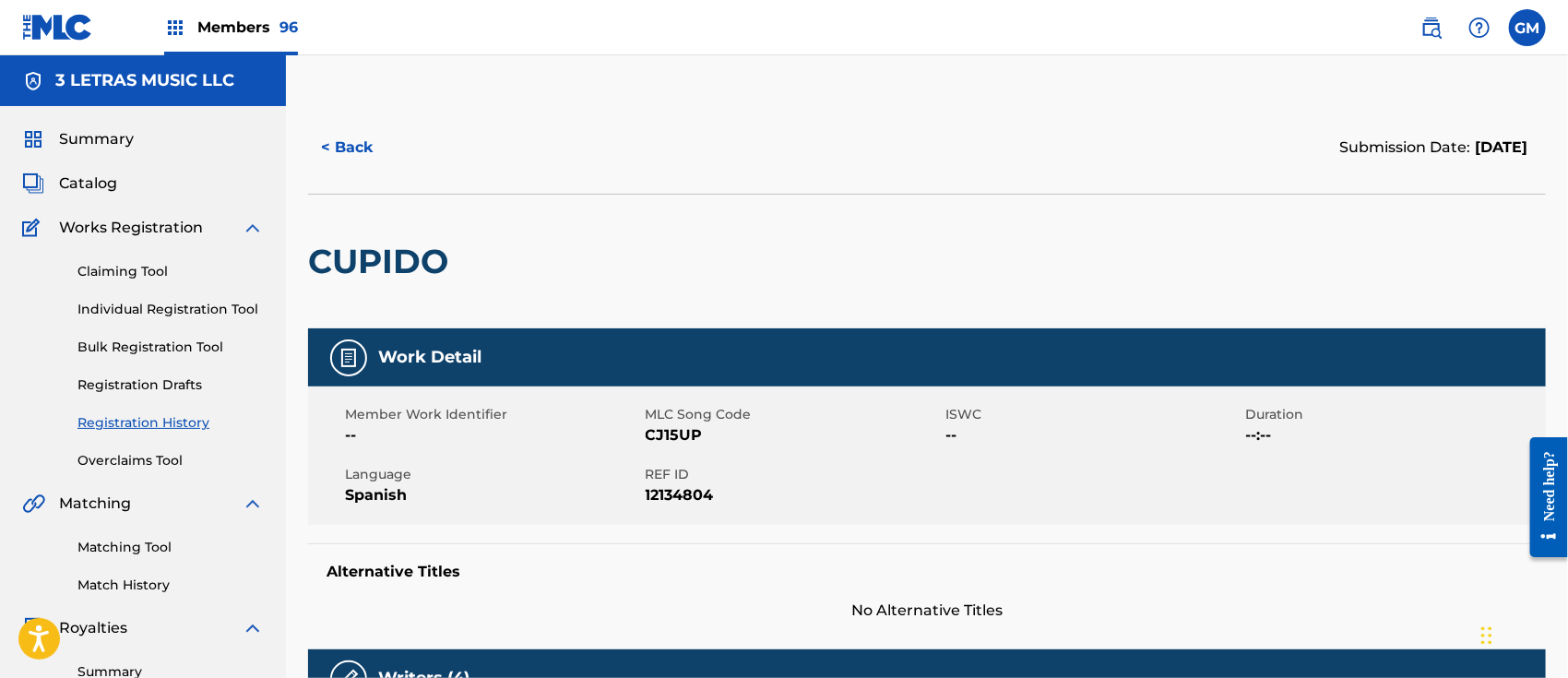
click at [74, 181] on span "Catalog" at bounding box center [88, 183] width 58 height 22
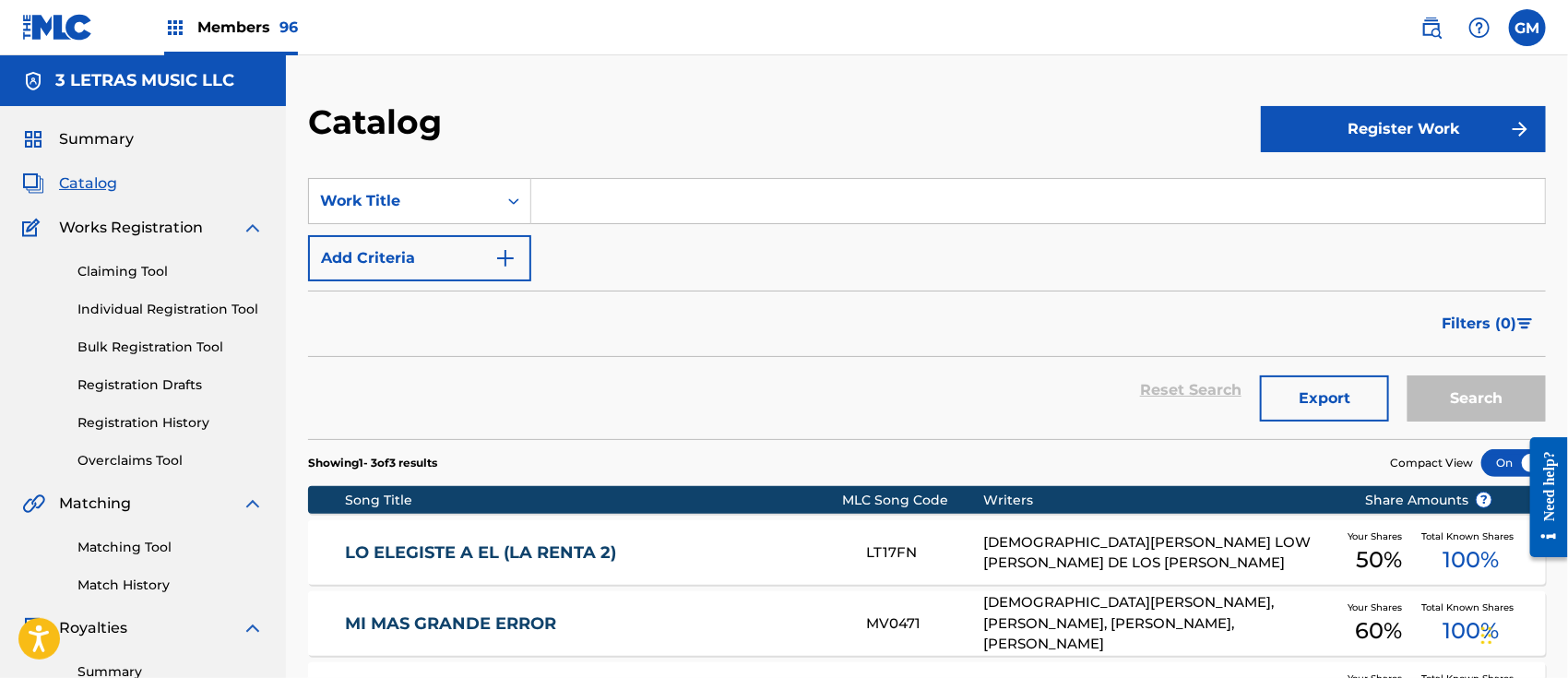
click at [228, 14] on div "Members 96" at bounding box center [231, 27] width 134 height 54
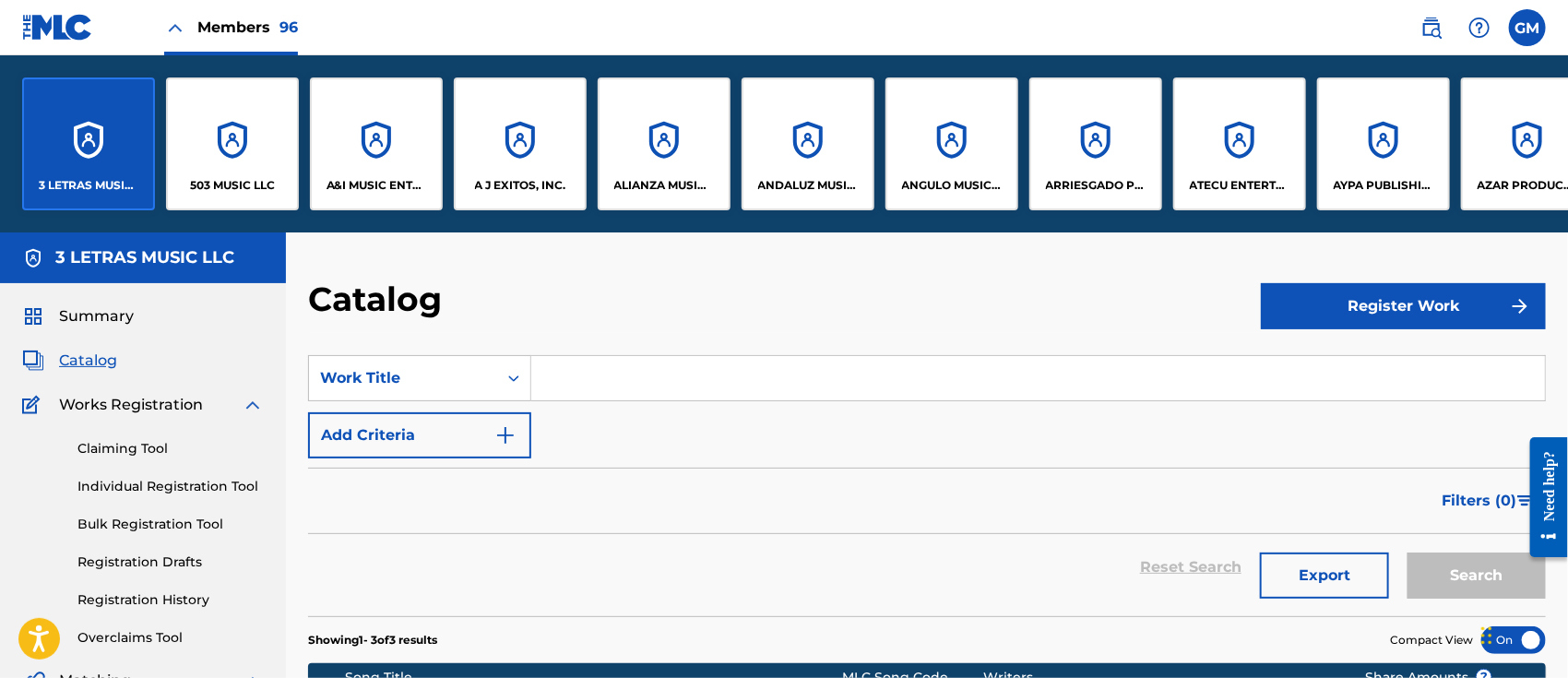
click at [511, 167] on div "A J EXITOS, INC." at bounding box center [520, 143] width 133 height 133
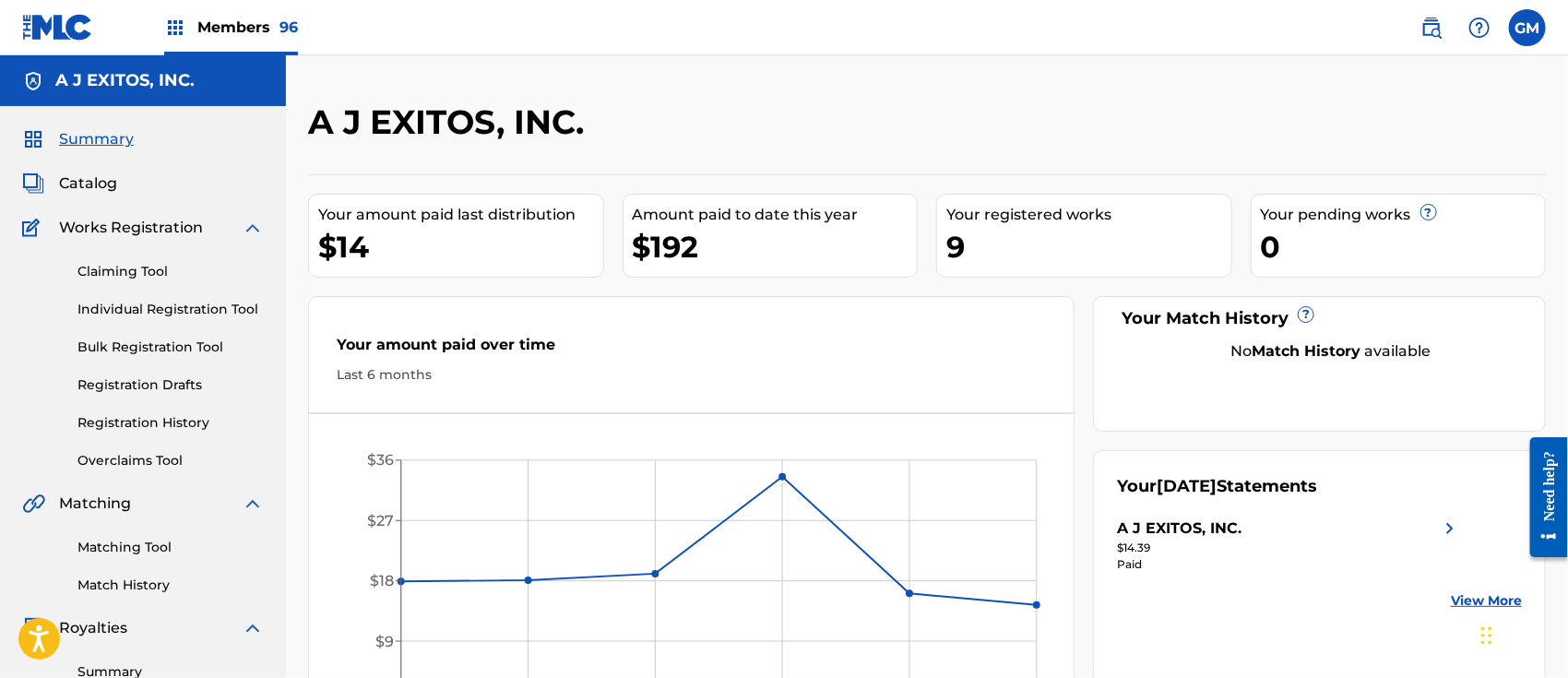
click at [1426, 26] on img at bounding box center [1431, 27] width 22 height 22
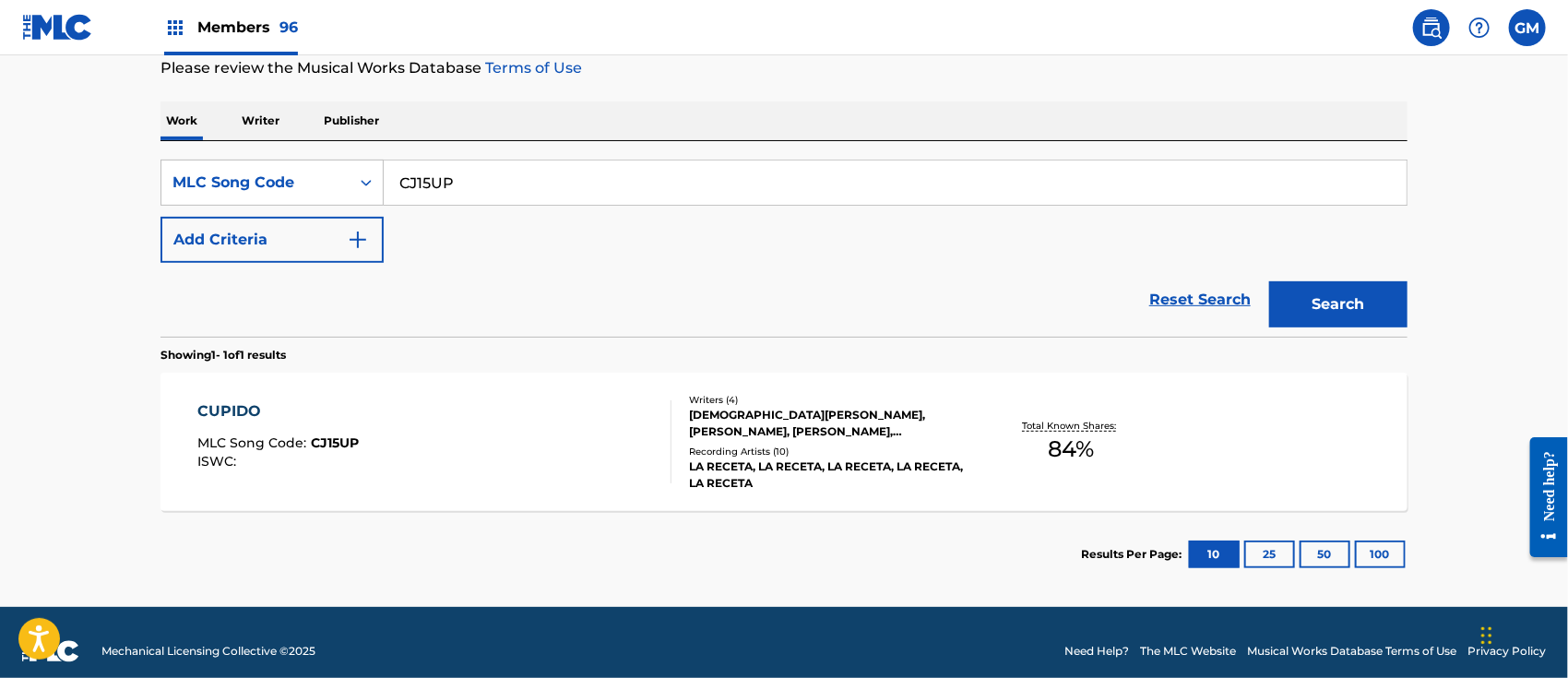
scroll to position [267, 0]
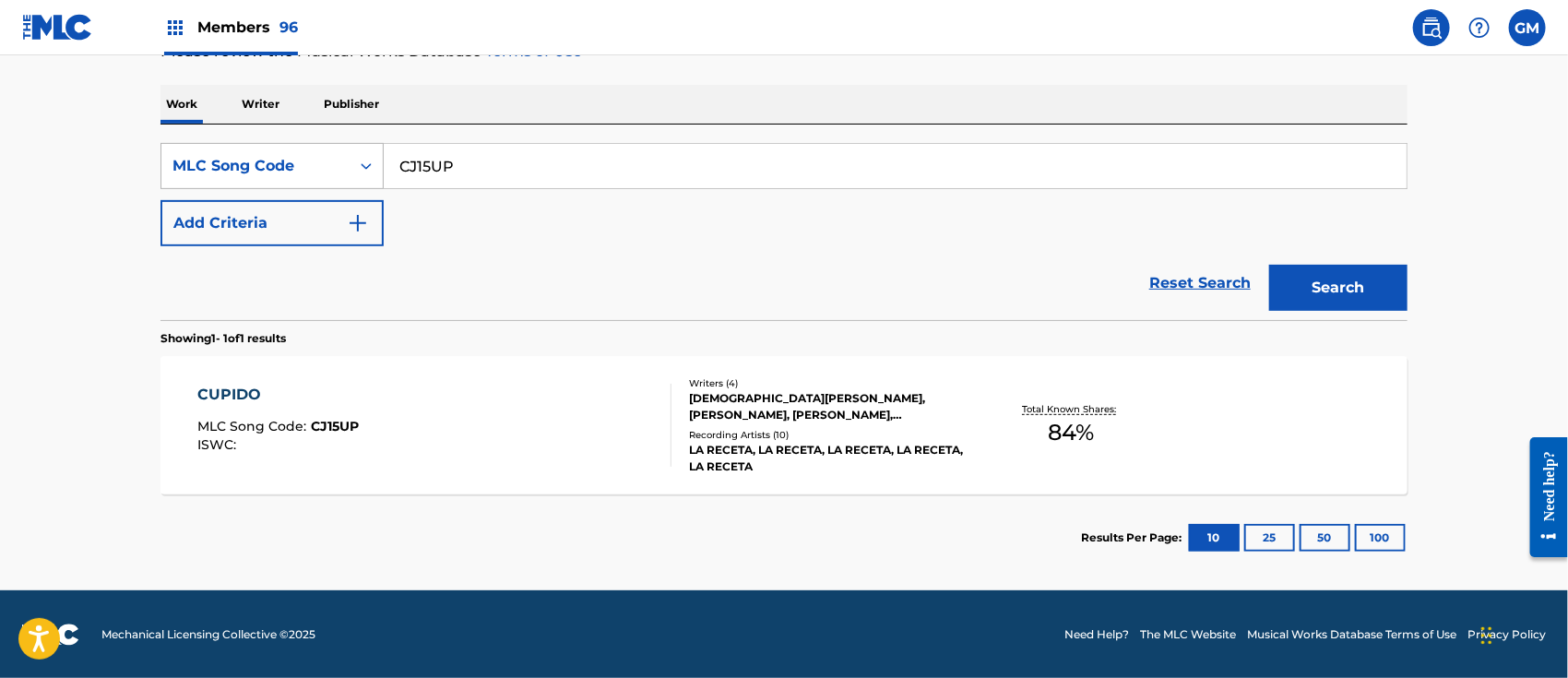
drag, startPoint x: 512, startPoint y: 173, endPoint x: 309, endPoint y: 162, distance: 203.3
click at [309, 162] on div "SearchWithCriteria53bbd1d6-aa79-4236-8e38-58b03204d1af MLC Song Code CJ15UP" at bounding box center [784, 167] width 1247 height 46
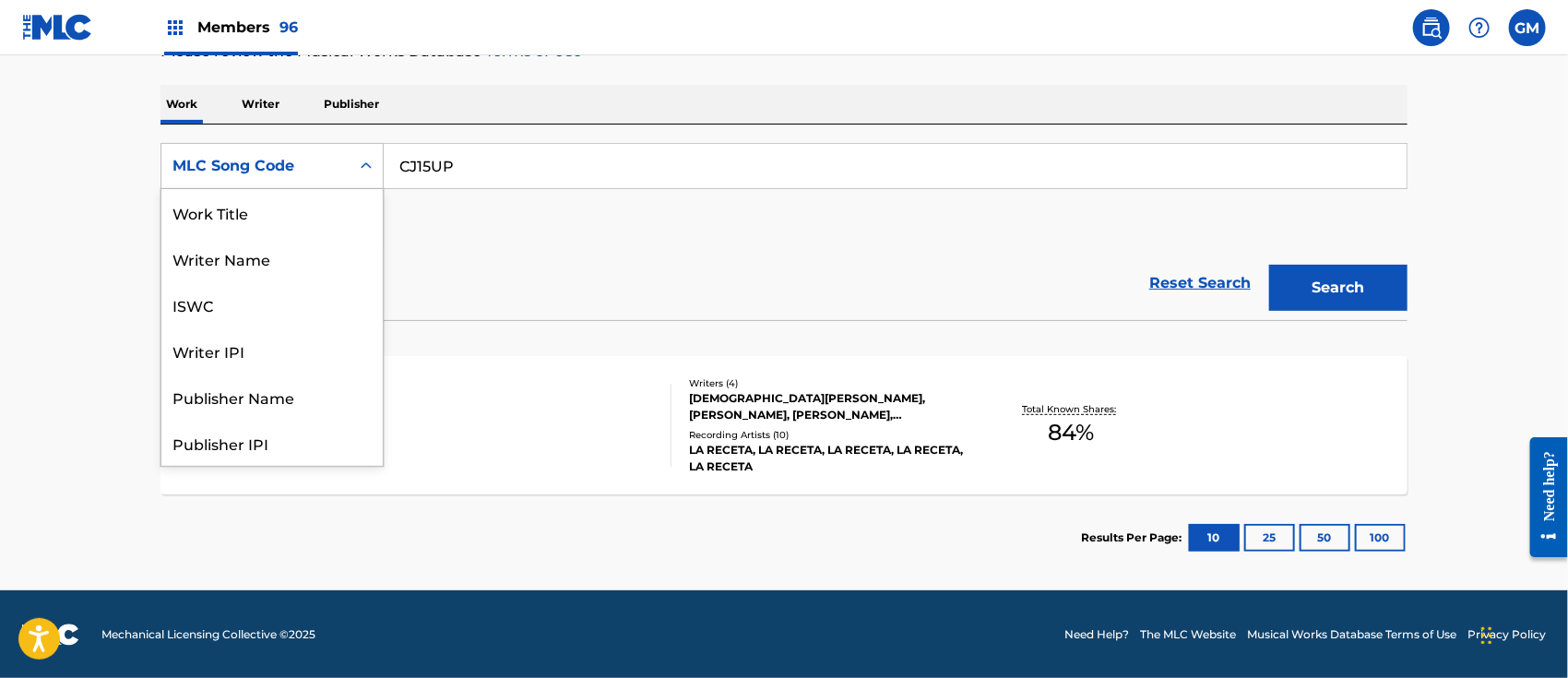
click at [371, 166] on icon "Search Form" at bounding box center [366, 166] width 18 height 18
click at [276, 206] on div "Work Title" at bounding box center [272, 212] width 222 height 46
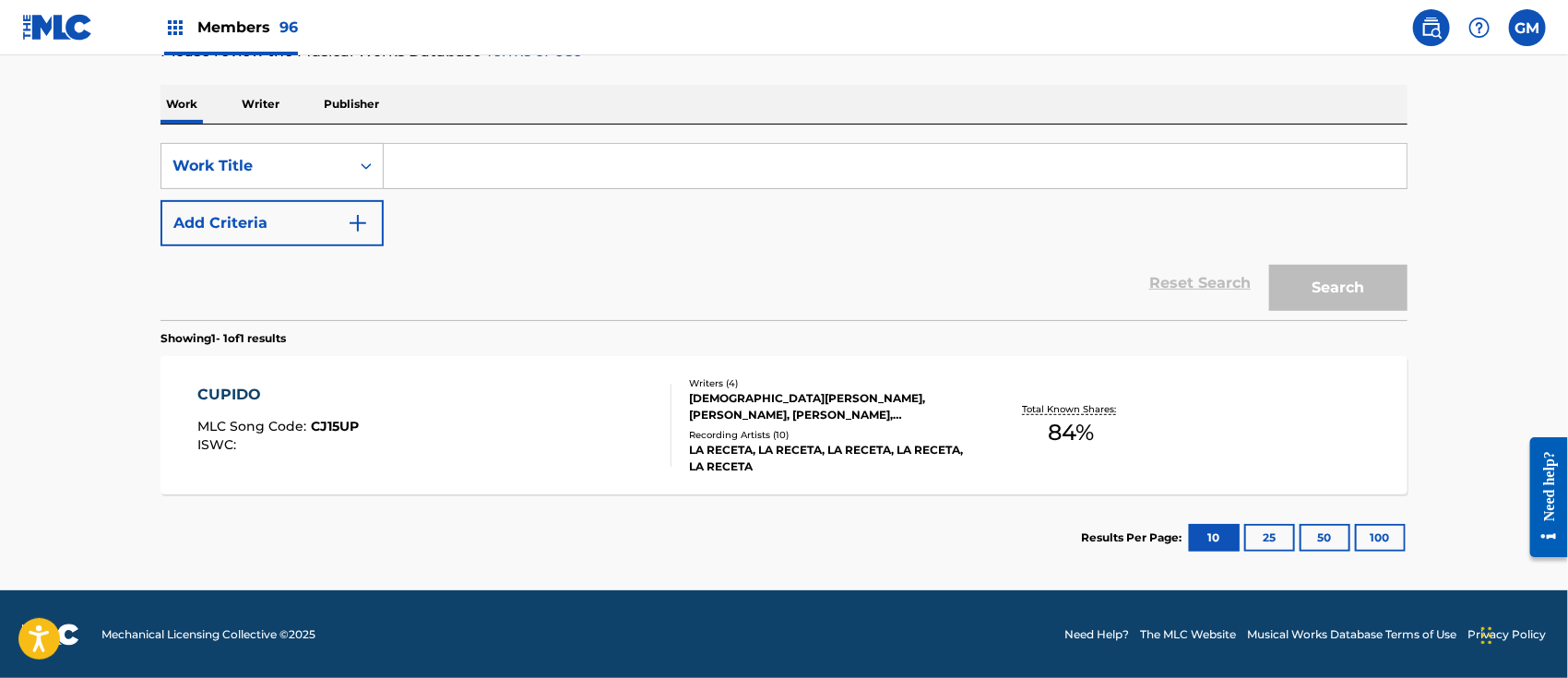
click at [425, 167] on input "Search Form" at bounding box center [895, 167] width 1023 height 45
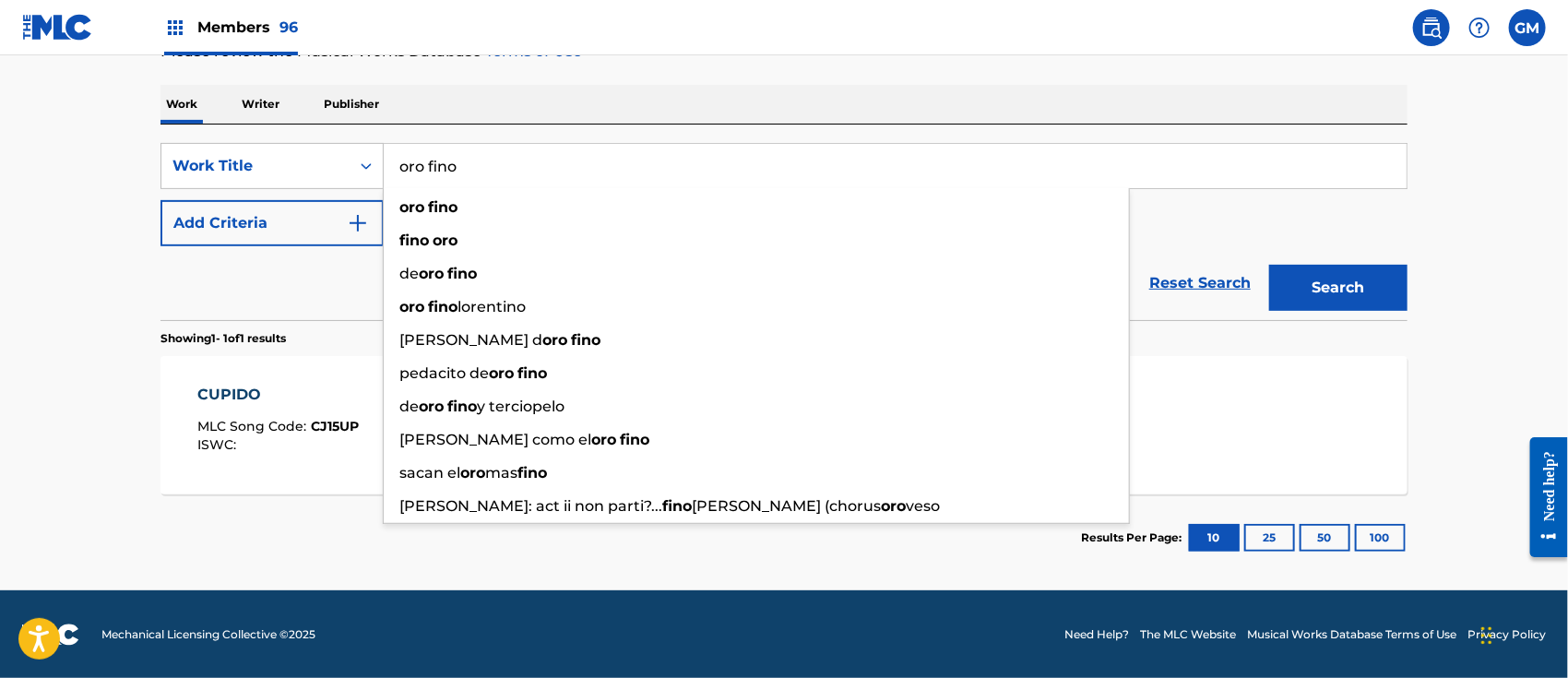
type input "oro fino"
click at [1269, 264] on button "Search" at bounding box center [1337, 288] width 138 height 46
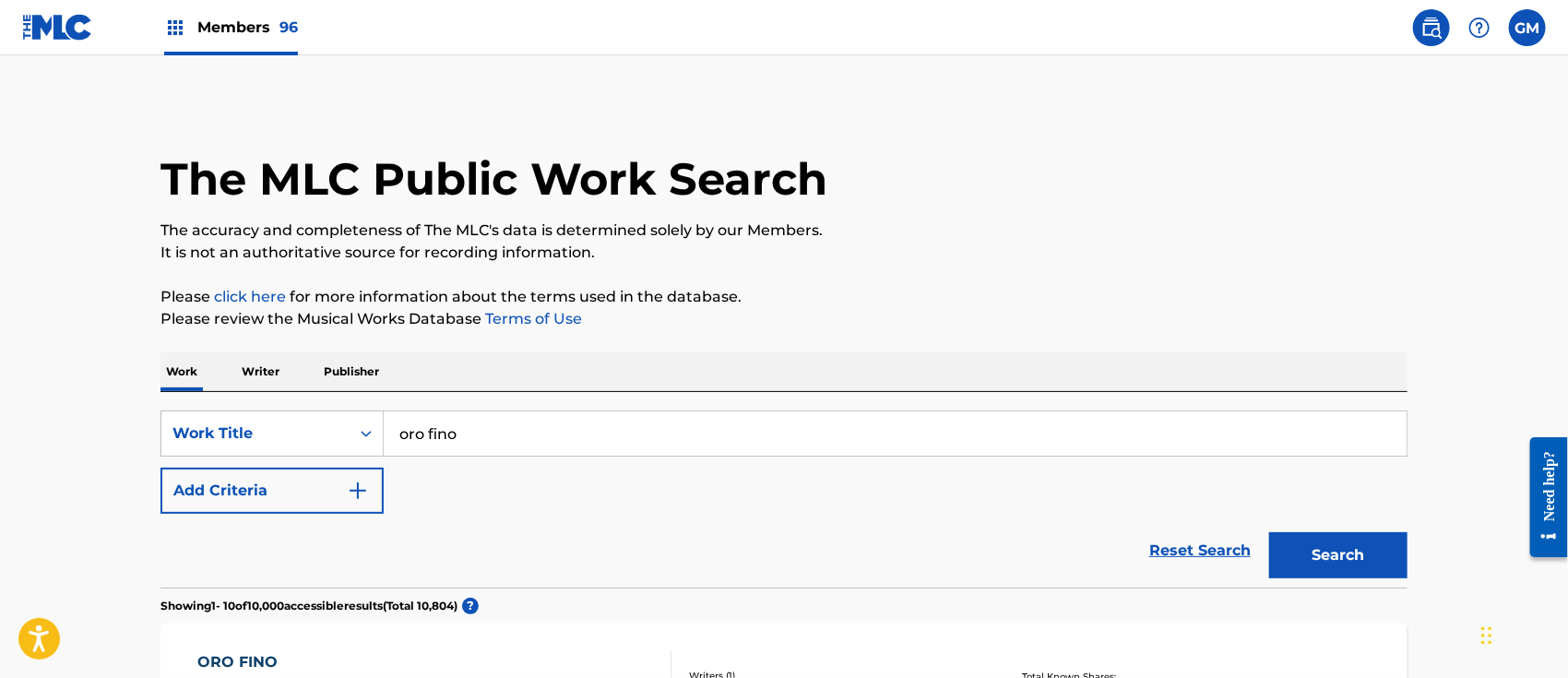
click at [363, 489] on img "Search Form" at bounding box center [357, 490] width 22 height 22
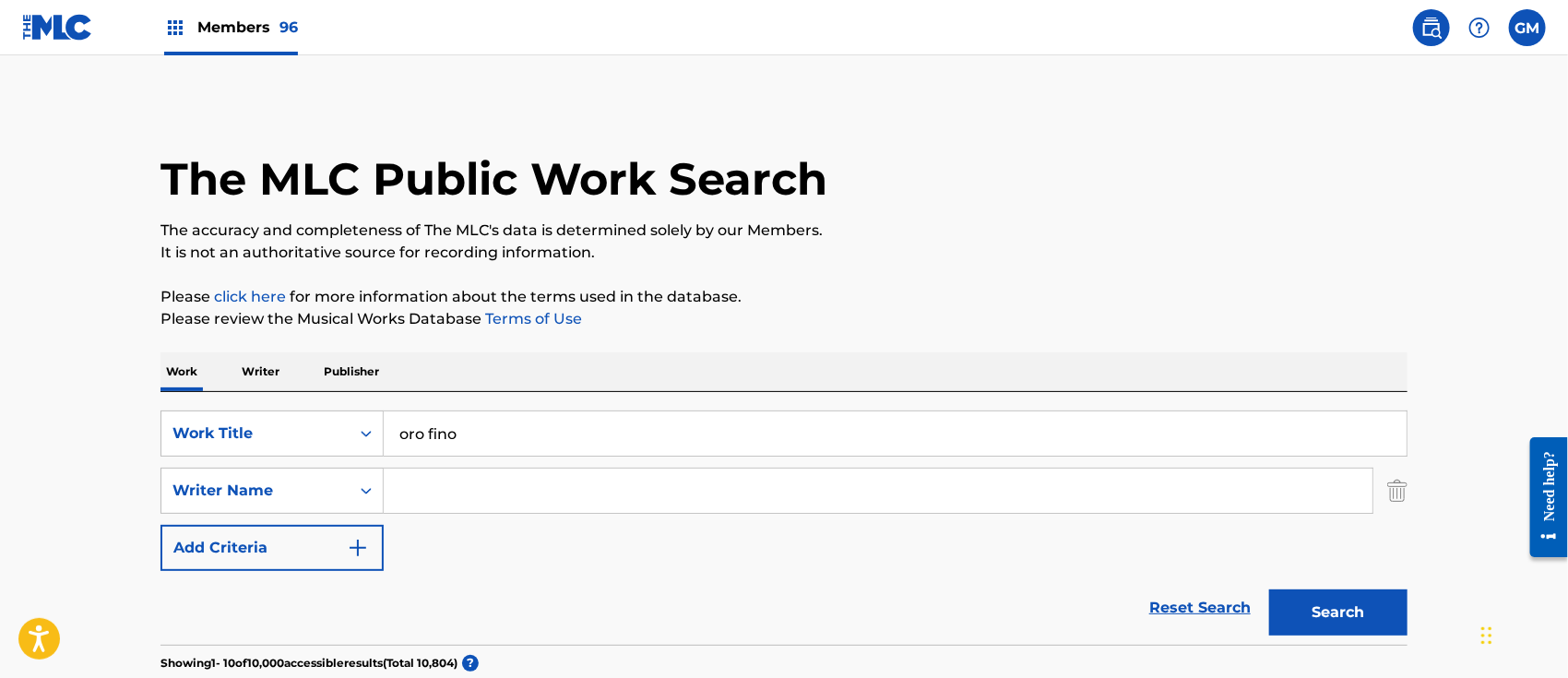
click at [450, 484] on input "Search Form" at bounding box center [877, 491] width 989 height 45
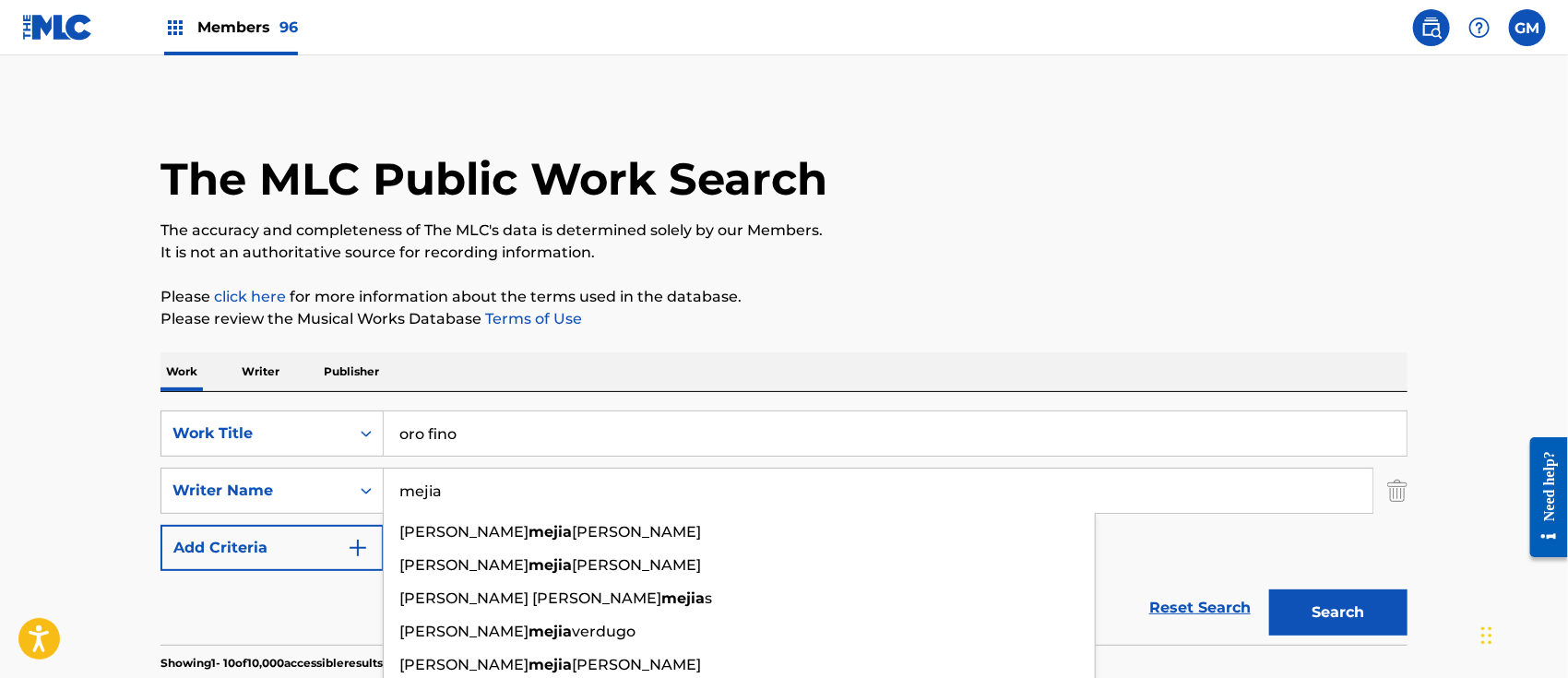
type input "mejia"
click at [1327, 611] on button "Search" at bounding box center [1337, 613] width 138 height 46
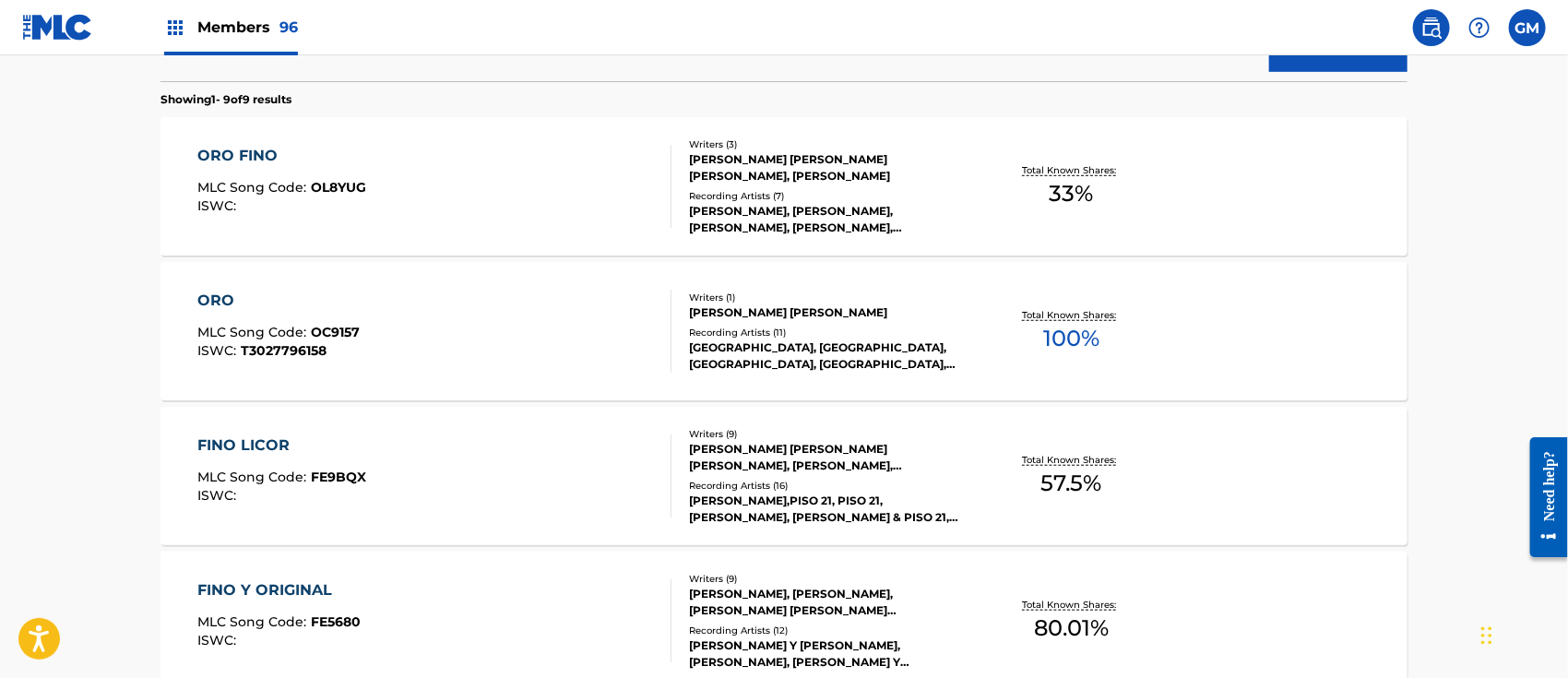
scroll to position [573, 0]
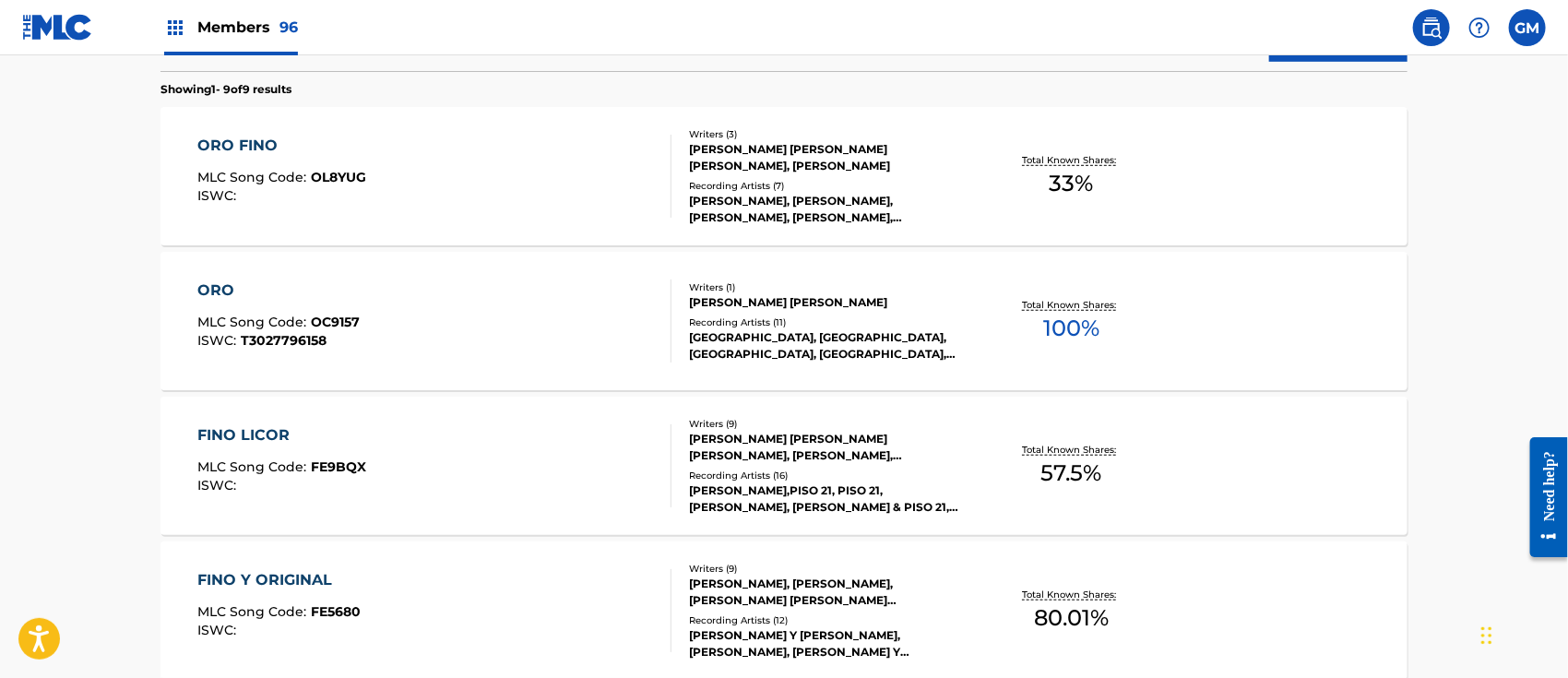
click at [339, 167] on div "ORO FINO MLC Song Code : OL8YUG ISWC :" at bounding box center [283, 176] width 169 height 83
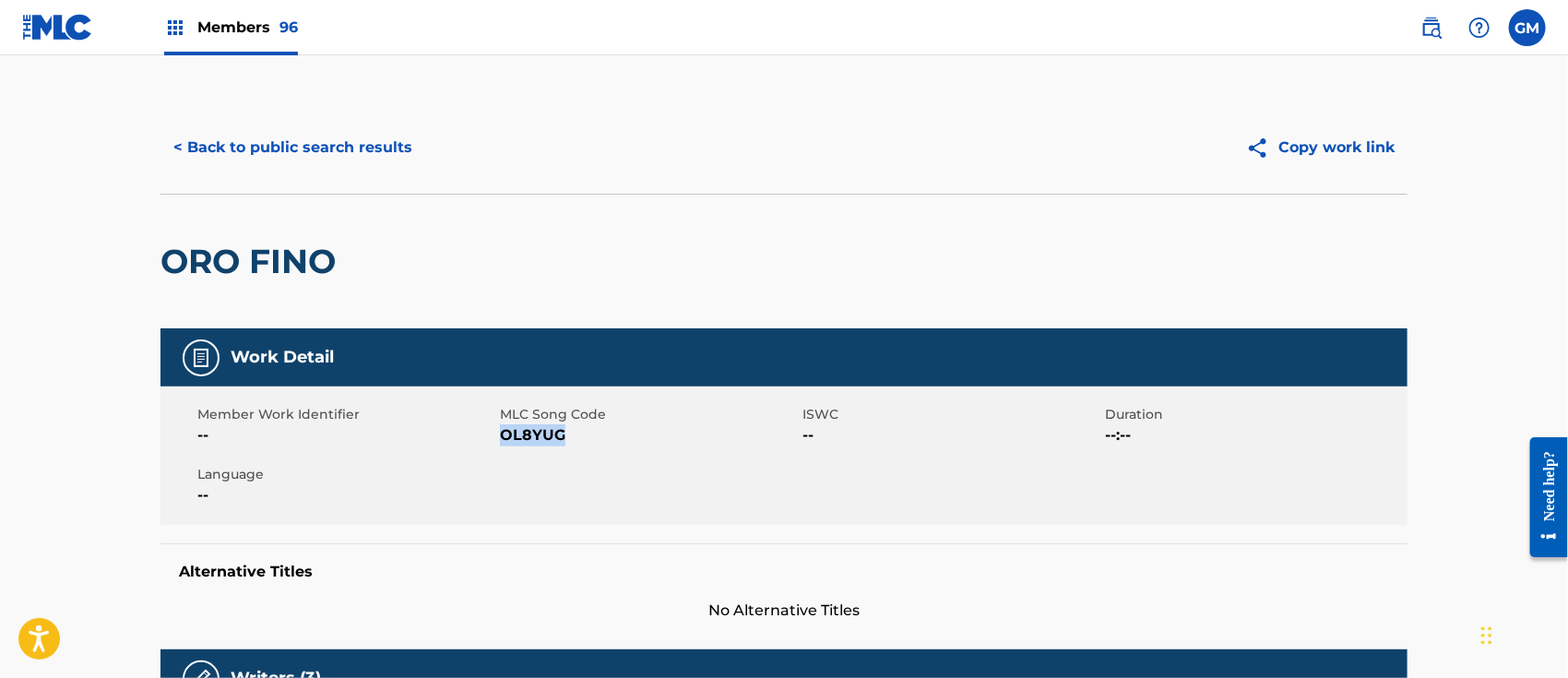
drag, startPoint x: 566, startPoint y: 436, endPoint x: 501, endPoint y: 443, distance: 65.4
click at [501, 443] on span "OL8YUG" at bounding box center [649, 435] width 298 height 22
copy span "OL8YUG"
click at [939, 378] on div "Work Detail" at bounding box center [784, 357] width 1247 height 58
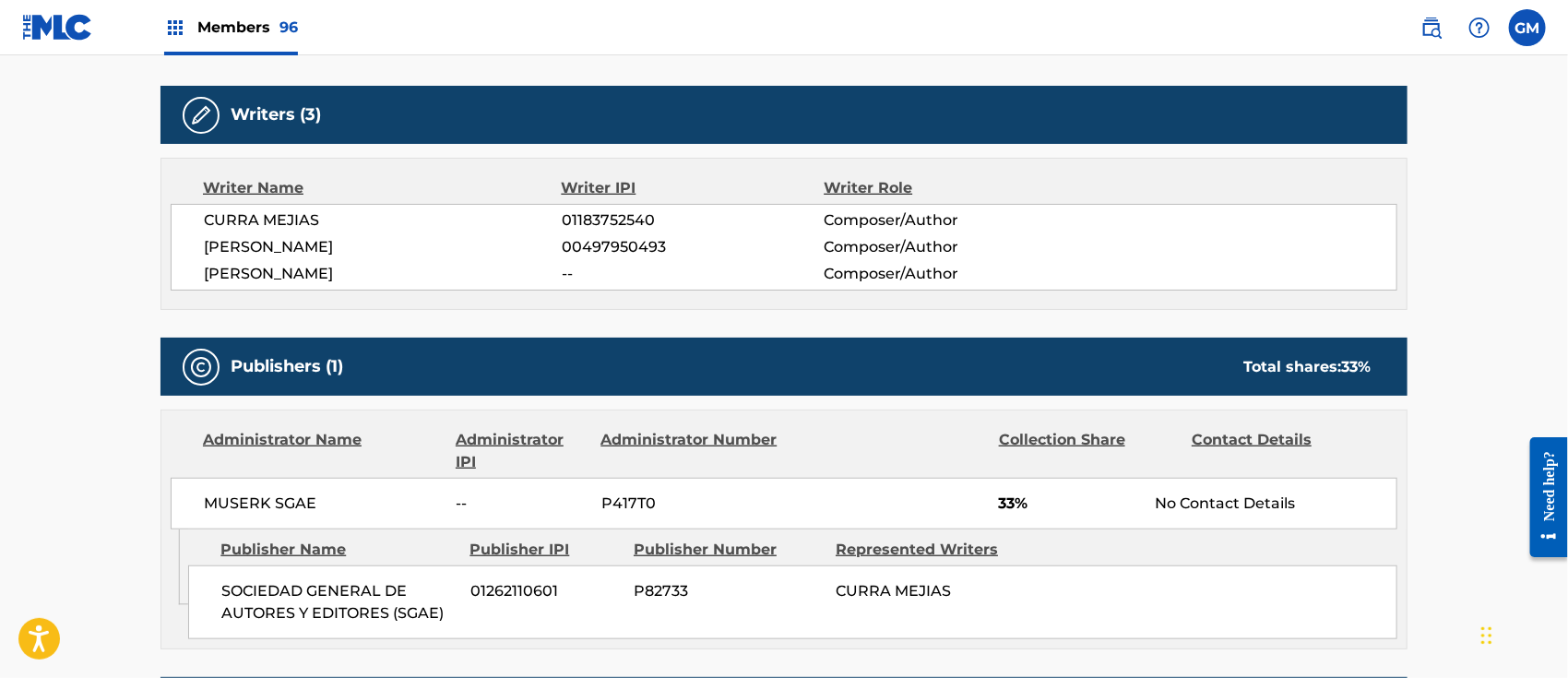
scroll to position [573, 0]
